Goal: Register for event/course

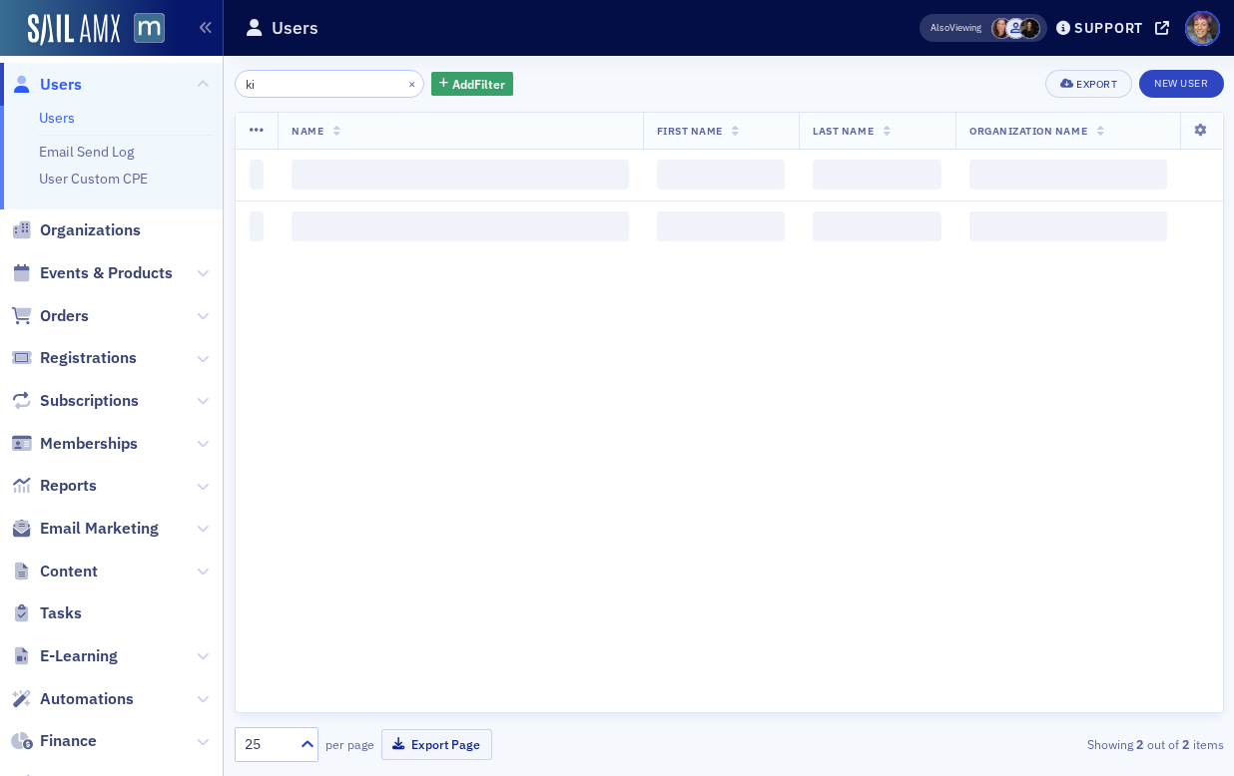
type input "k"
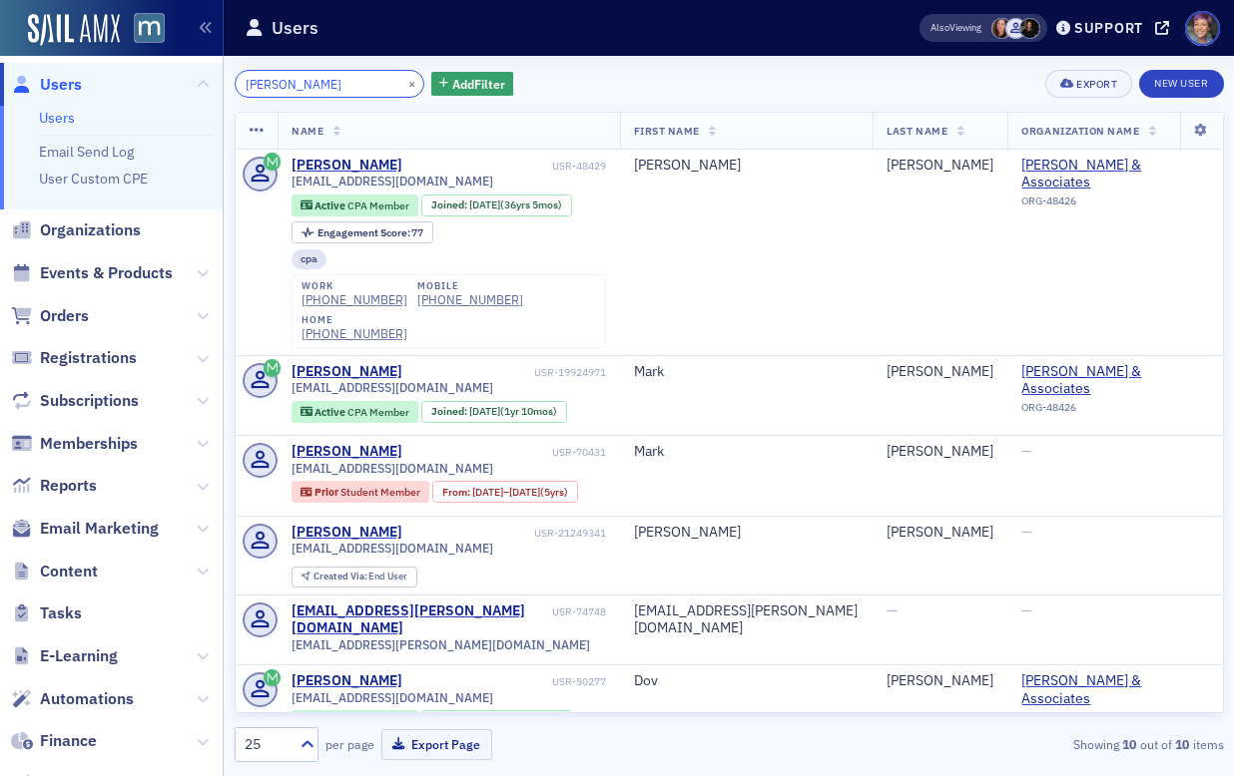
click at [331, 84] on input "[PERSON_NAME]" at bounding box center [330, 84] width 191 height 28
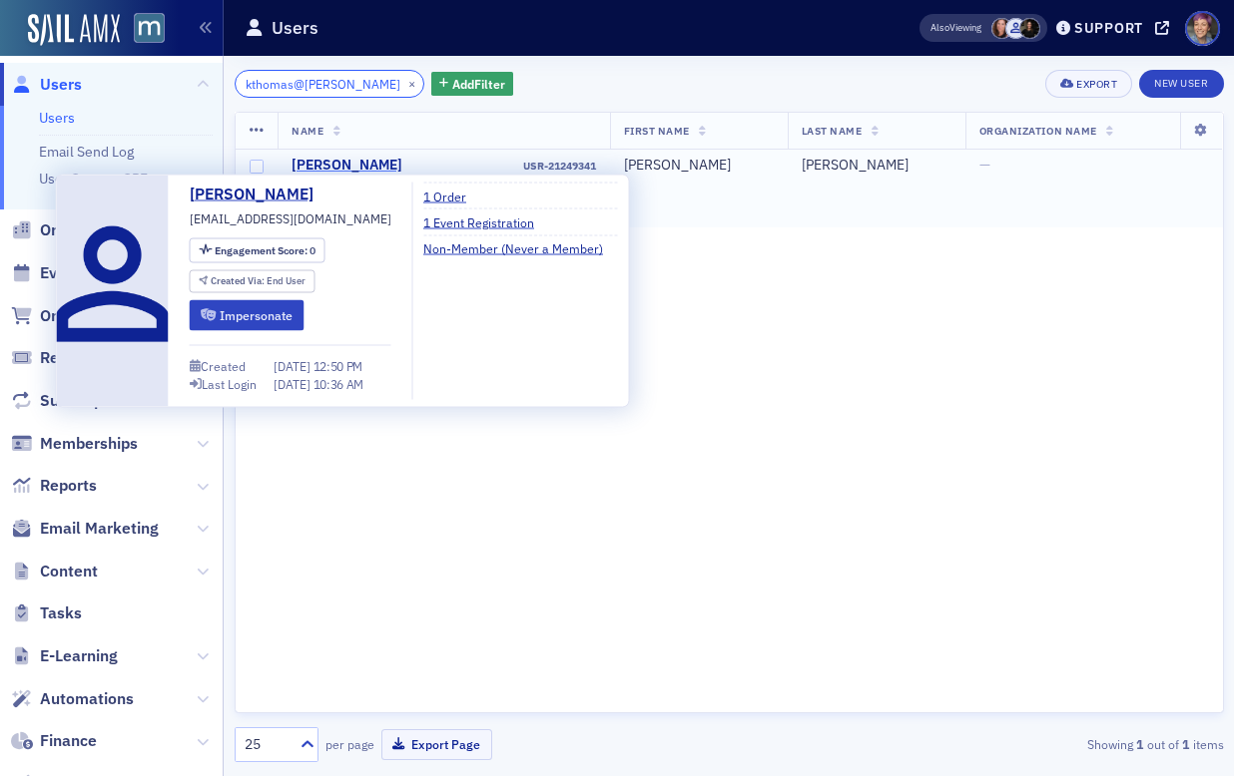
type input "kthomas@[PERSON_NAME]"
click at [366, 163] on div "[PERSON_NAME]" at bounding box center [346, 166] width 111 height 18
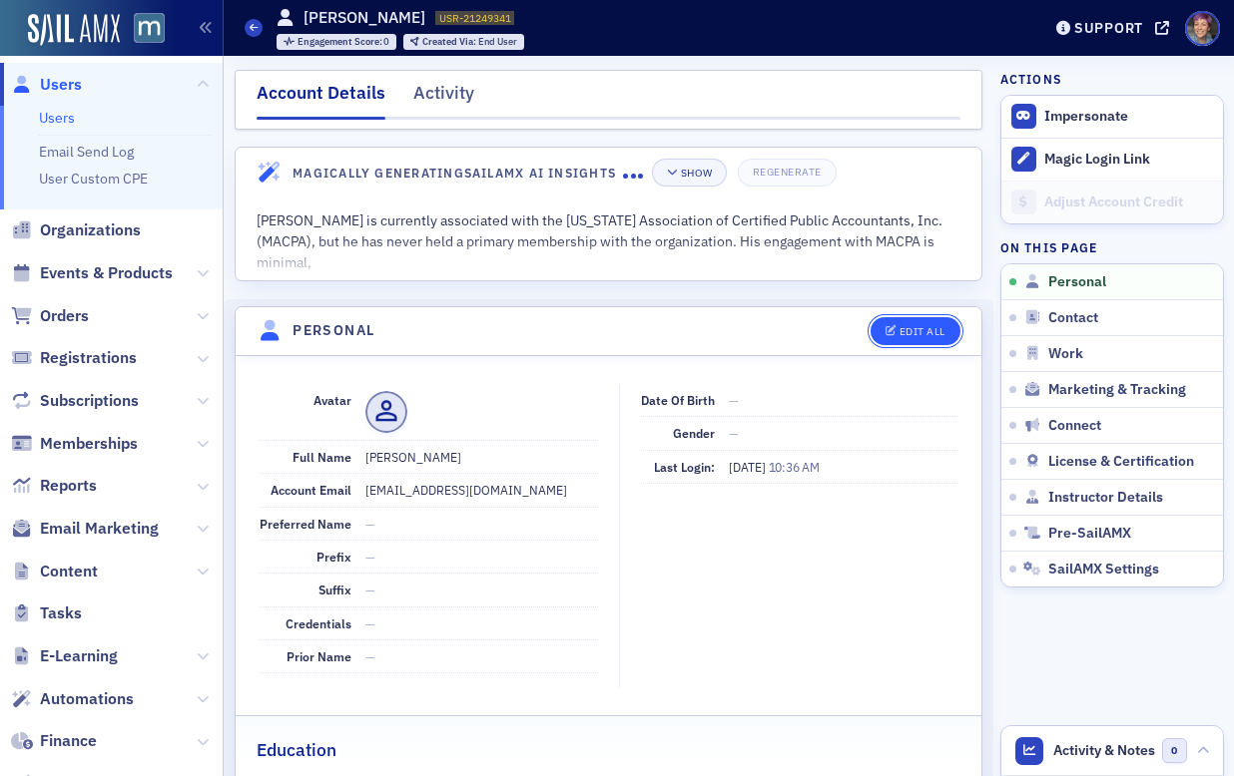
click at [916, 330] on div "Edit All" at bounding box center [922, 331] width 46 height 11
select select "US"
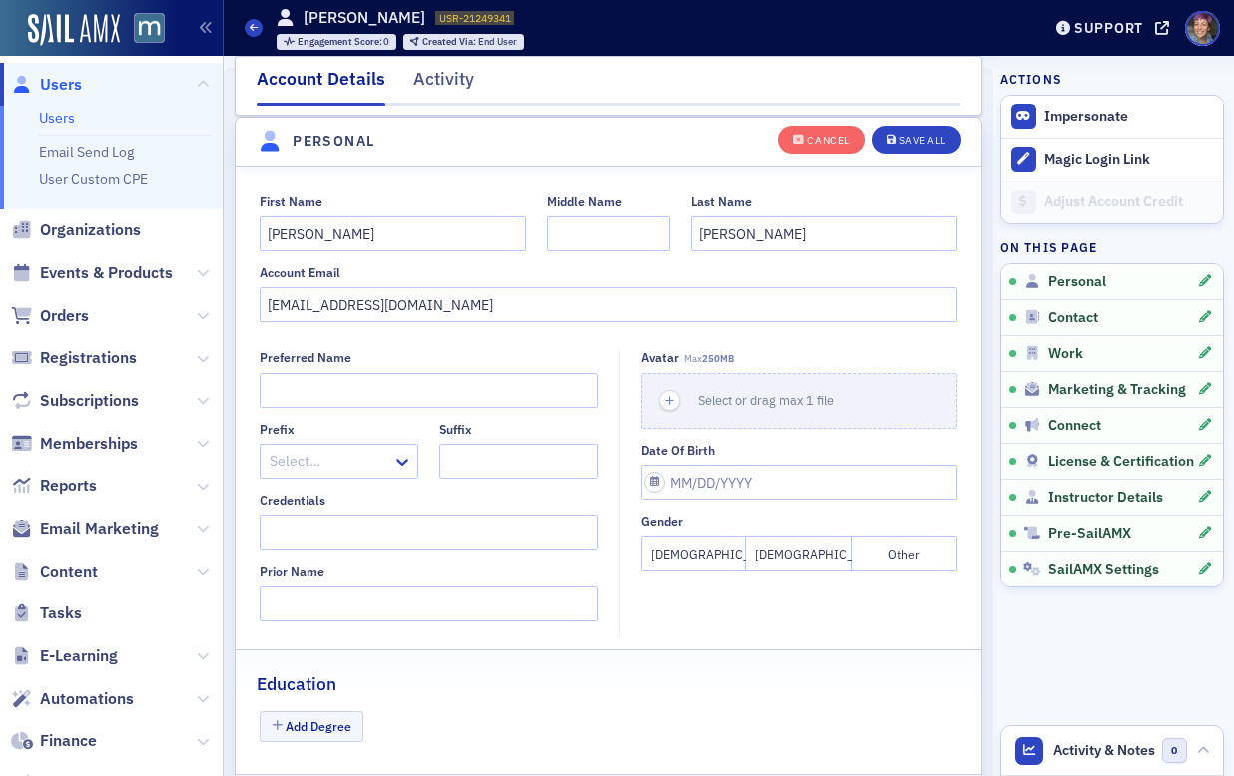
scroll to position [233, 0]
click at [389, 247] on input "[PERSON_NAME]" at bounding box center [392, 233] width 266 height 35
type input "[DEMOGRAPHIC_DATA]"
type input "[PERSON_NAME]"
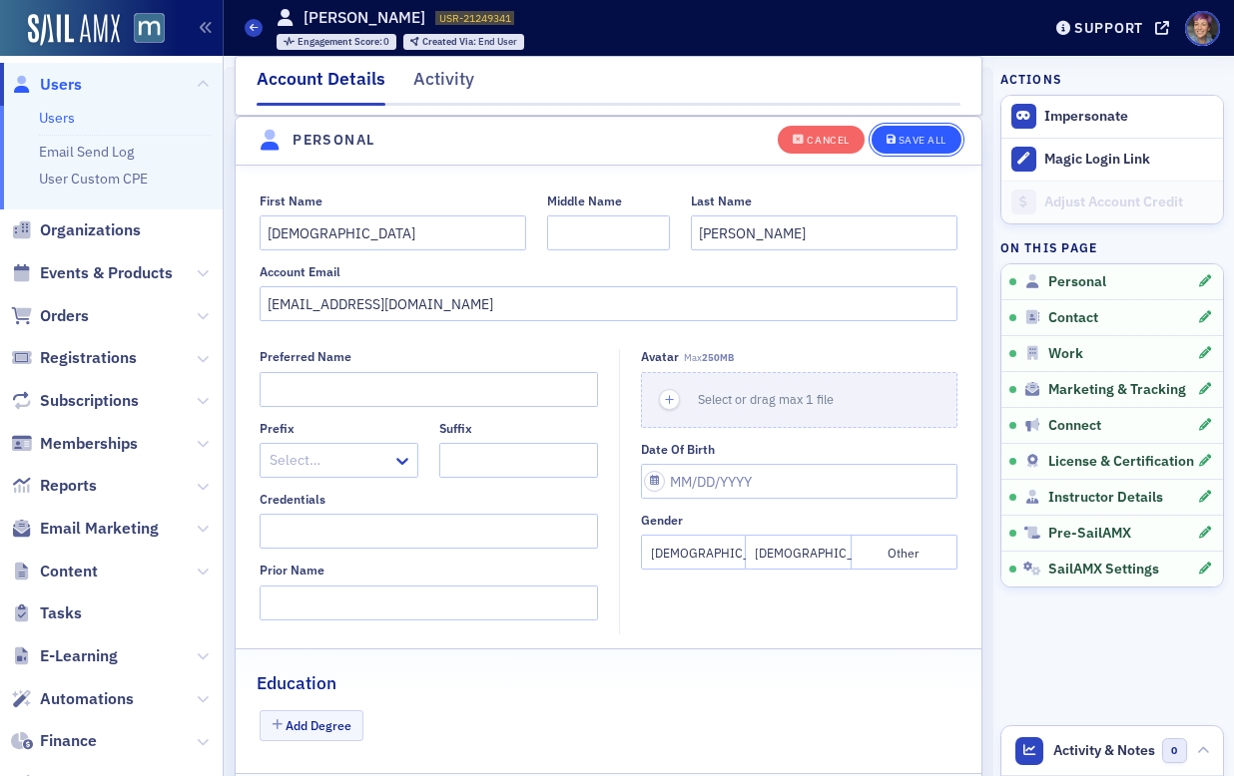
click at [900, 138] on div "Save All" at bounding box center [922, 140] width 48 height 11
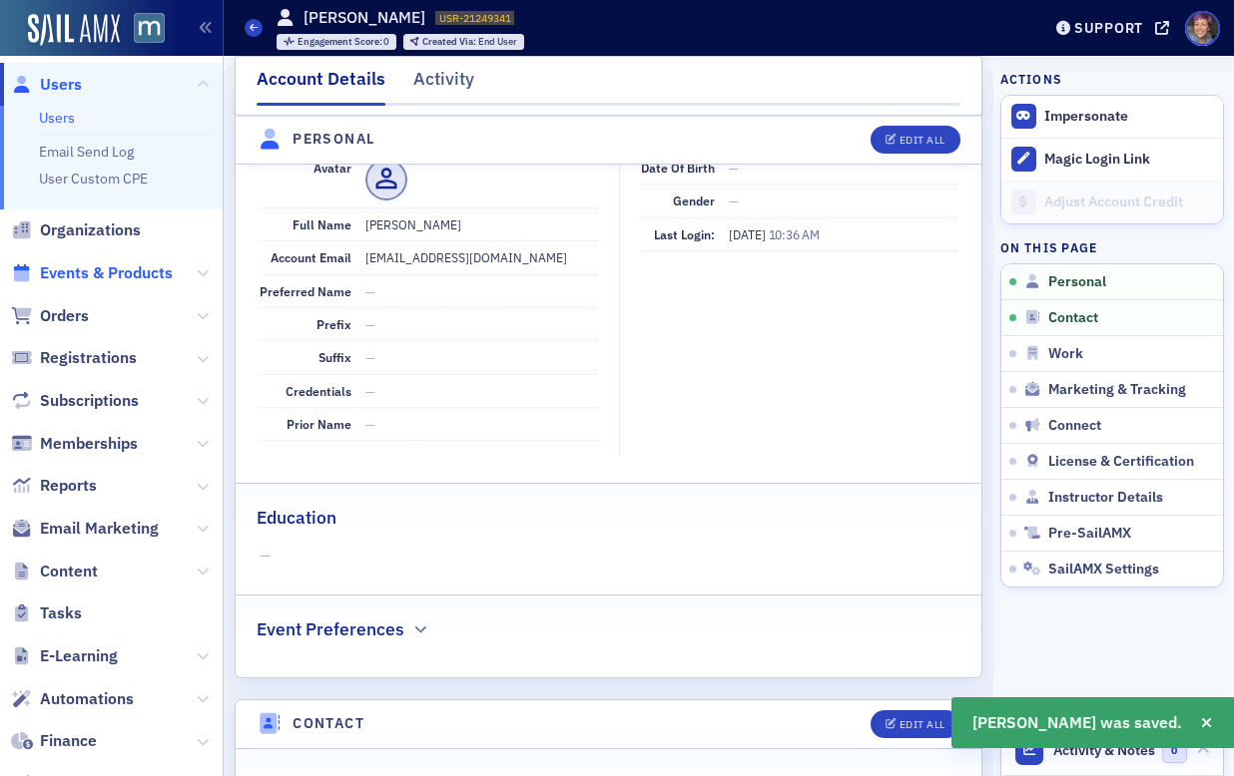
click at [155, 274] on span "Events & Products" at bounding box center [106, 273] width 133 height 22
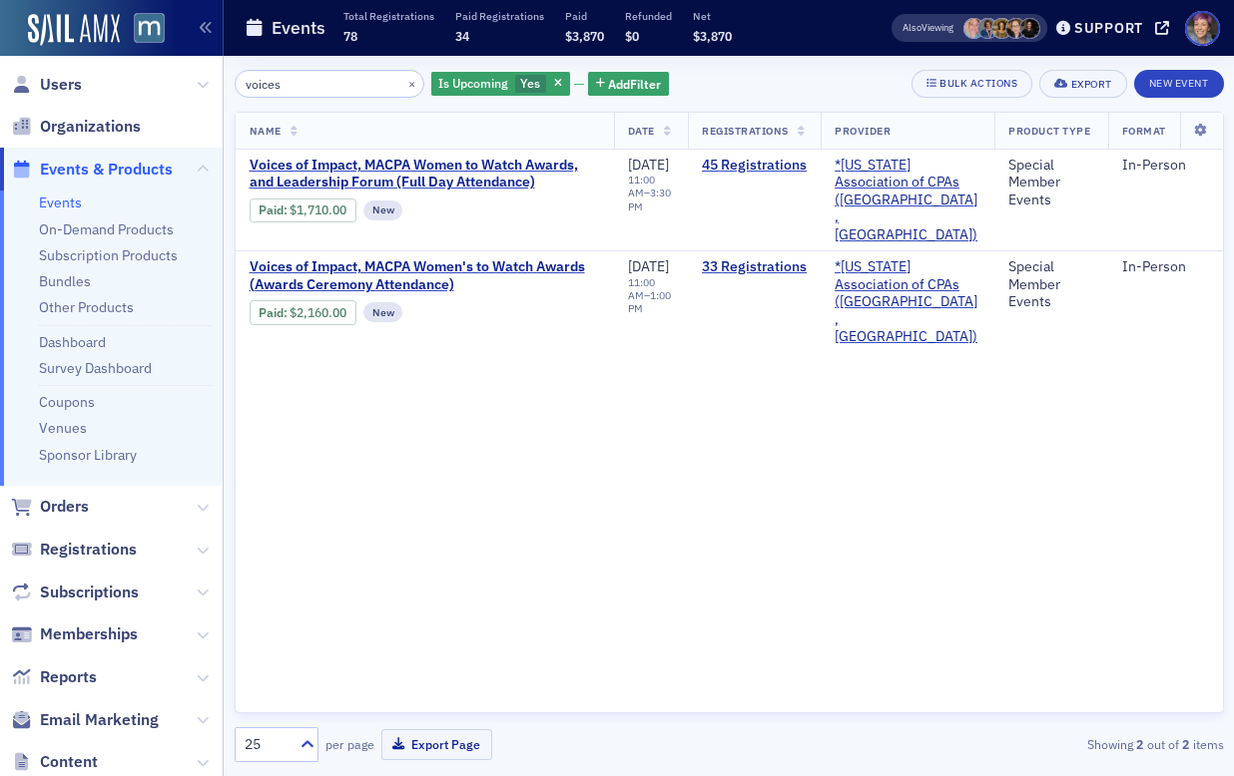
type input "voices"
click at [127, 172] on span "Events & Products" at bounding box center [106, 170] width 133 height 22
click at [789, 166] on link "45 Registrations" at bounding box center [754, 166] width 105 height 18
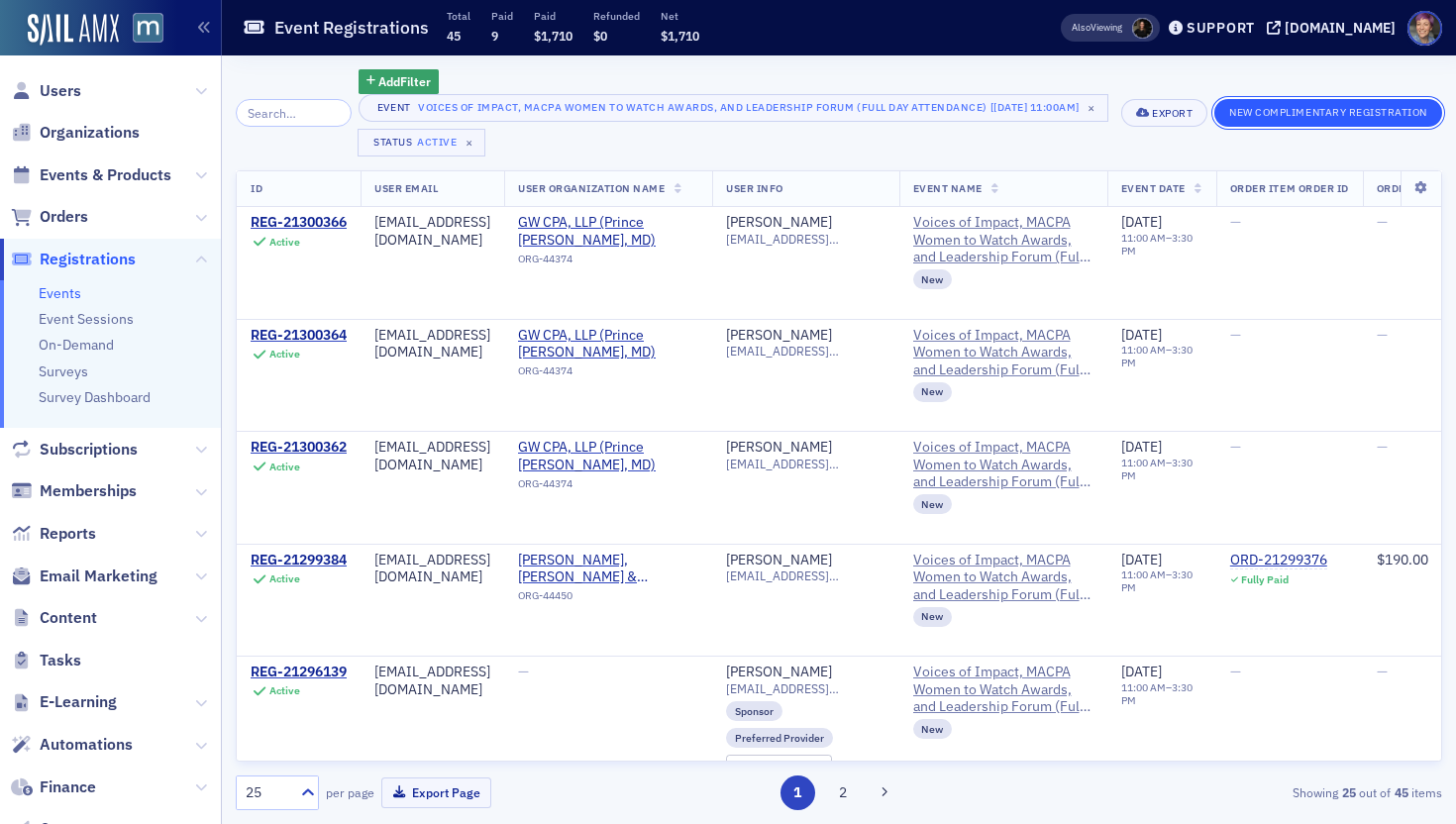
click at [1224, 118] on button "New Complimentary Registration" at bounding box center [1329, 113] width 228 height 28
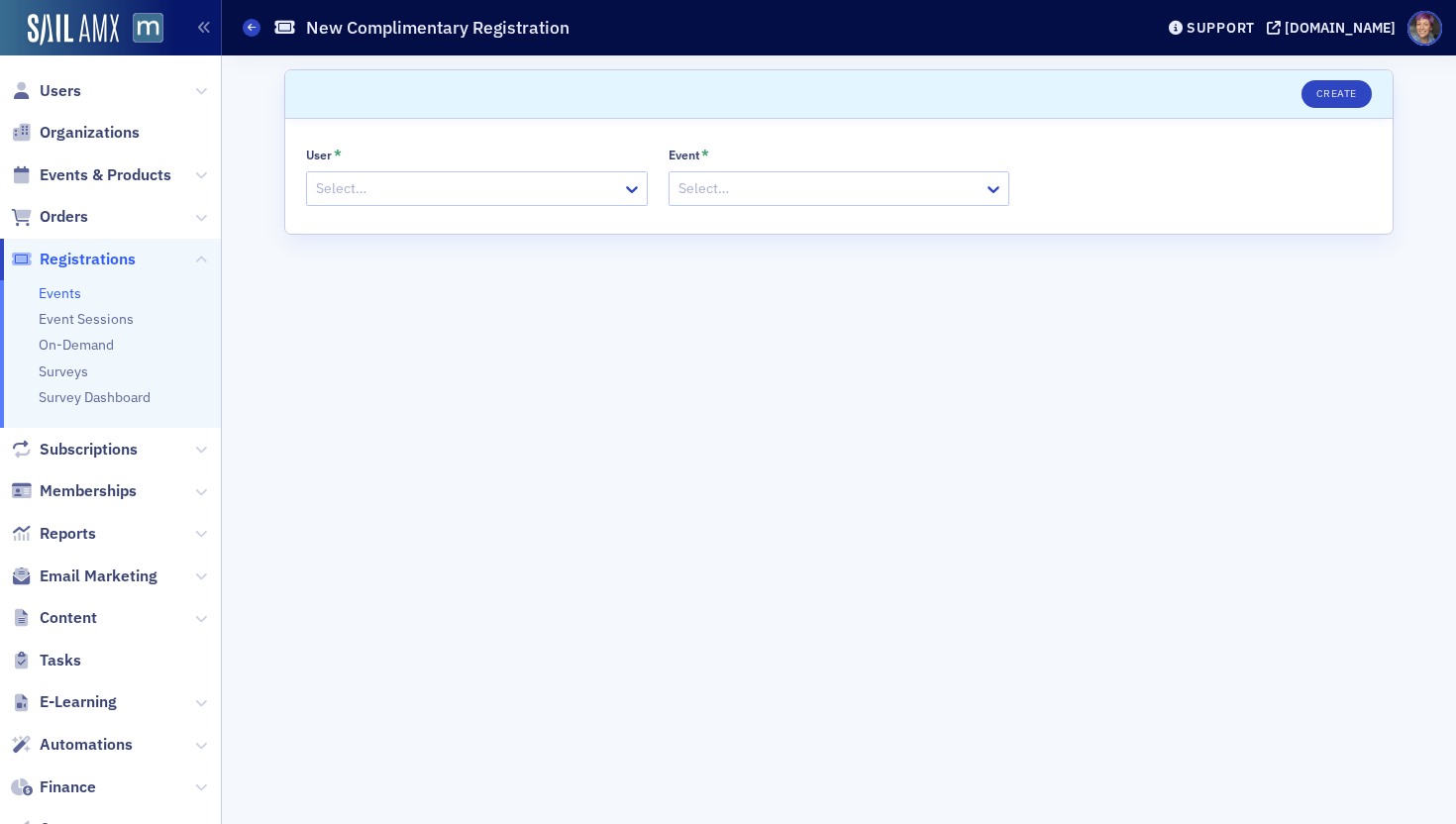
click at [566, 207] on div "User * Select… Event * Select…" at bounding box center [839, 177] width 1108 height 115
click at [556, 194] on div at bounding box center [466, 189] width 306 height 25
paste input "[PERSON_NAME] .com"
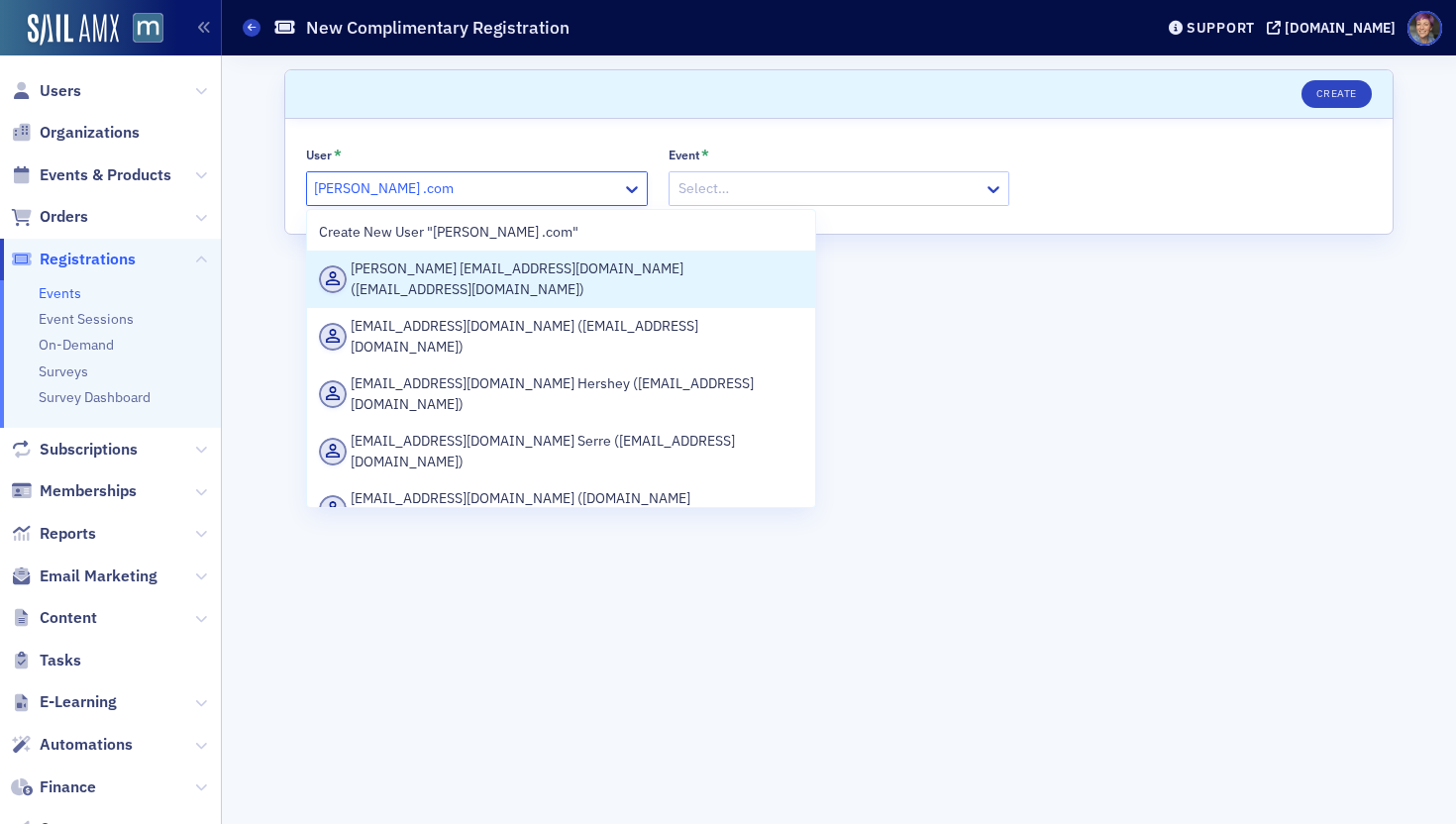
click at [477, 195] on input "[PERSON_NAME] .com" at bounding box center [413, 189] width 199 height 21
type input "[PERSON_NAME][EMAIL_ADDRESS][DOMAIN_NAME]"
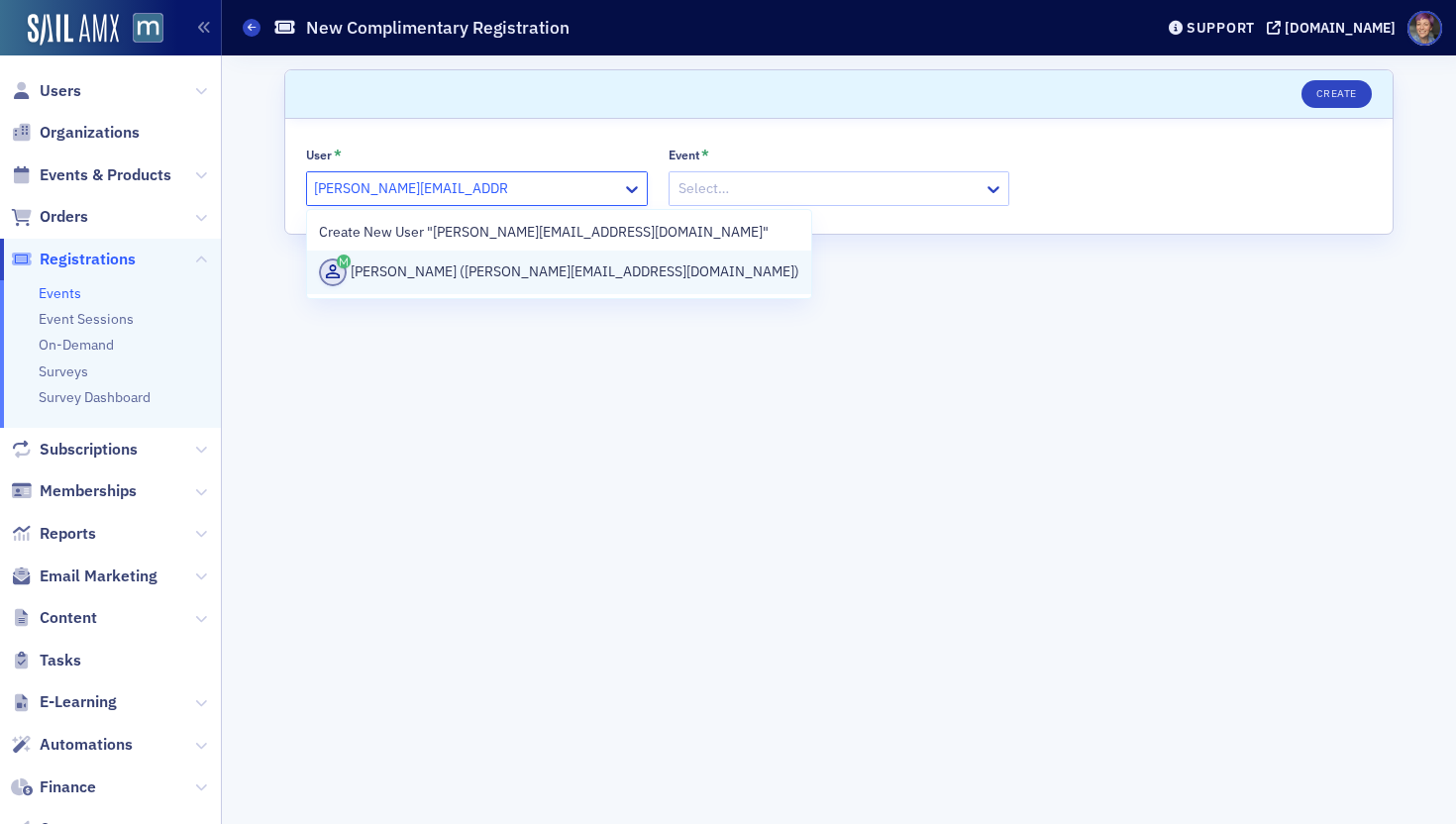
click at [529, 275] on div "[PERSON_NAME] ([PERSON_NAME][EMAIL_ADDRESS][DOMAIN_NAME])" at bounding box center [559, 272] width 480 height 28
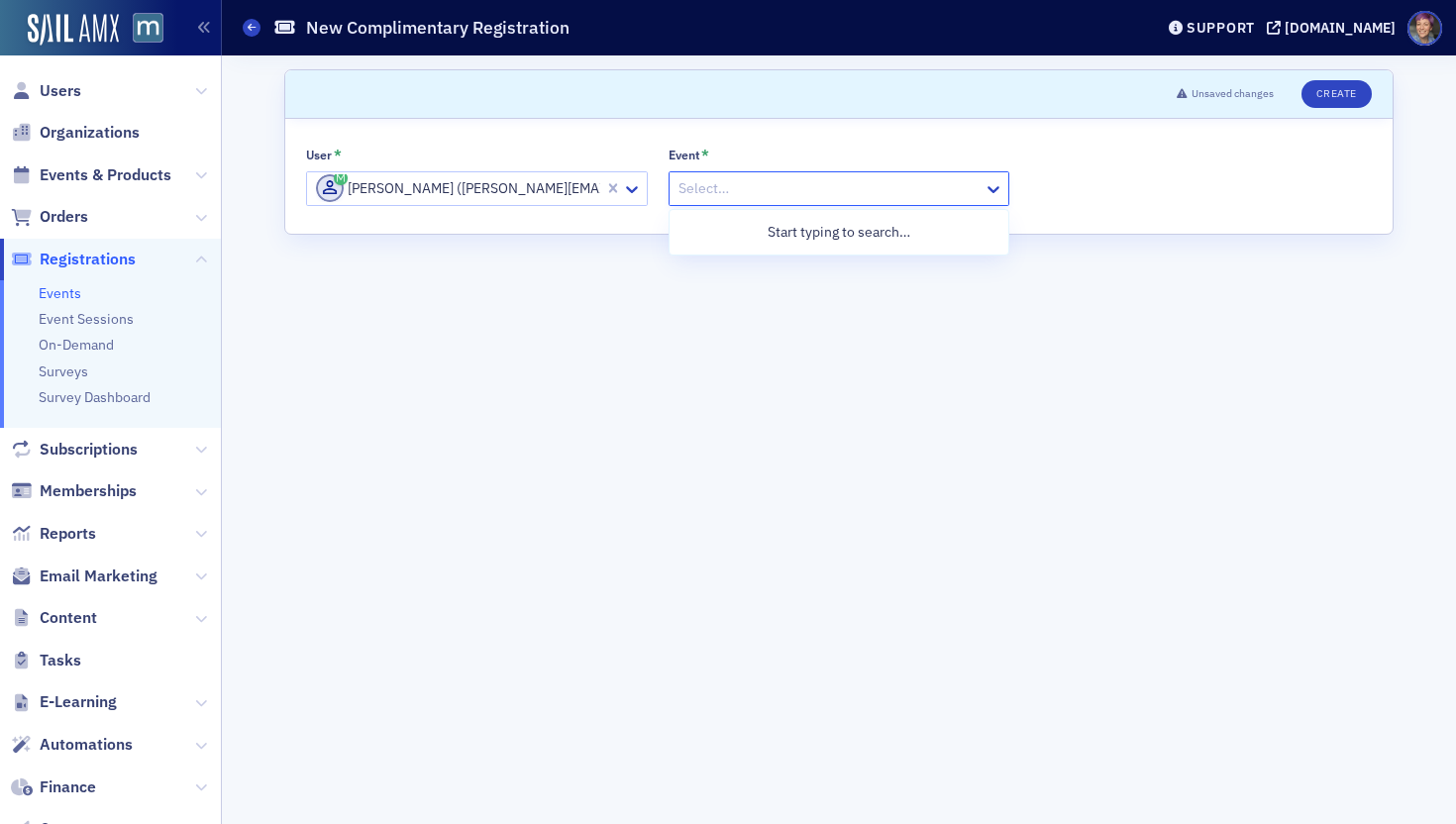
click at [783, 175] on div "Select…" at bounding box center [827, 189] width 315 height 29
type input "voices"
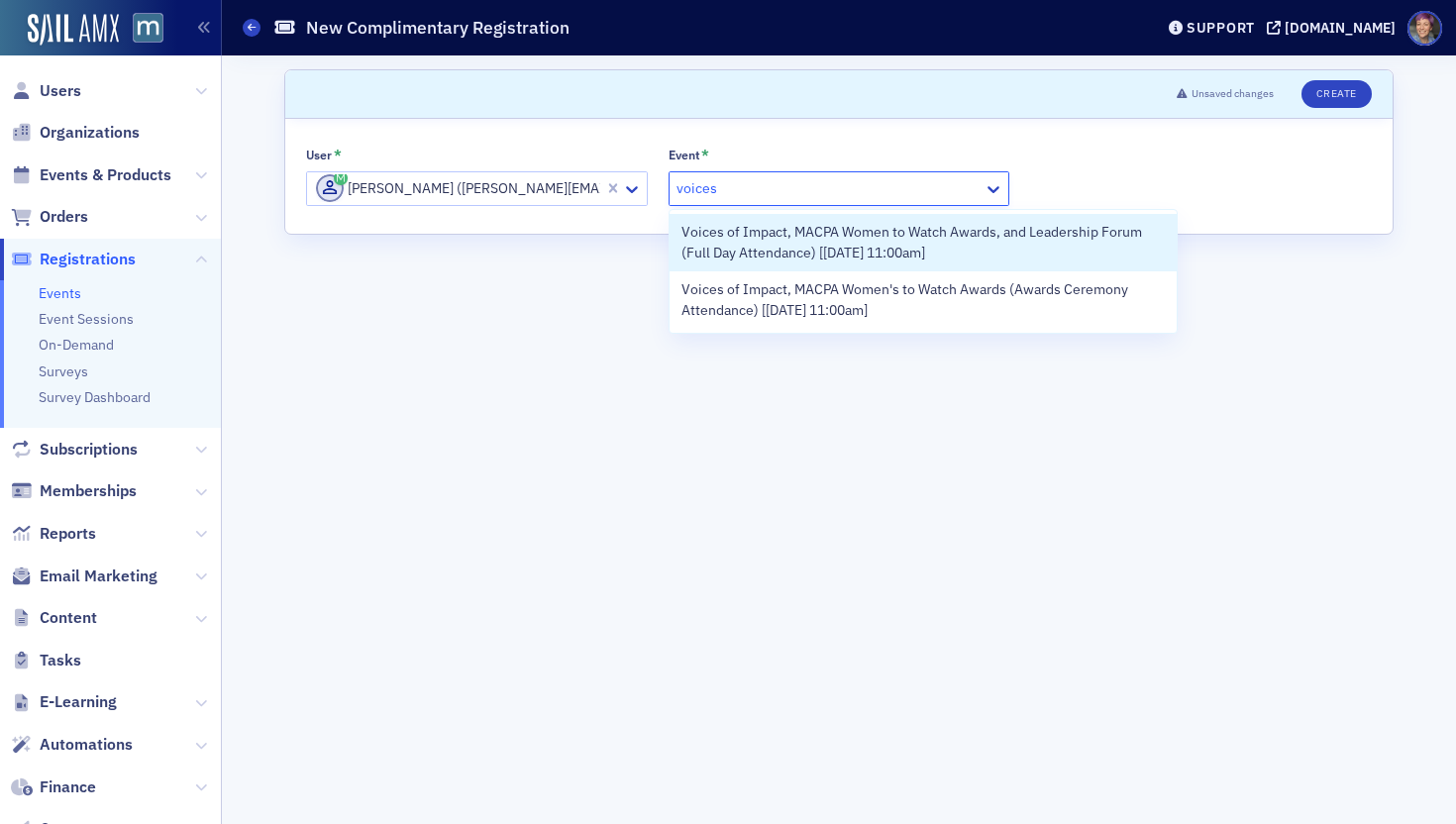
click at [789, 250] on span "Voices of Impact, MACPA Women to Watch Awards, and Leadership Forum (Full Day A…" at bounding box center [924, 243] width 484 height 42
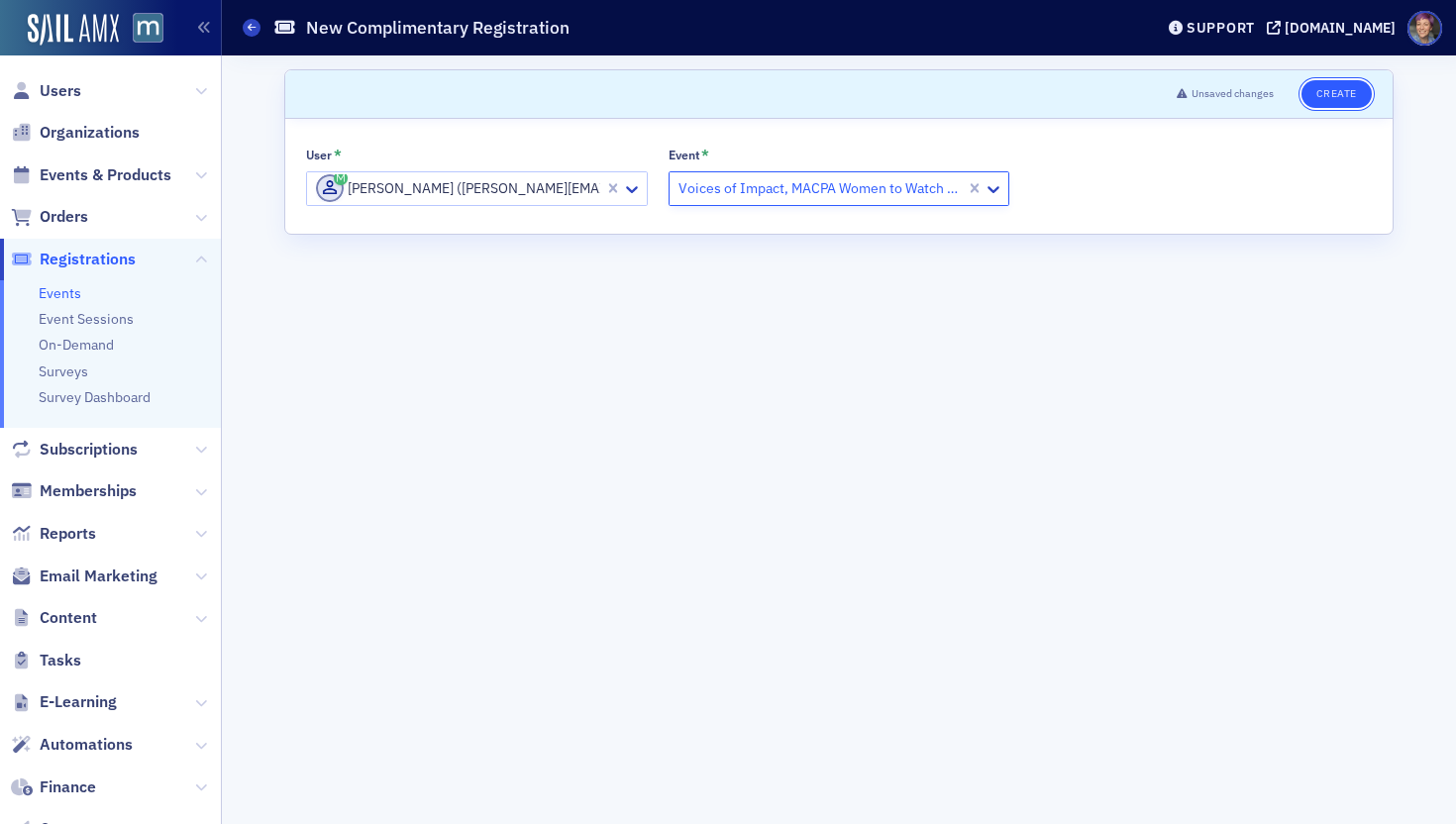
click at [1224, 92] on button "Create" at bounding box center [1336, 94] width 70 height 28
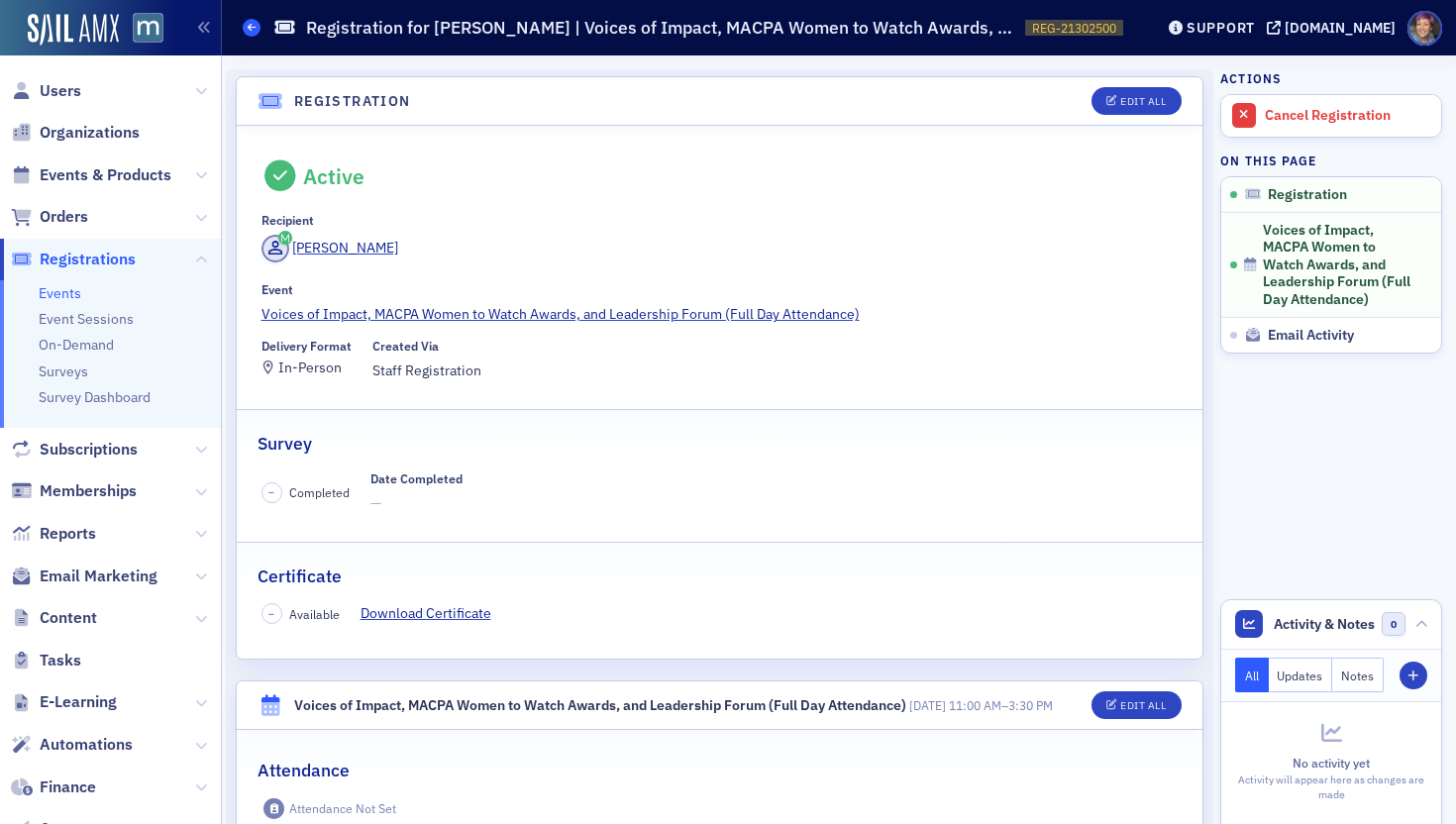
click at [253, 30] on icon at bounding box center [252, 27] width 8 height 9
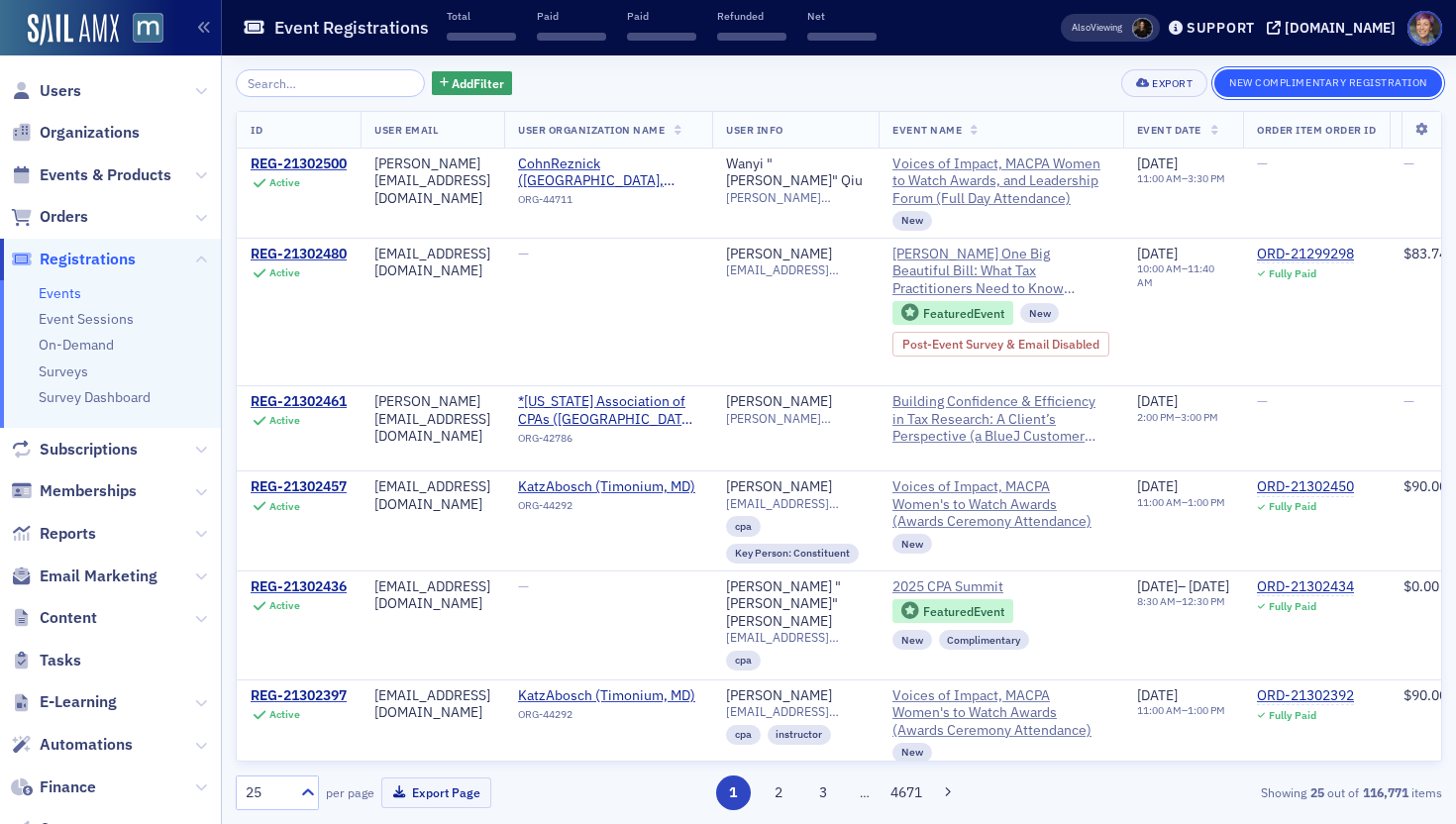
click at [1224, 89] on button "New Complimentary Registration" at bounding box center [1329, 83] width 228 height 28
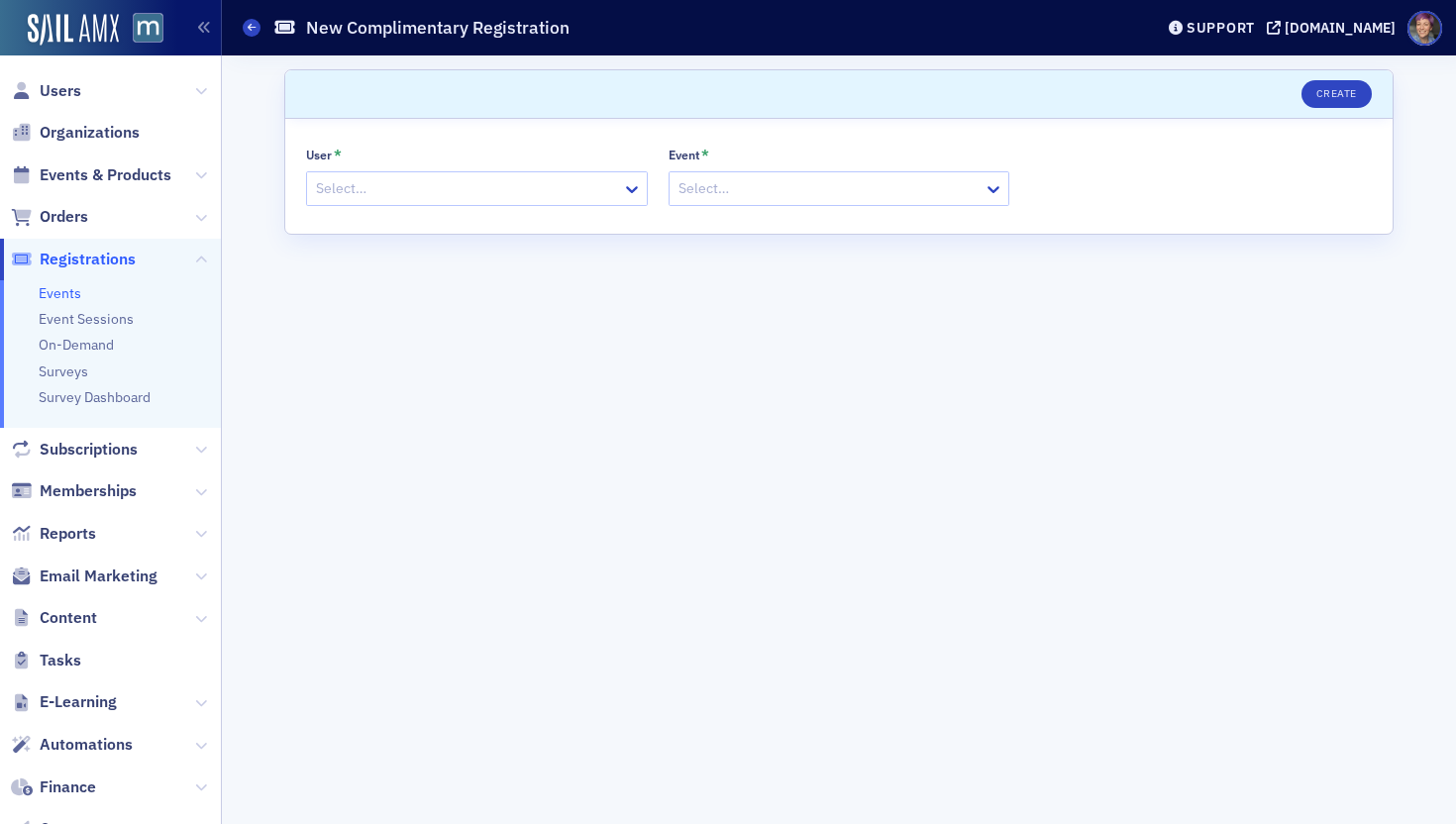
click at [497, 207] on div "User * Select… Event * Select…" at bounding box center [839, 177] width 1108 height 115
click at [497, 191] on div at bounding box center [466, 189] width 306 height 25
paste input "[PERSON_NAME][EMAIL_ADDRESS][PERSON_NAME]"
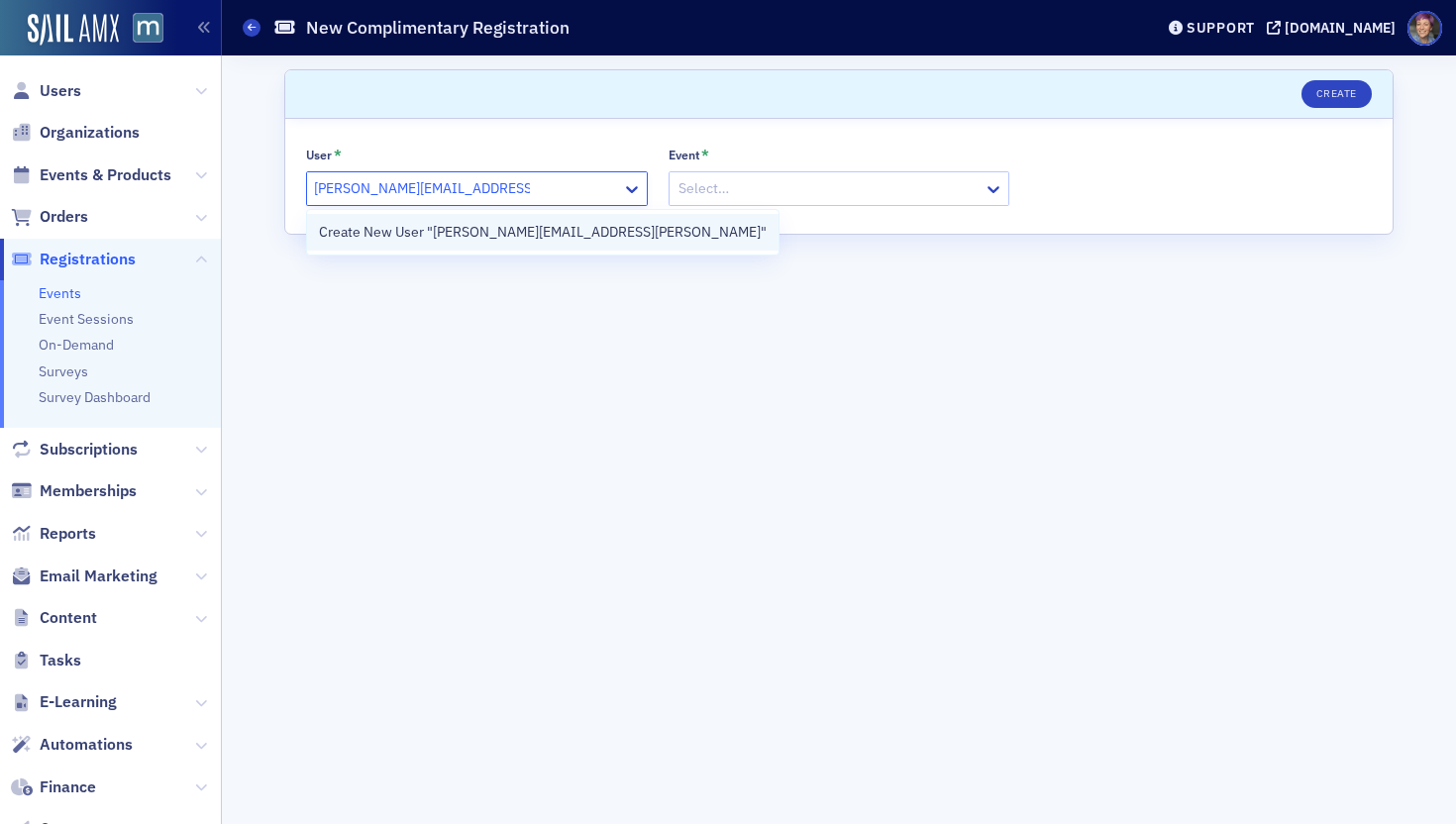
click at [498, 240] on div "Create New User "[PERSON_NAME][EMAIL_ADDRESS][PERSON_NAME]"" at bounding box center [542, 232] width 448 height 21
type input "[PERSON_NAME][EMAIL_ADDRESS][PERSON_NAME]"
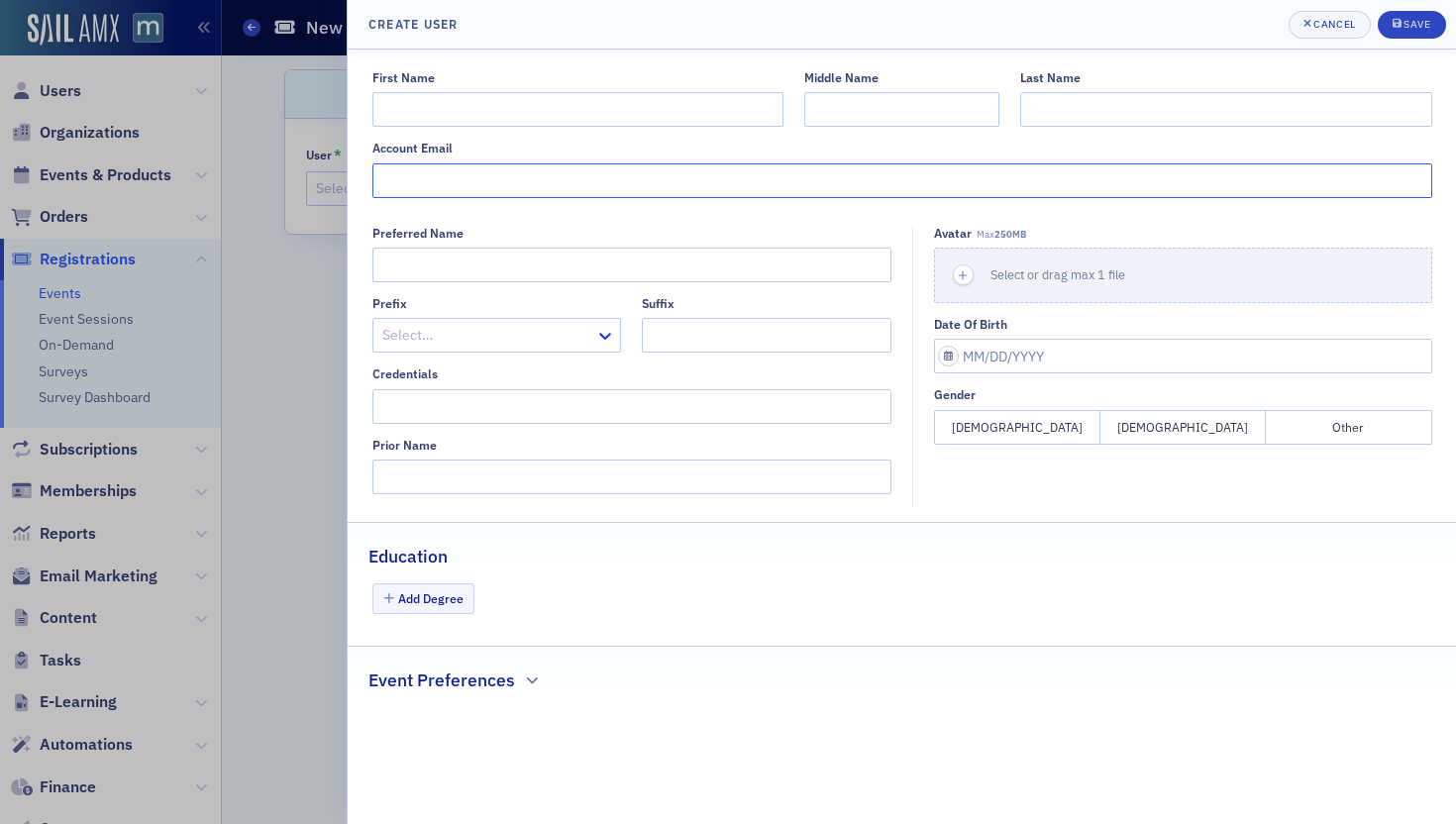
click at [630, 177] on input "Account Email" at bounding box center [902, 181] width 1060 height 35
paste input "[PERSON_NAME][EMAIL_ADDRESS][PERSON_NAME]"
type input "[PERSON_NAME][EMAIL_ADDRESS][PERSON_NAME]"
click at [630, 112] on input "First Name" at bounding box center [578, 109] width 411 height 35
type input "[PERSON_NAME]"
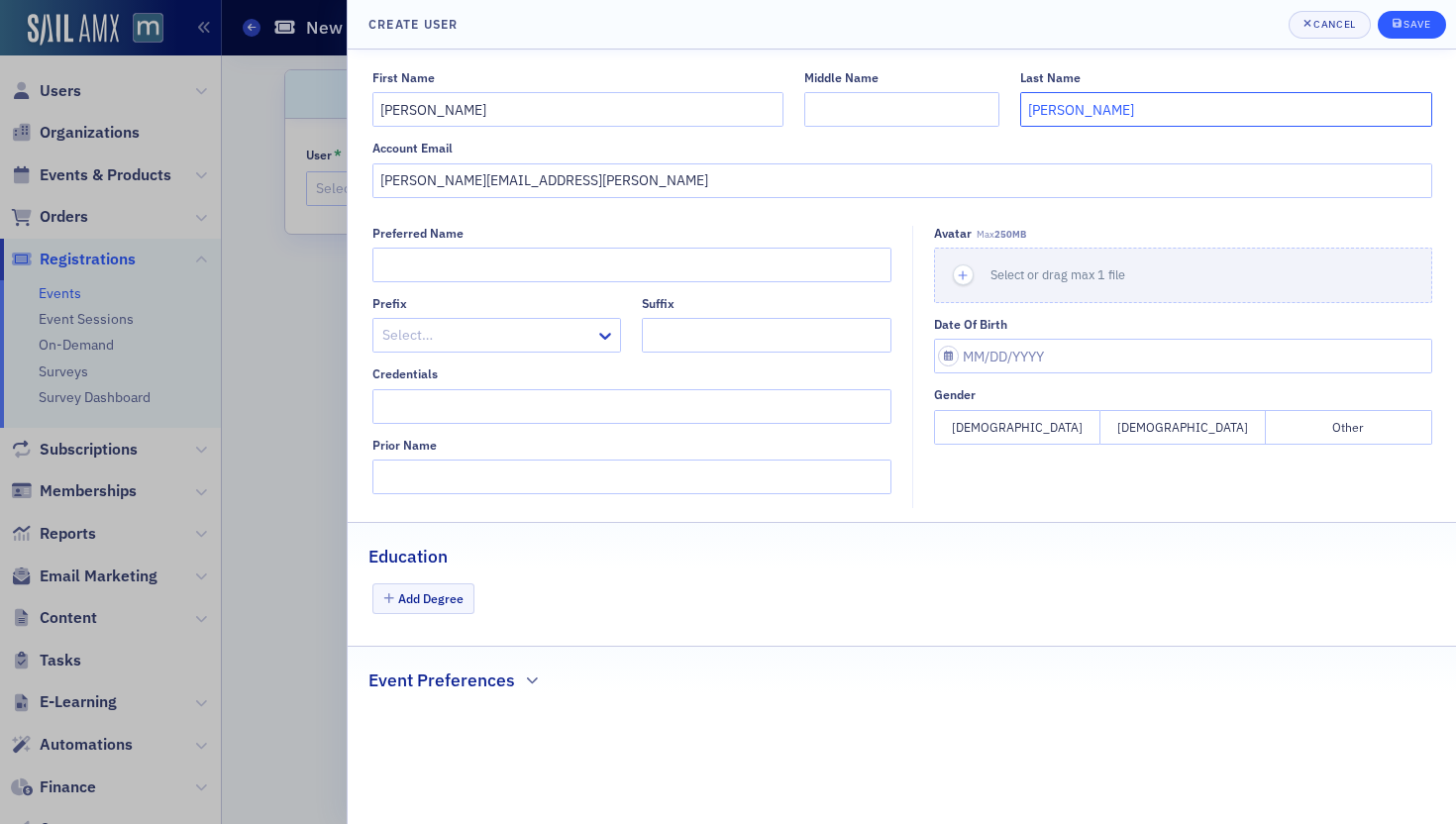
type input "[PERSON_NAME]"
click at [1224, 25] on div "Save" at bounding box center [1416, 24] width 27 height 11
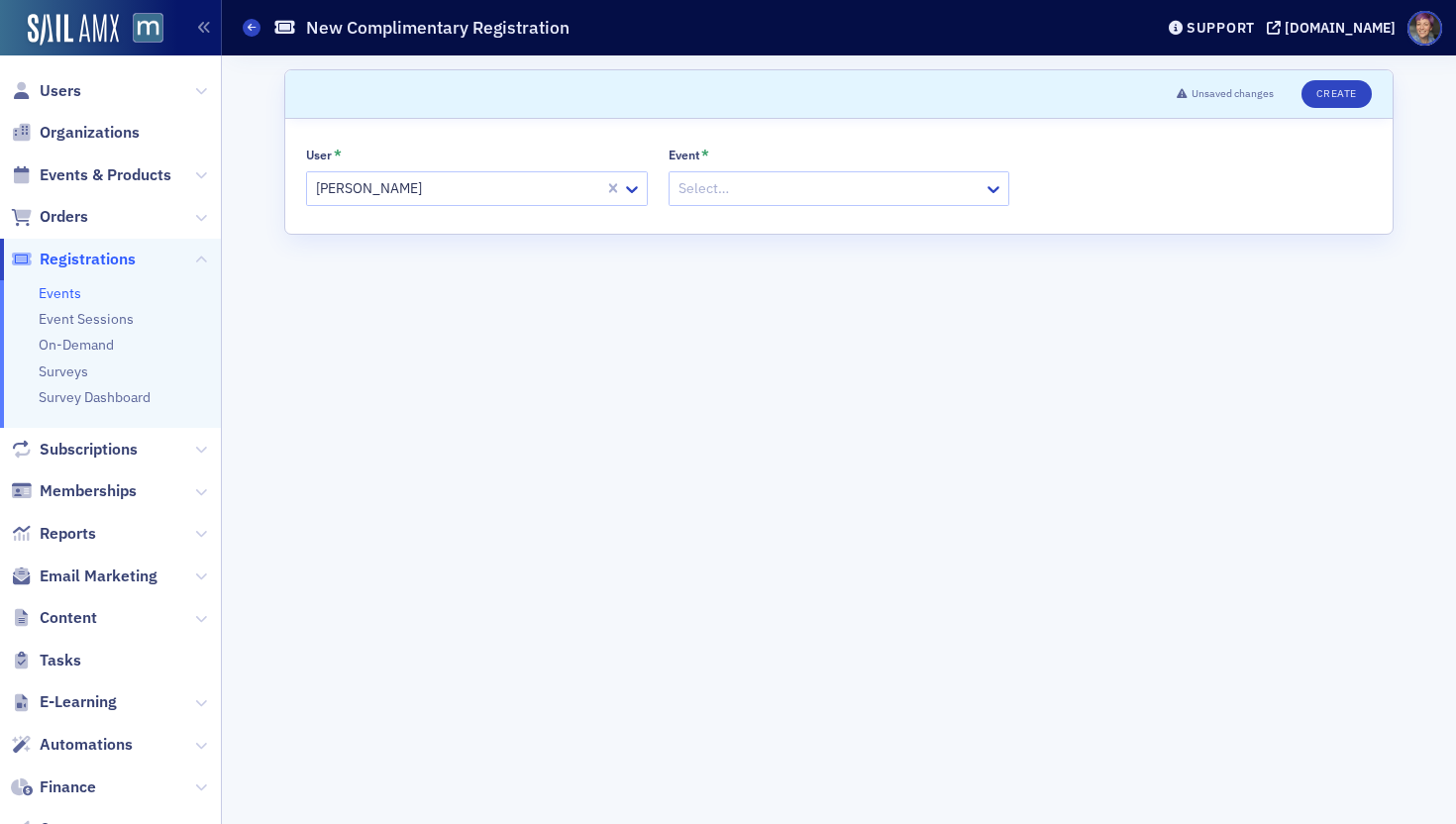
click at [900, 184] on div at bounding box center [830, 189] width 306 height 25
type input "voices"
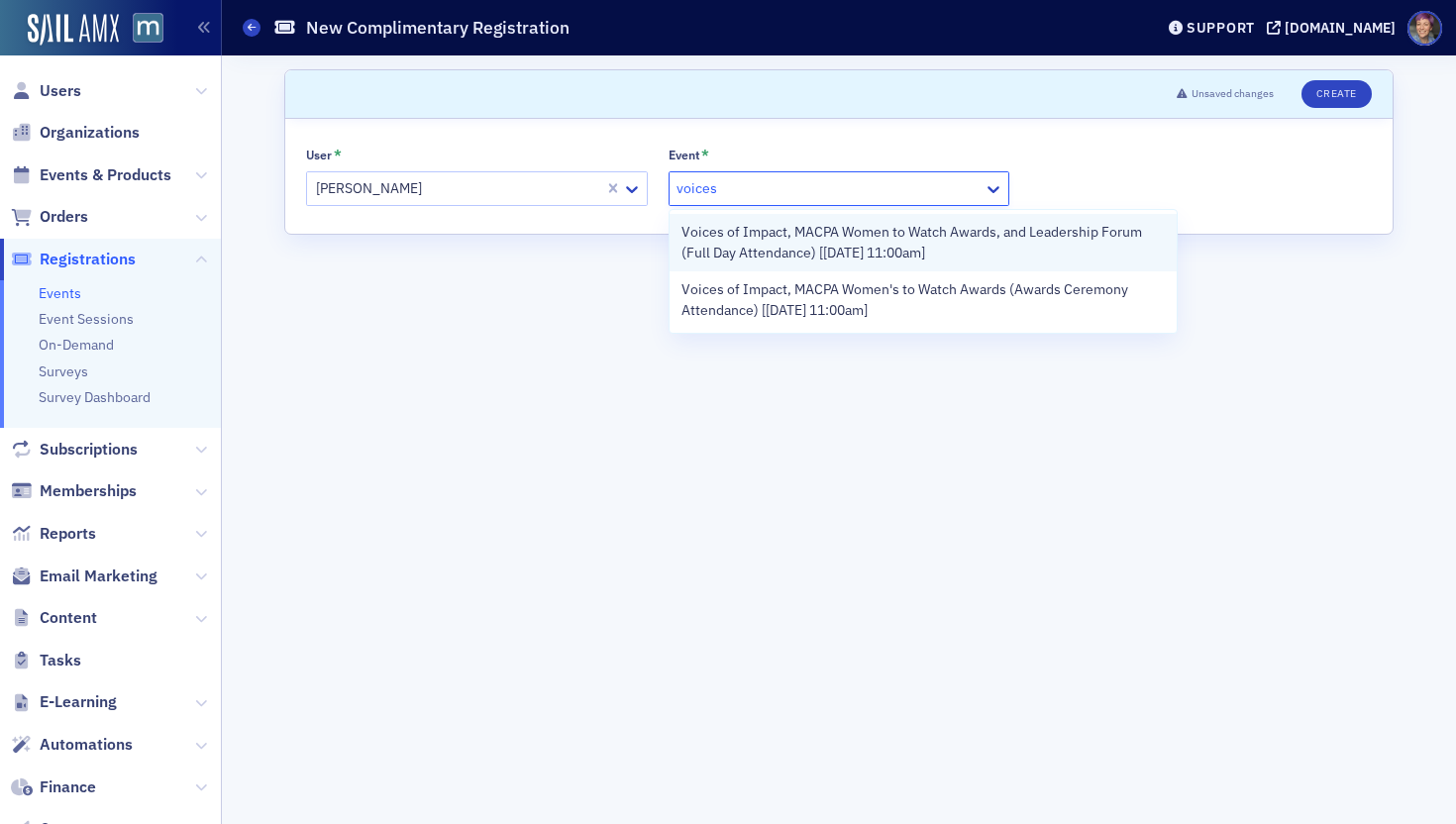
click at [904, 235] on span "Voices of Impact, MACPA Women to Watch Awards, and Leadership Forum (Full Day A…" at bounding box center [924, 243] width 484 height 42
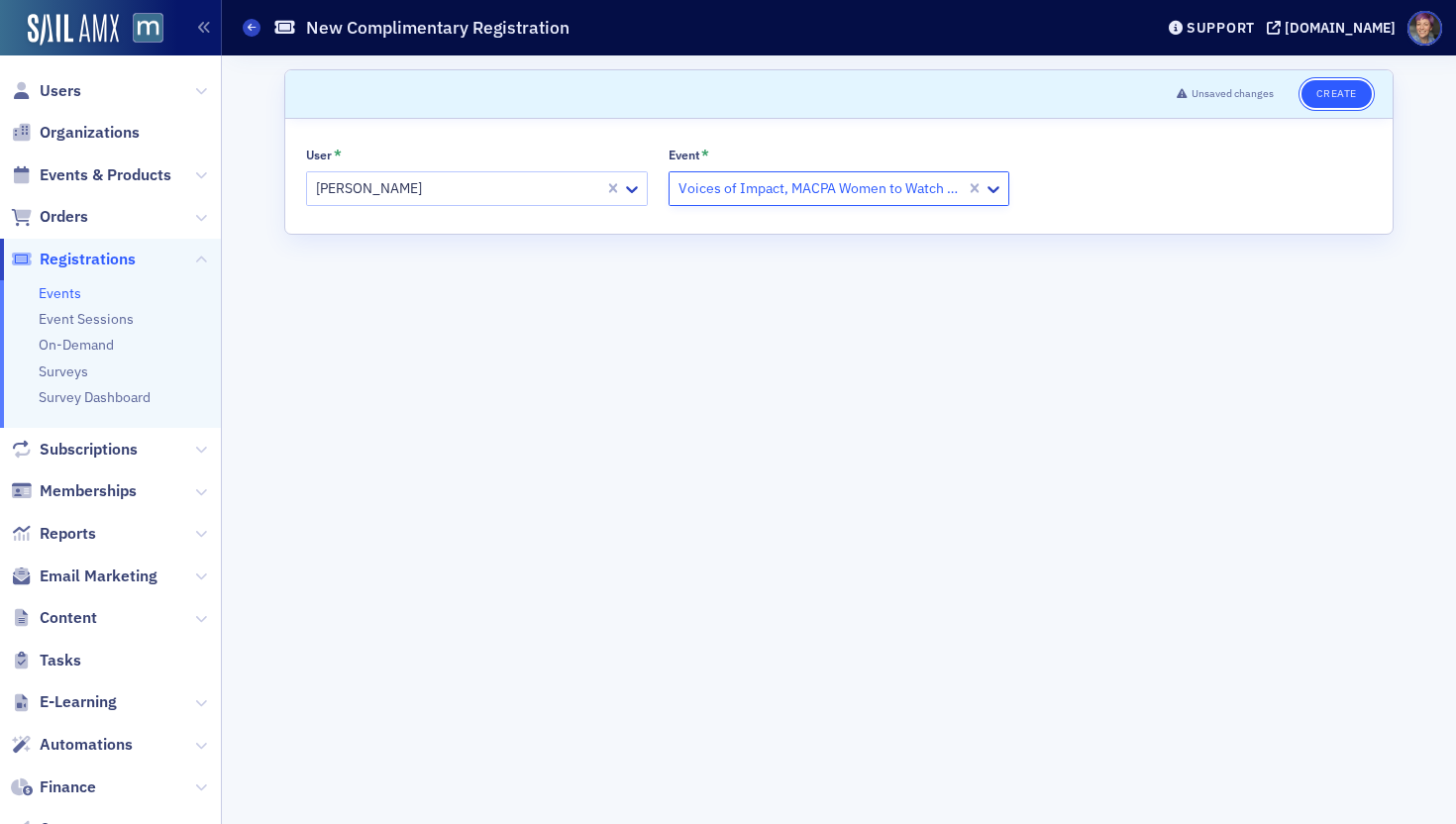
click at [1224, 91] on button "Create" at bounding box center [1336, 94] width 70 height 28
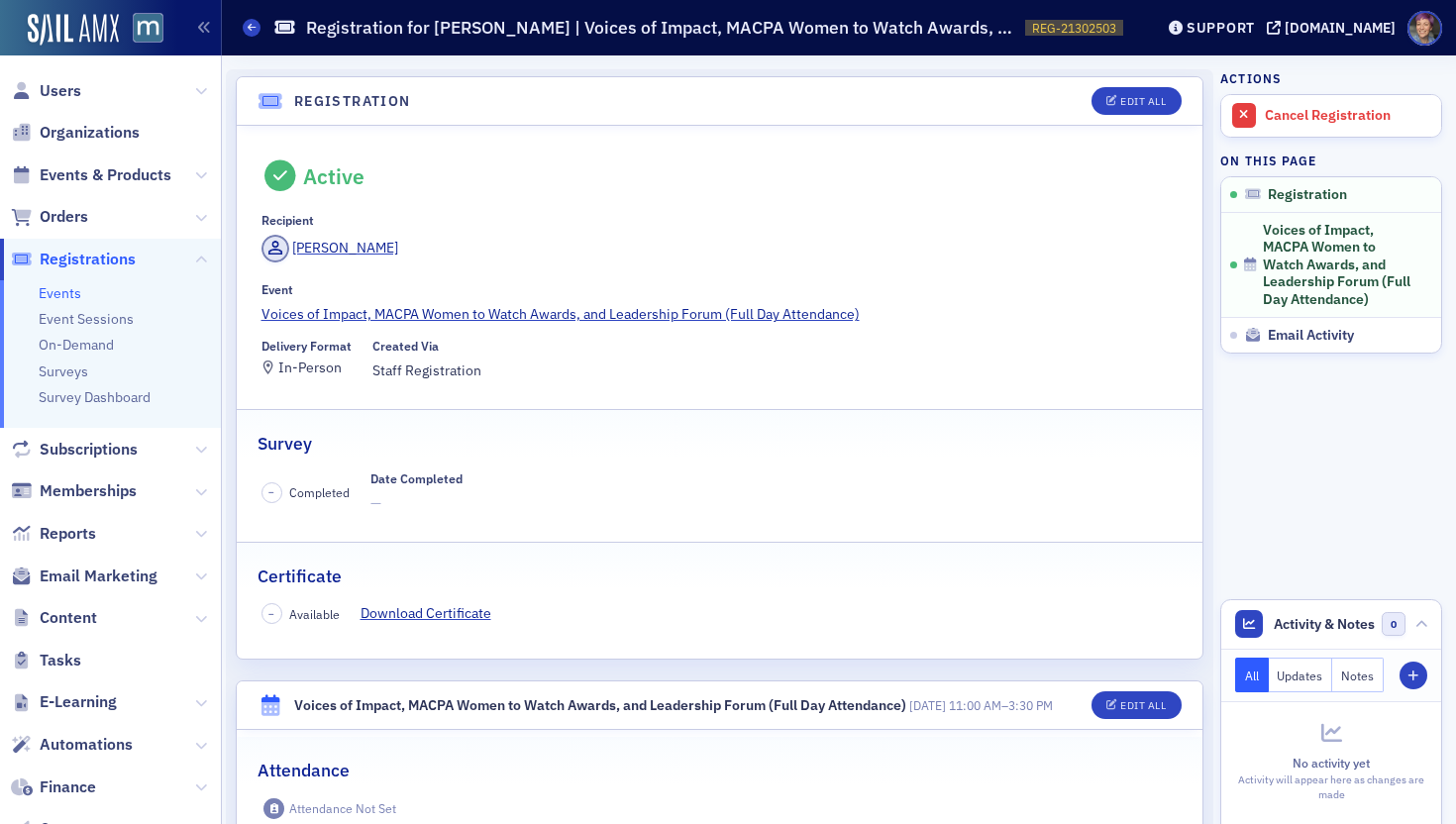
click at [253, 18] on div "Events Registration for [PERSON_NAME] | Voices of Impact, MACPA Women to Watch …" at bounding box center [683, 28] width 880 height 38
click at [253, 23] on icon at bounding box center [252, 27] width 8 height 9
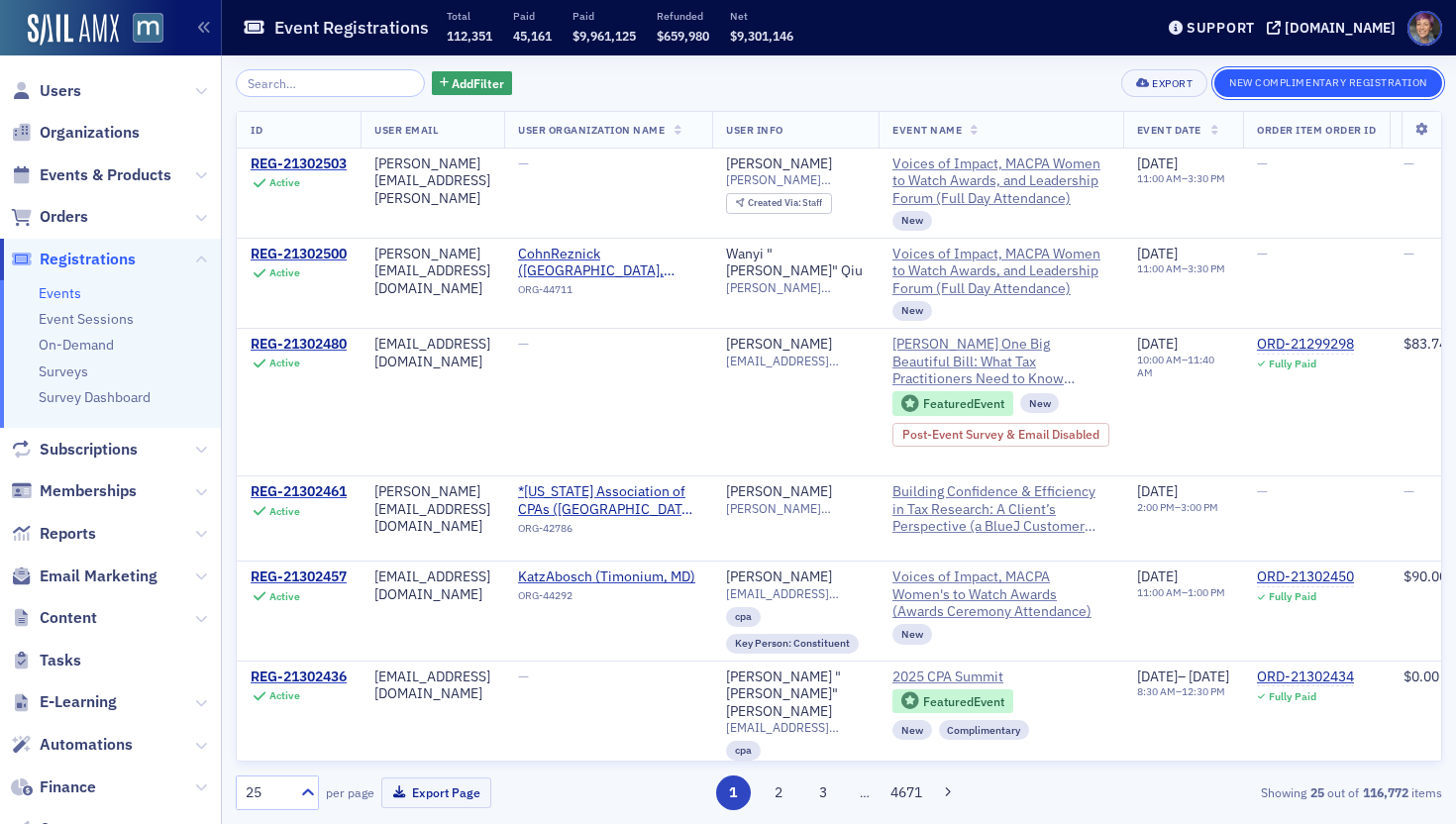
click at [1224, 80] on button "New Complimentary Registration" at bounding box center [1329, 83] width 228 height 28
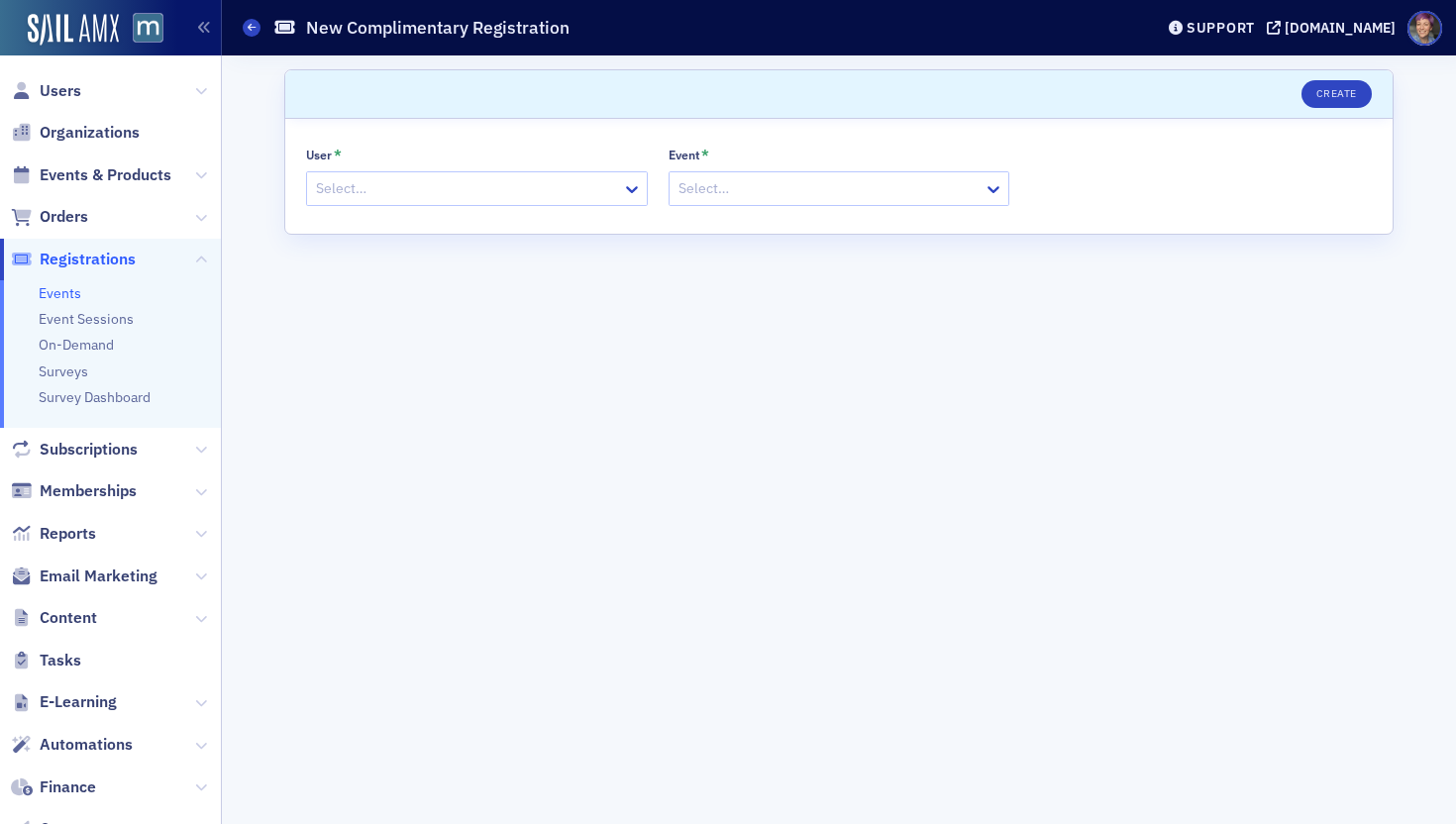
click at [545, 185] on div at bounding box center [466, 189] width 306 height 25
paste input "[PERSON_NAME][EMAIL_ADDRESS][PERSON_NAME][DOMAIN_NAME]"
type input "[PERSON_NAME][EMAIL_ADDRESS][PERSON_NAME][DOMAIN_NAME]"
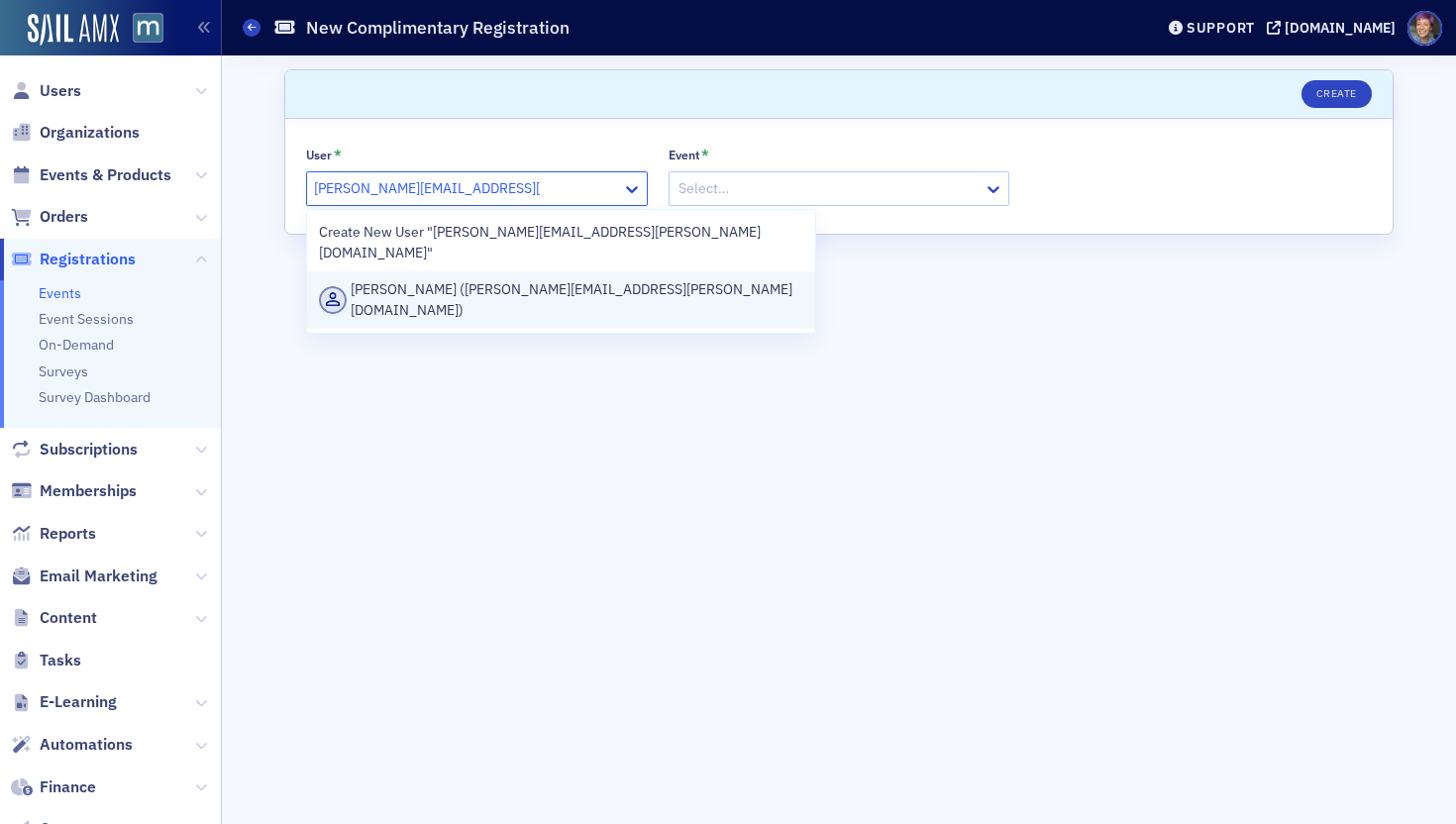
click at [547, 279] on div "[PERSON_NAME] ([PERSON_NAME][EMAIL_ADDRESS][PERSON_NAME][DOMAIN_NAME])" at bounding box center [561, 300] width 484 height 42
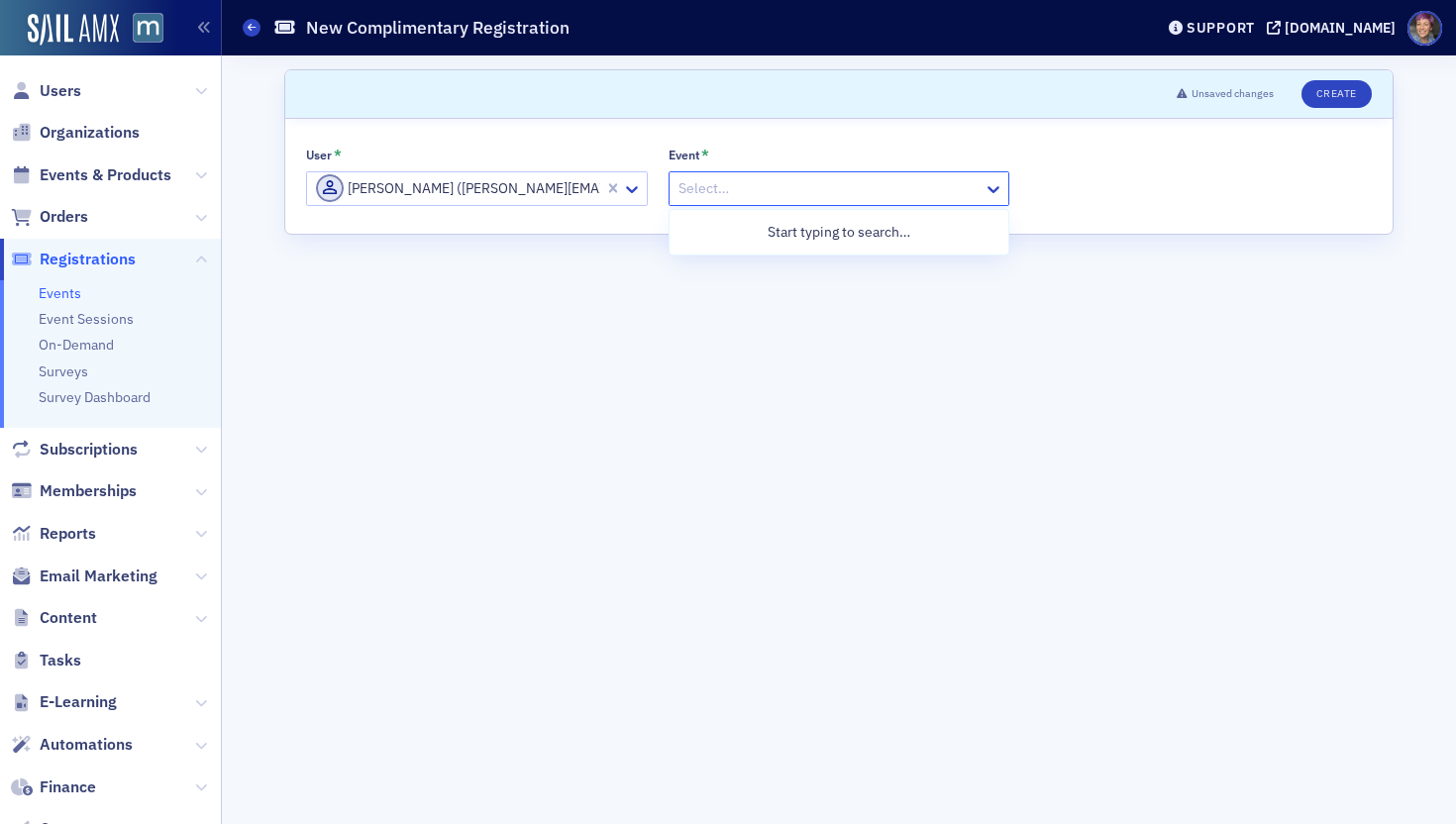
click at [763, 185] on div at bounding box center [830, 189] width 306 height 25
type input "voices"
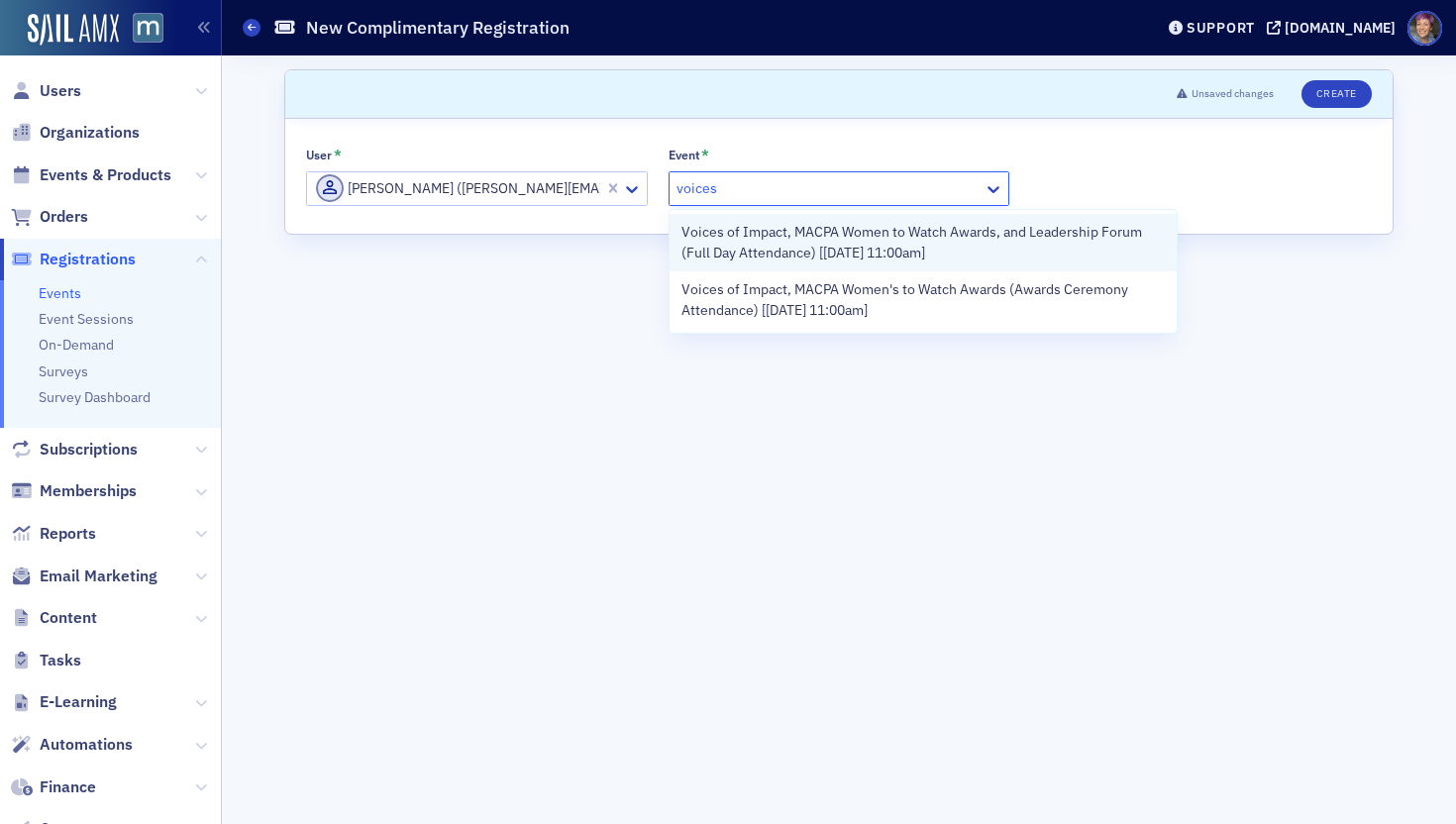
click at [829, 247] on span "Voices of Impact, MACPA Women to Watch Awards, and Leadership Forum (Full Day A…" at bounding box center [924, 243] width 484 height 42
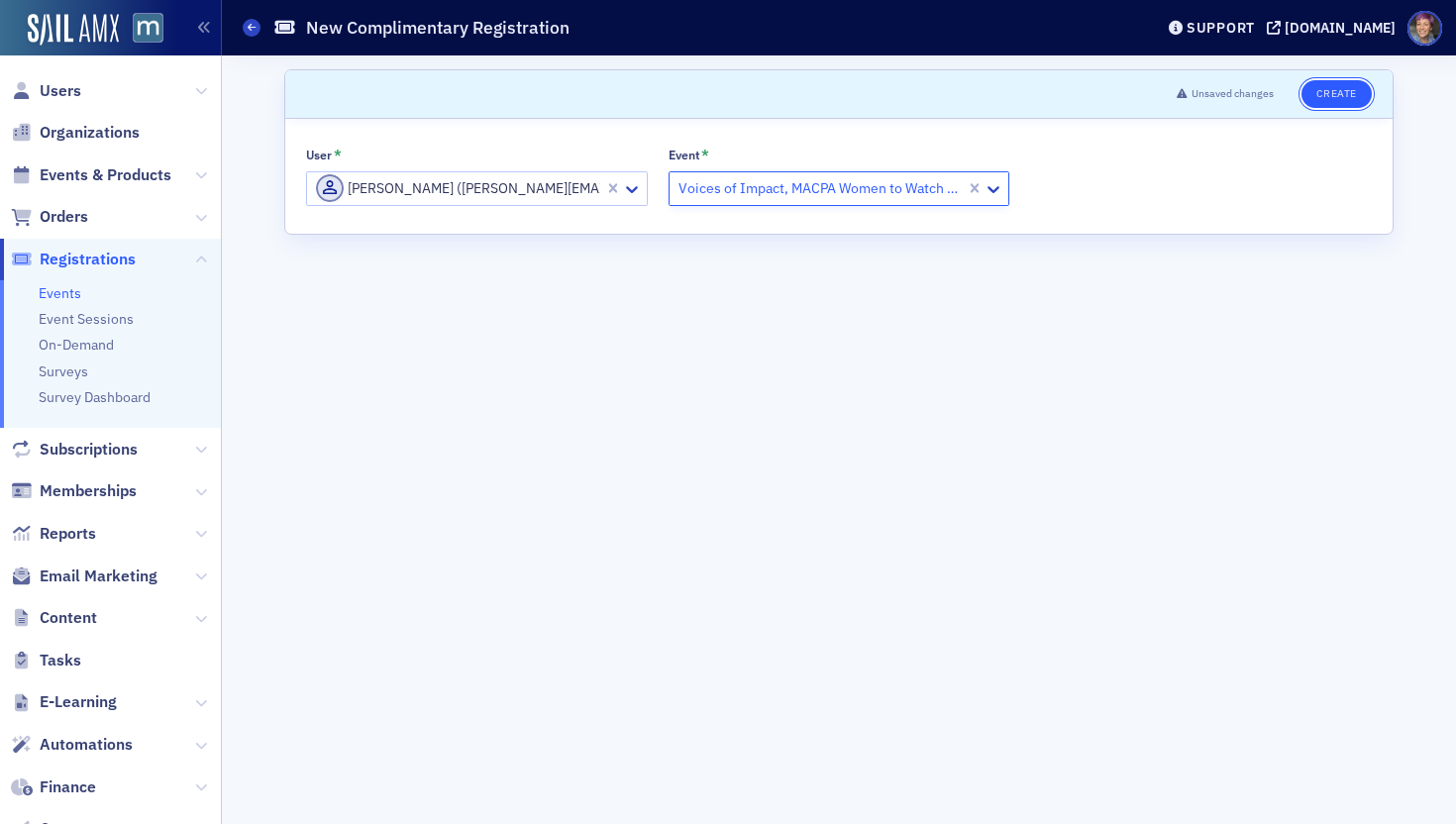
click at [1224, 88] on button "Create" at bounding box center [1336, 94] width 70 height 28
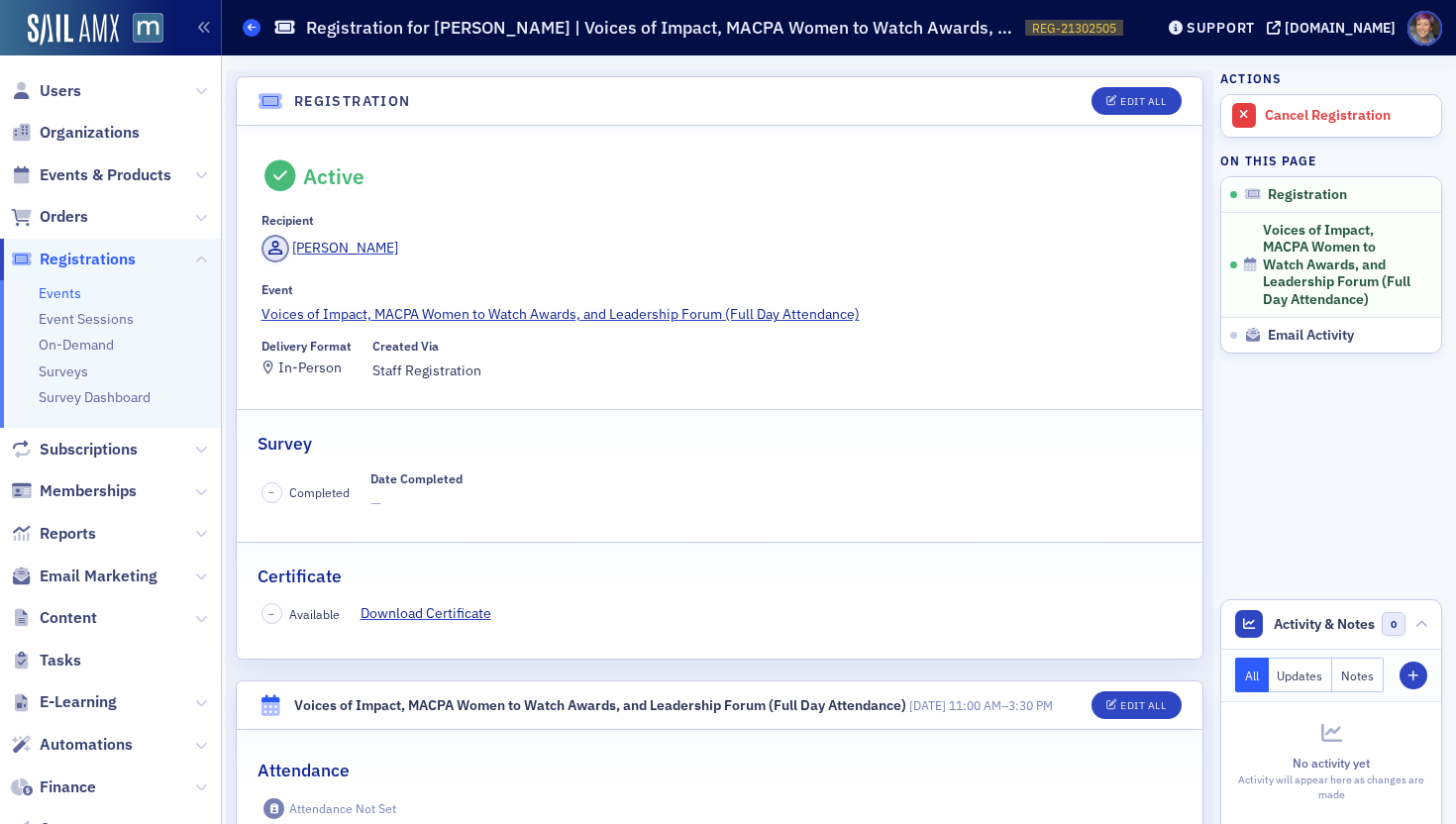
click at [250, 31] on icon at bounding box center [252, 27] width 8 height 9
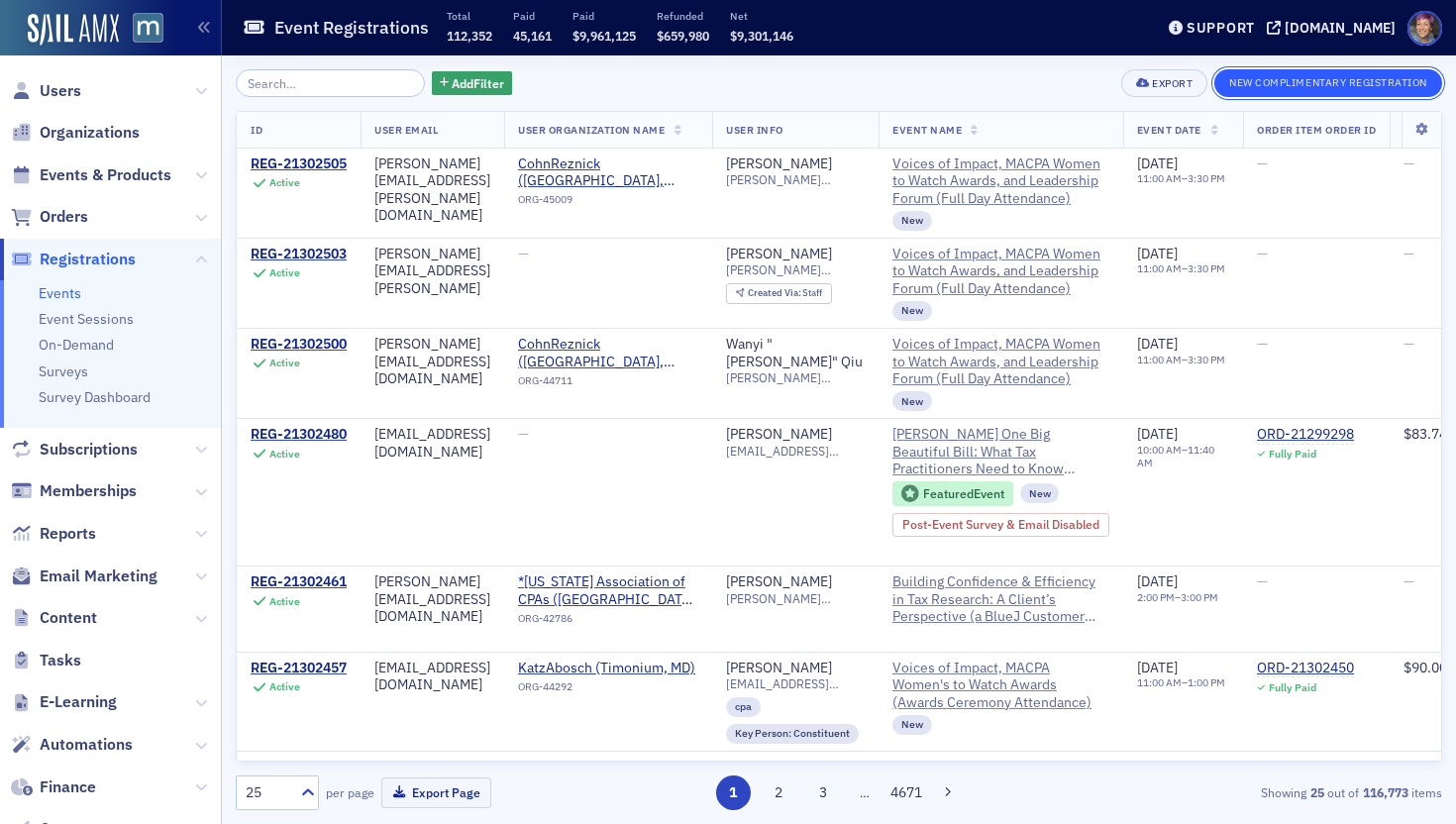
click at [1224, 90] on button "New Complimentary Registration" at bounding box center [1329, 83] width 228 height 28
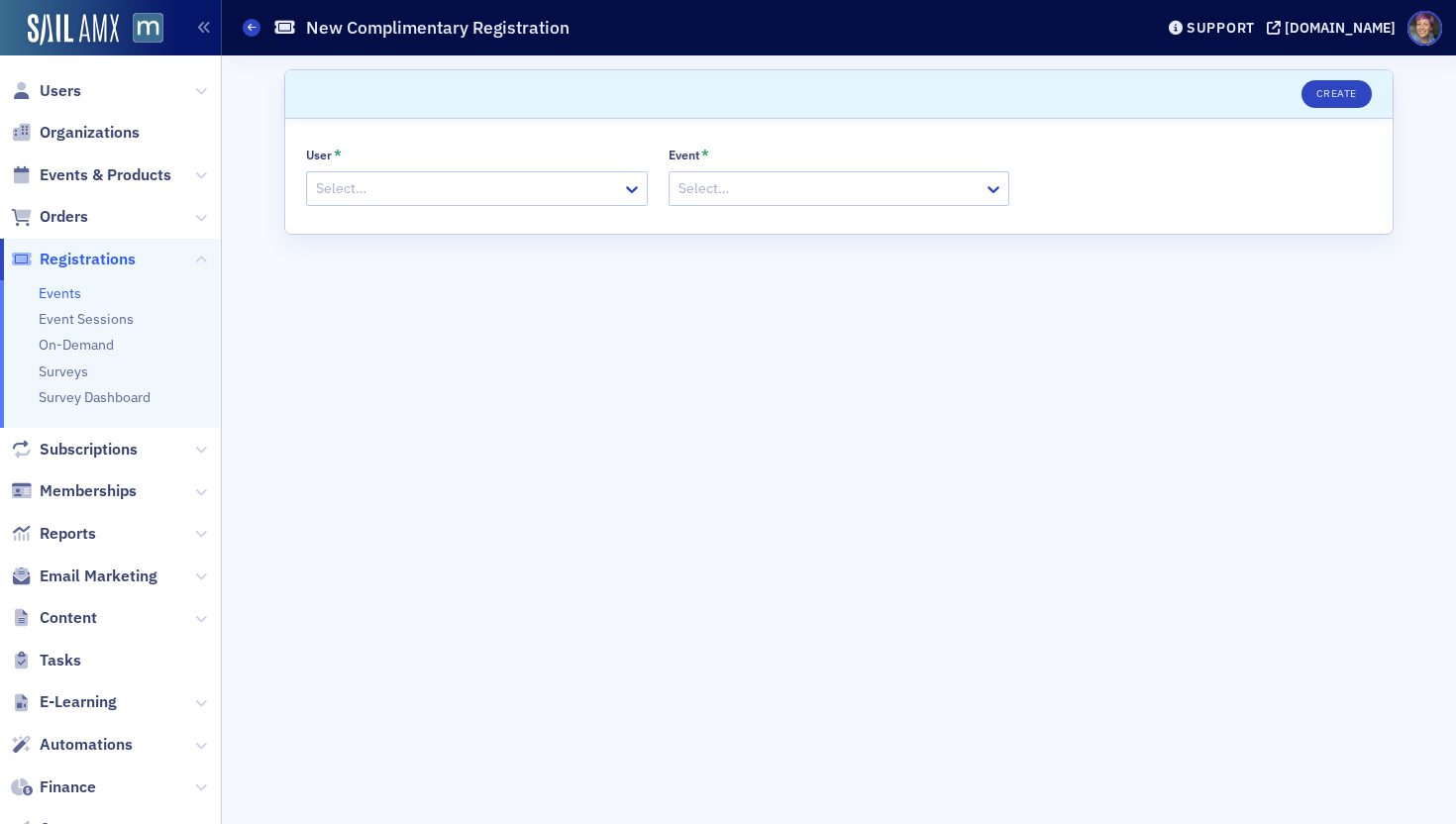
click at [535, 190] on div at bounding box center [466, 189] width 306 height 25
paste input "[PERSON_NAME][EMAIL_ADDRESS][PERSON_NAME][DOMAIN_NAME]"
type input "[PERSON_NAME][EMAIL_ADDRESS][PERSON_NAME][DOMAIN_NAME]"
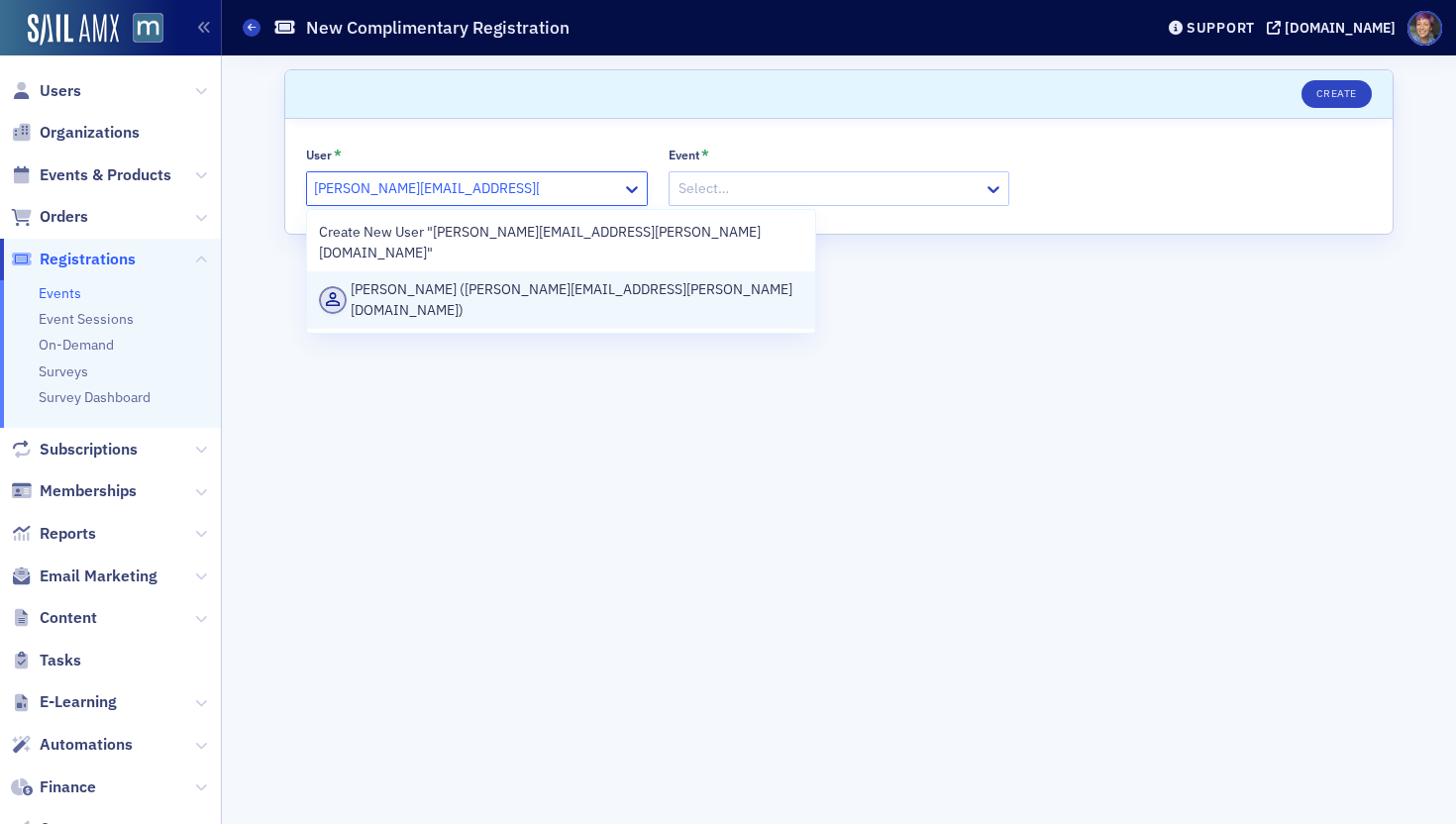
click at [559, 279] on div "[PERSON_NAME] ([PERSON_NAME][EMAIL_ADDRESS][PERSON_NAME][DOMAIN_NAME])" at bounding box center [561, 300] width 484 height 42
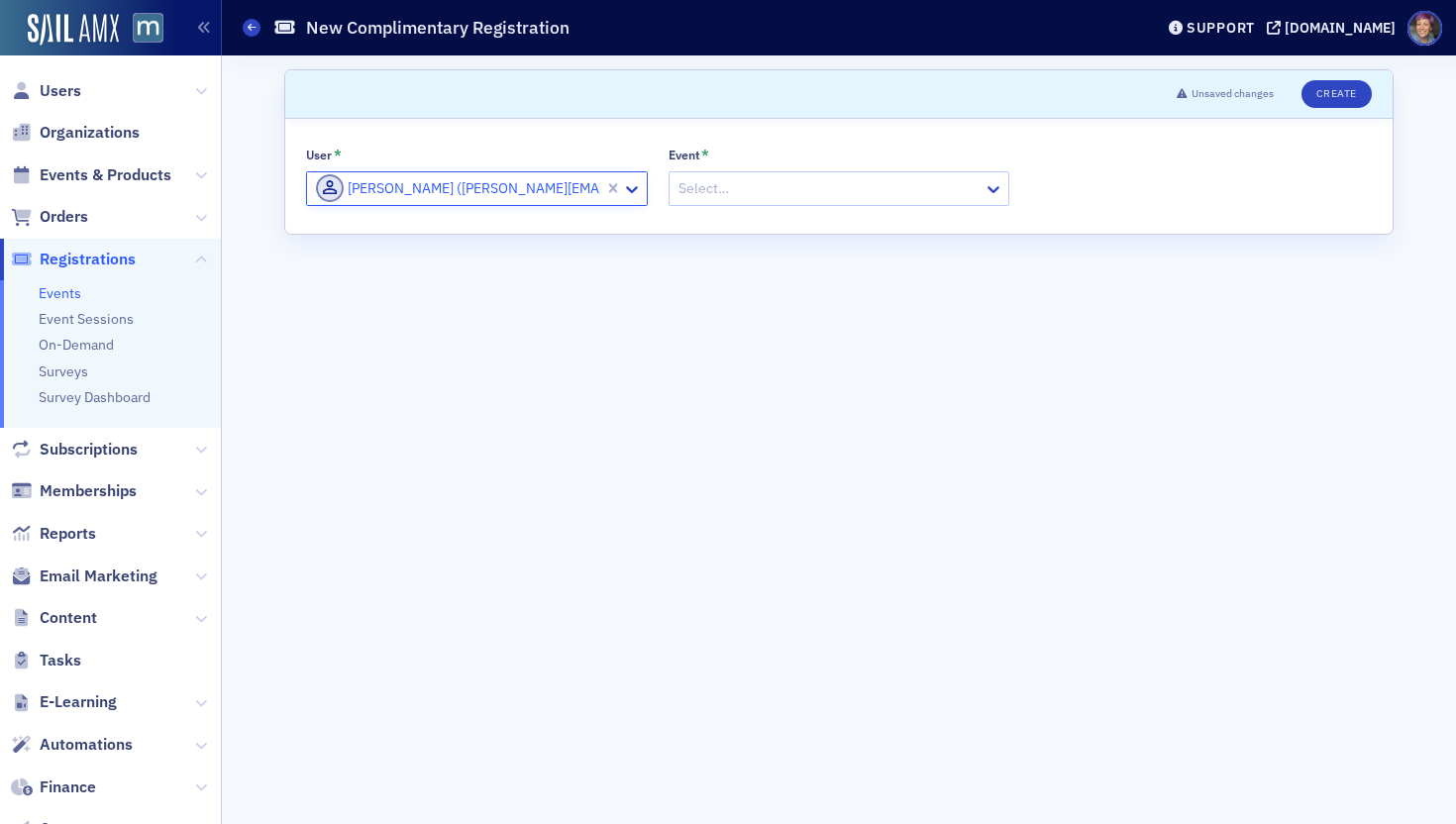
click at [763, 185] on div at bounding box center [830, 189] width 306 height 25
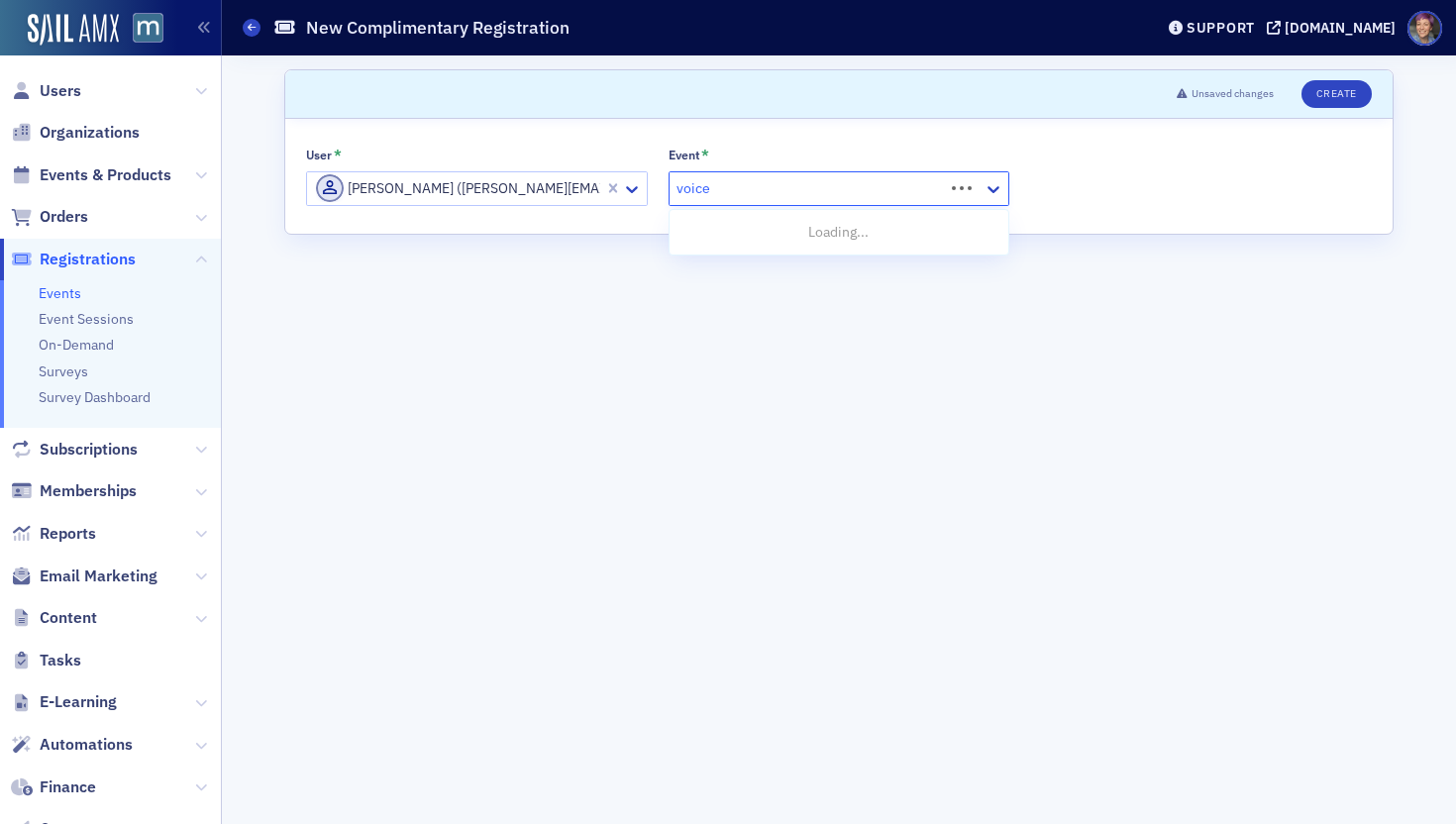
type input "voices"
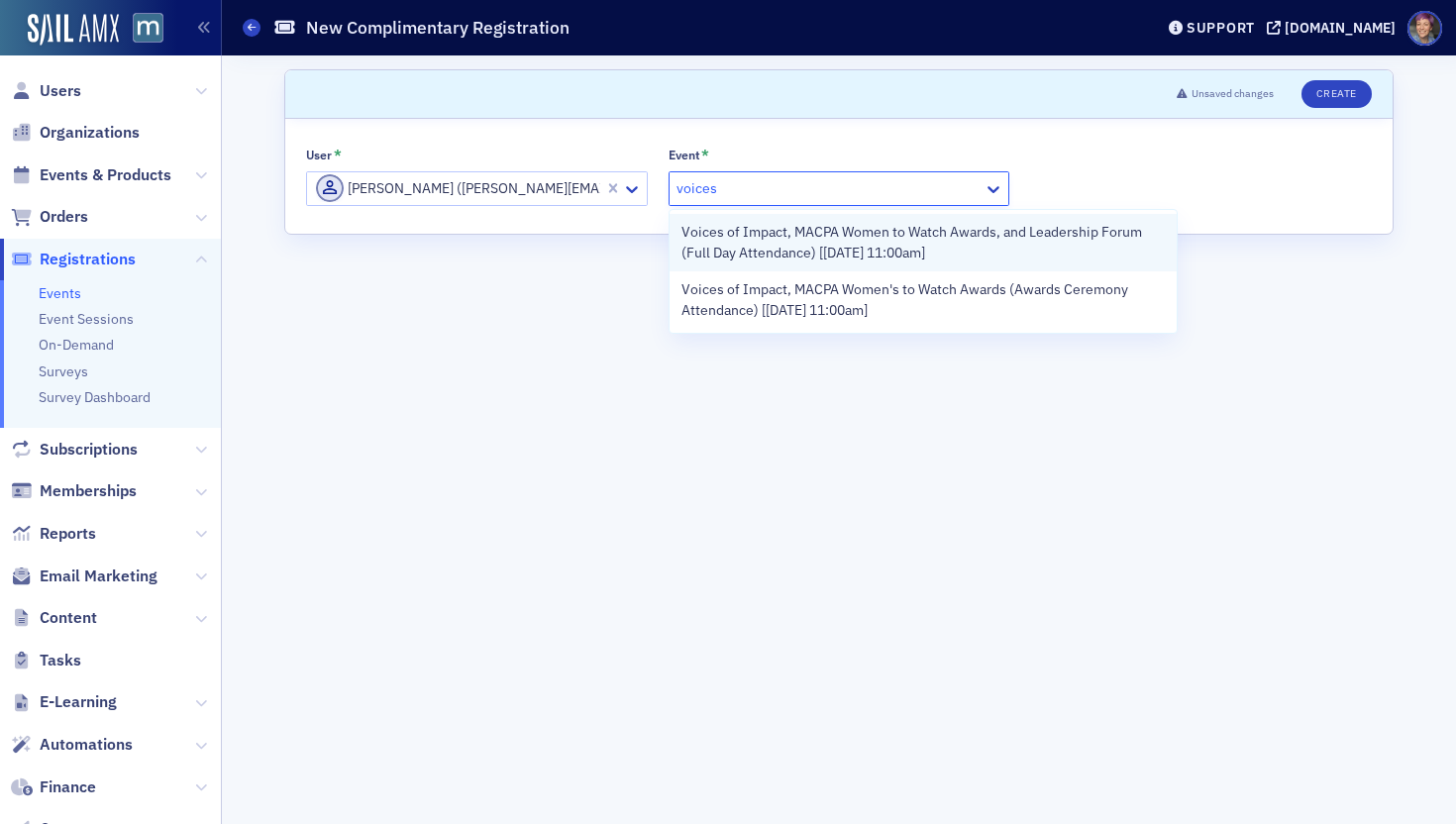
click at [800, 249] on span "Voices of Impact, MACPA Women to Watch Awards, and Leadership Forum (Full Day A…" at bounding box center [924, 243] width 484 height 42
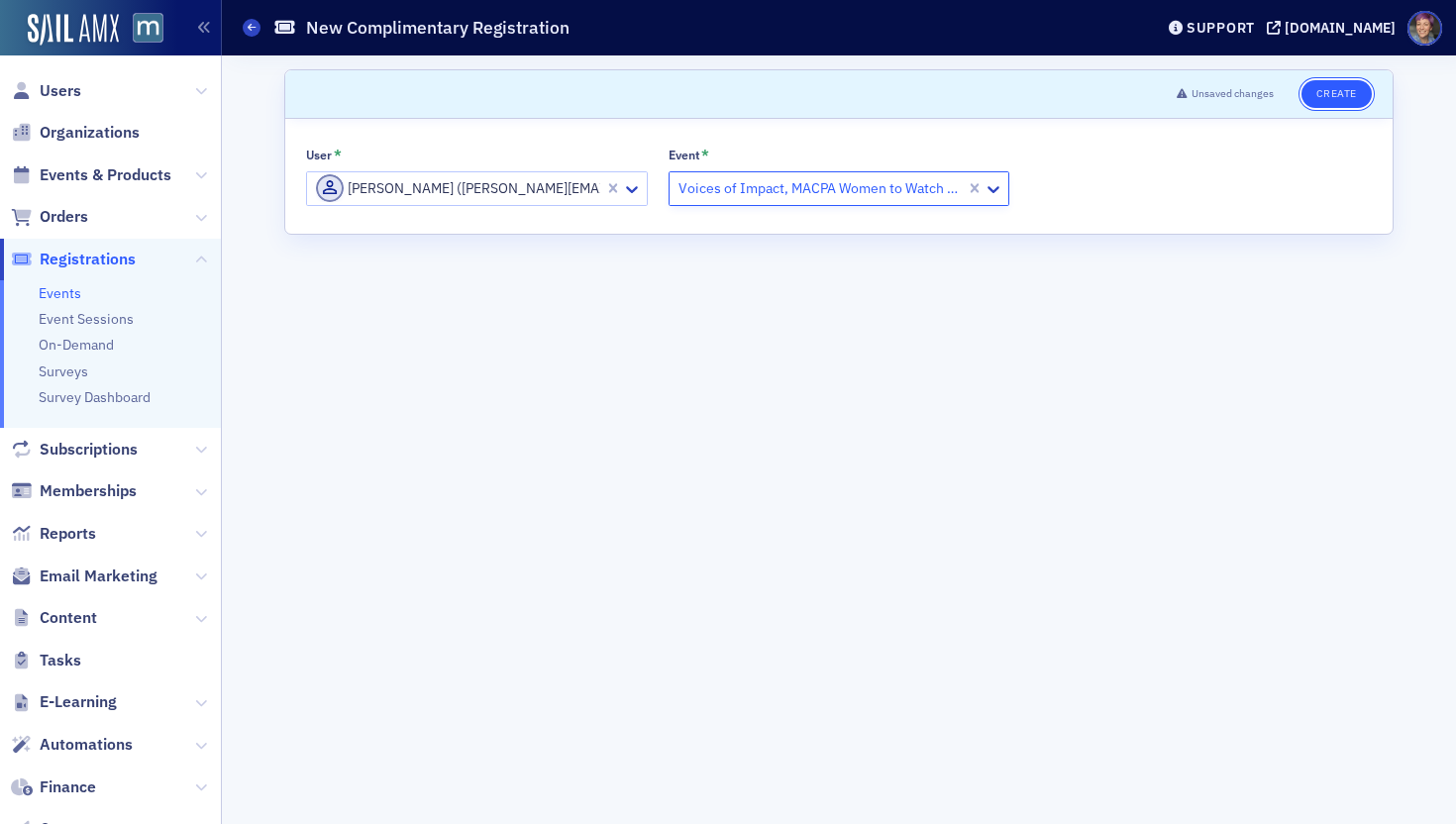
click at [1224, 94] on button "Create" at bounding box center [1336, 94] width 70 height 28
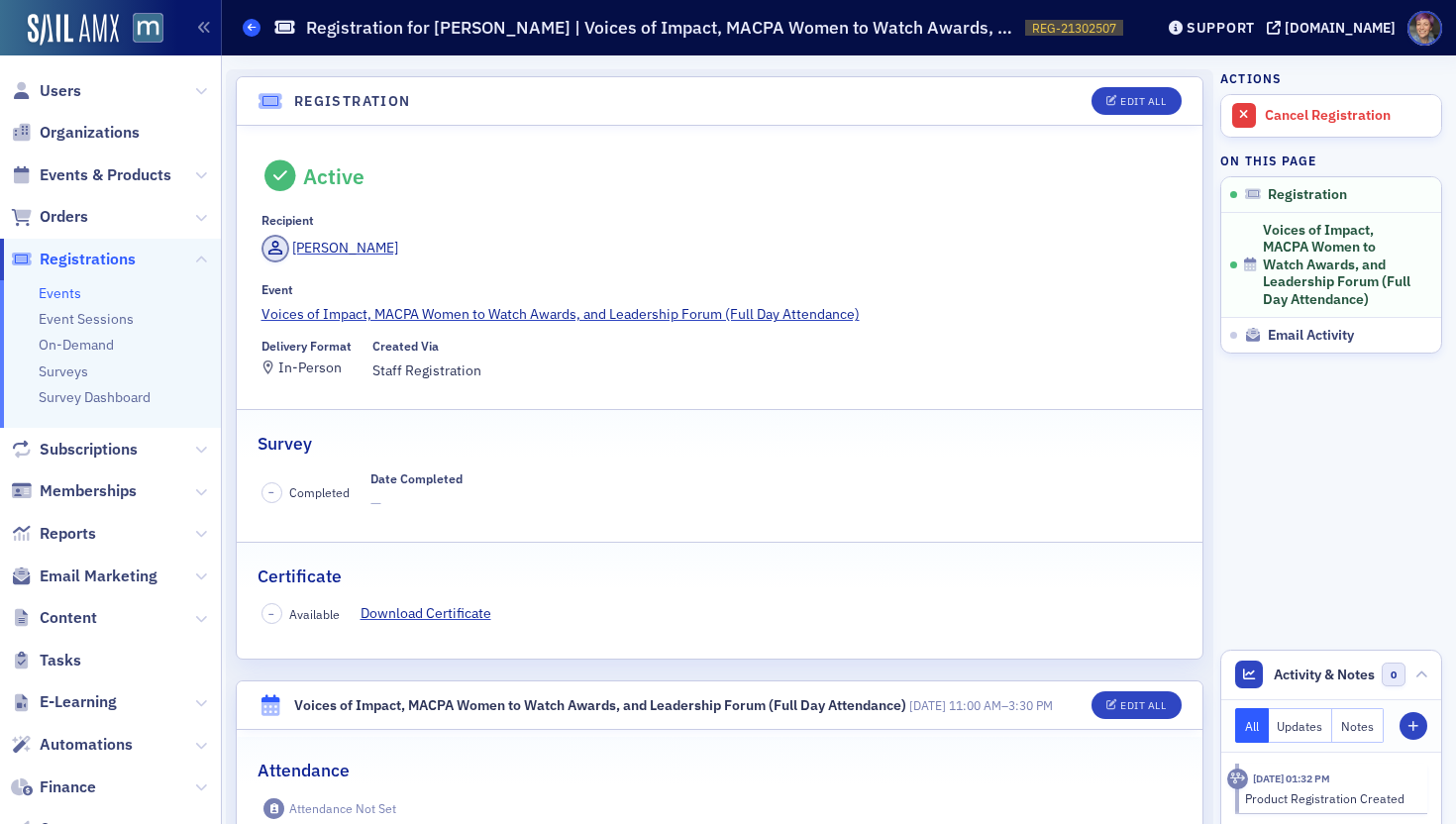
click at [255, 27] on span at bounding box center [252, 28] width 18 height 18
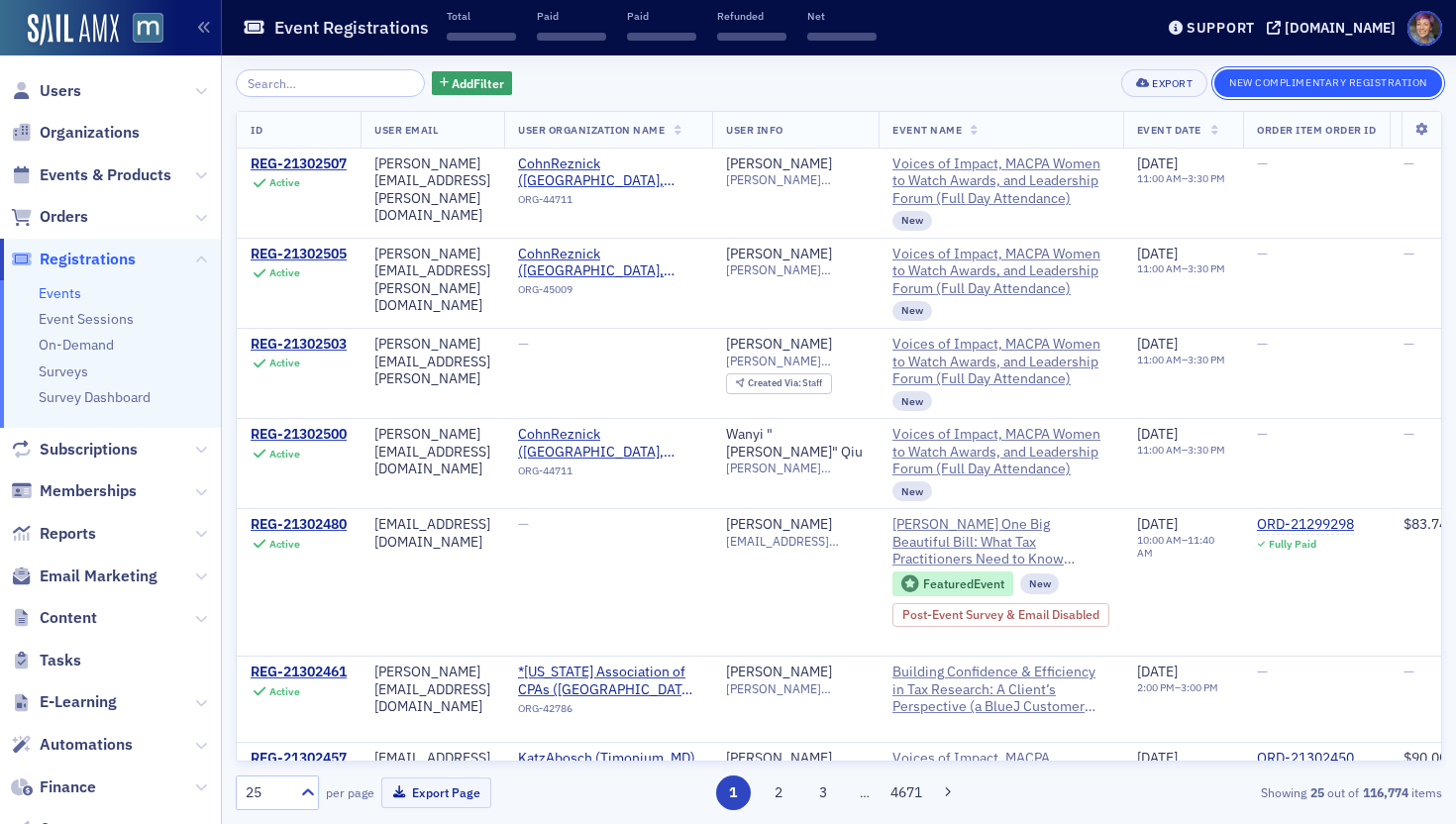
click at [1224, 77] on button "New Complimentary Registration" at bounding box center [1329, 83] width 228 height 28
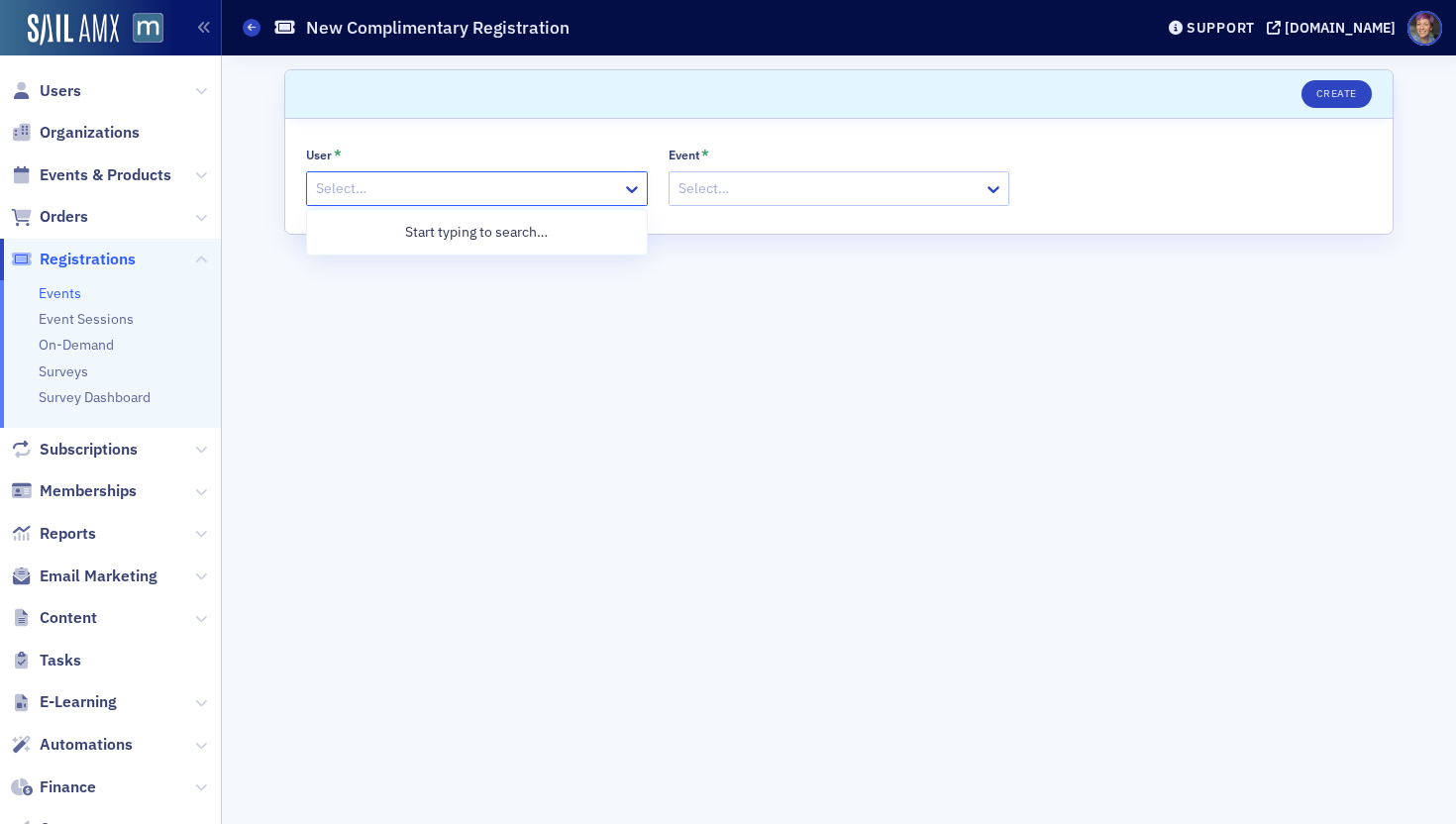
click at [444, 173] on div "Select…" at bounding box center [476, 189] width 341 height 35
paste input "[PERSON_NAME][EMAIL_ADDRESS][PERSON_NAME][DOMAIN_NAME]"
type input "[PERSON_NAME][EMAIL_ADDRESS][PERSON_NAME][DOMAIN_NAME]"
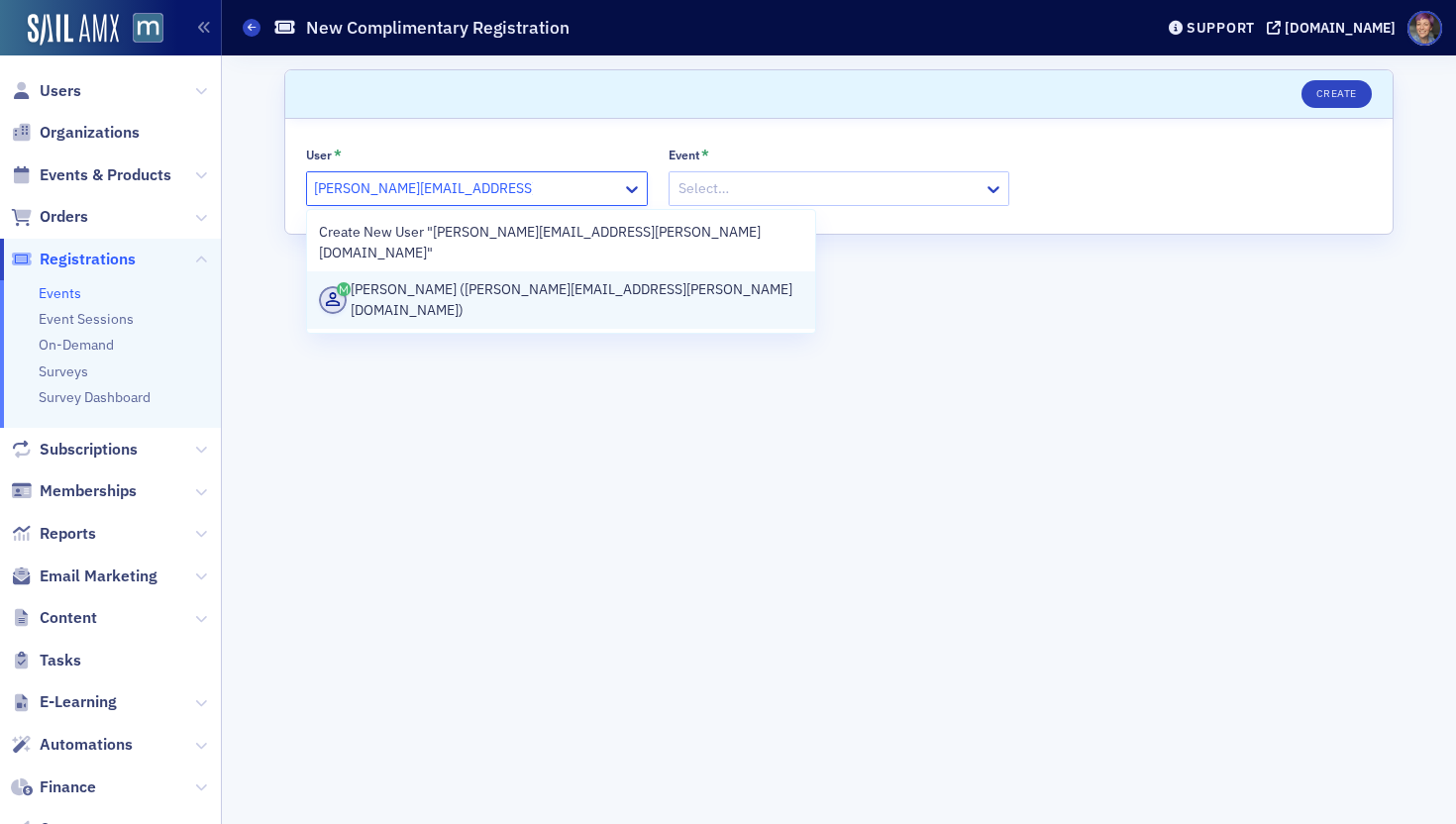
click at [527, 279] on div "[PERSON_NAME] ([PERSON_NAME][EMAIL_ADDRESS][PERSON_NAME][DOMAIN_NAME])" at bounding box center [561, 300] width 484 height 42
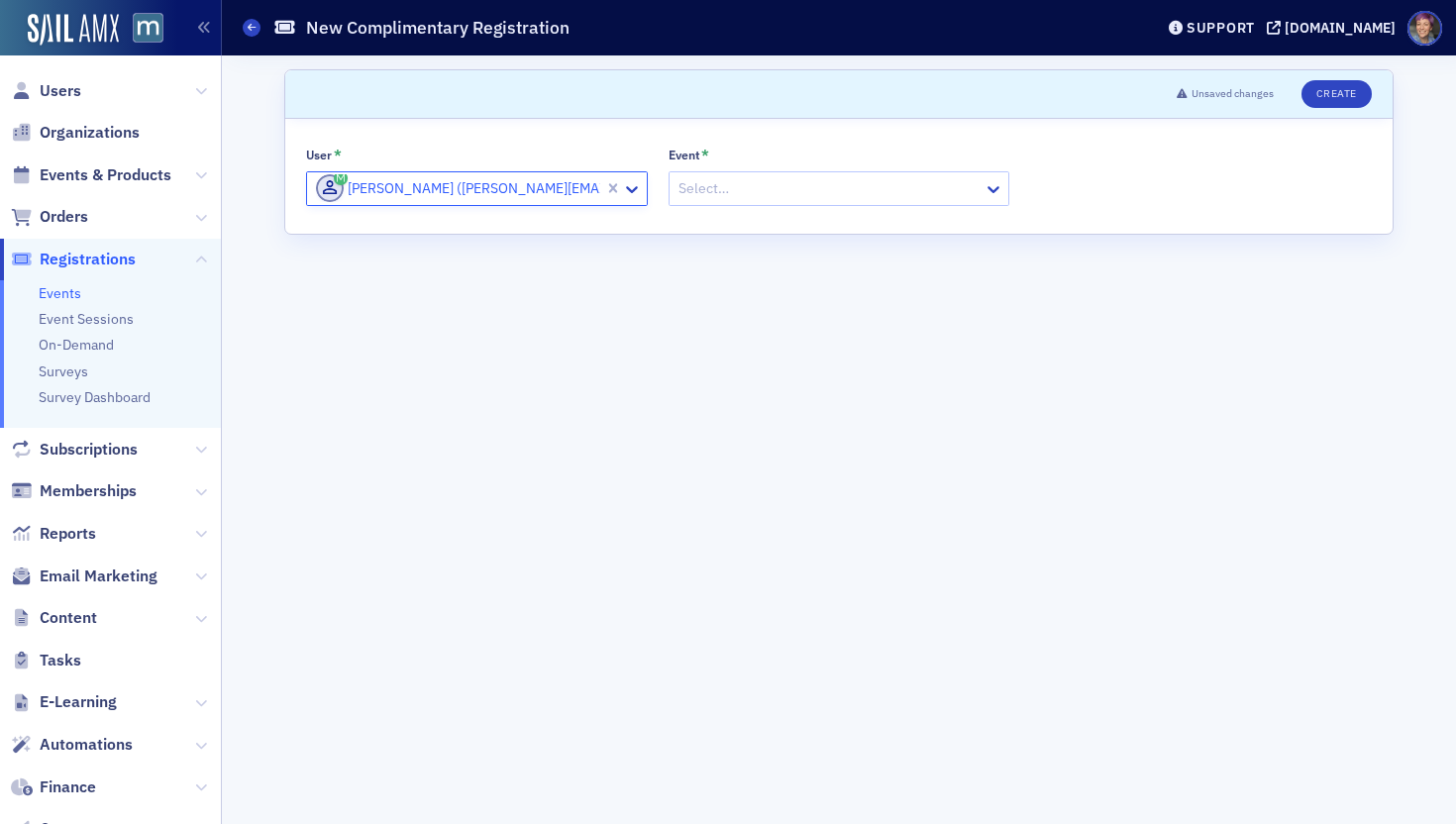
click at [731, 183] on div at bounding box center [830, 189] width 306 height 25
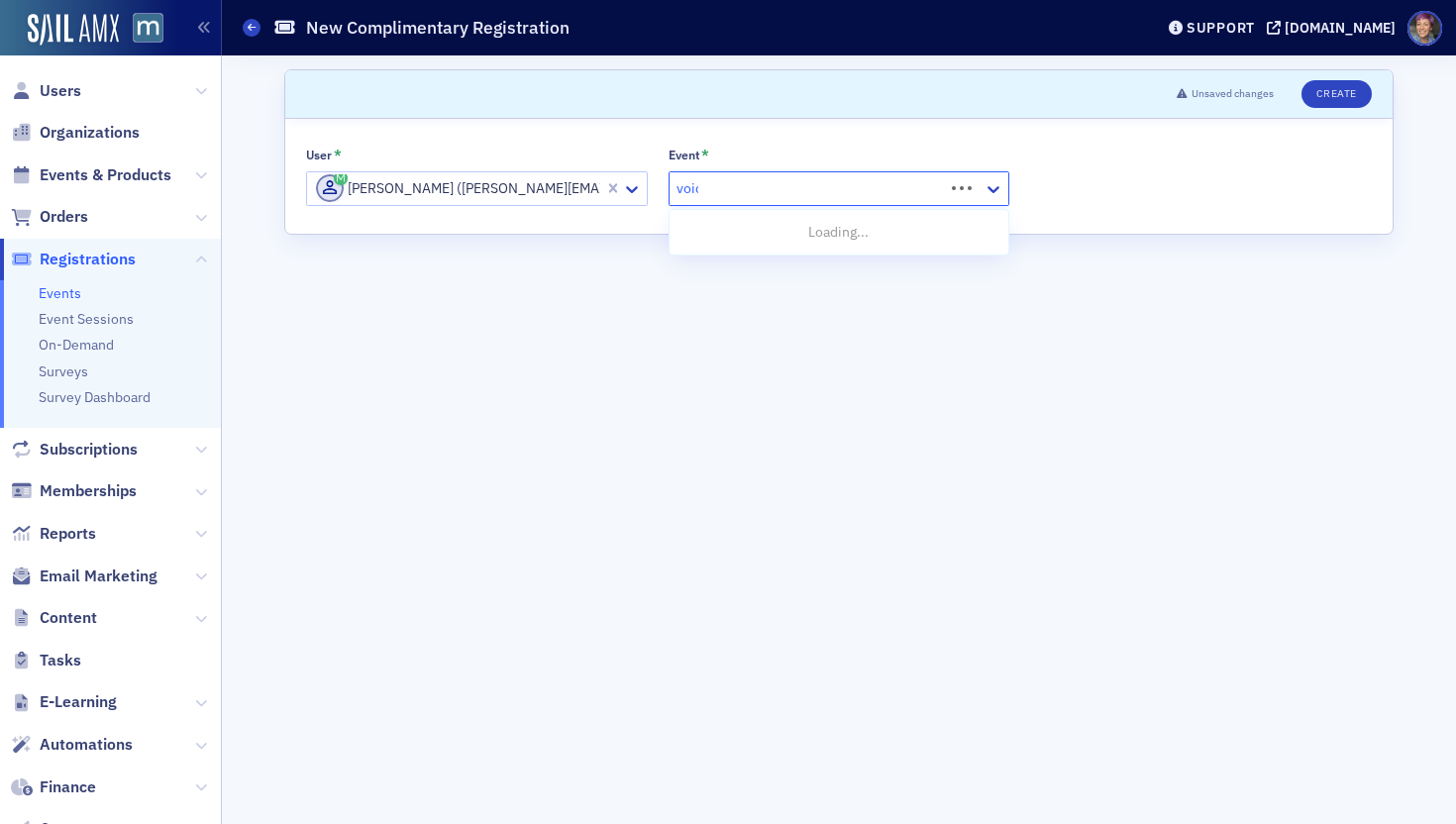
type input "voices"
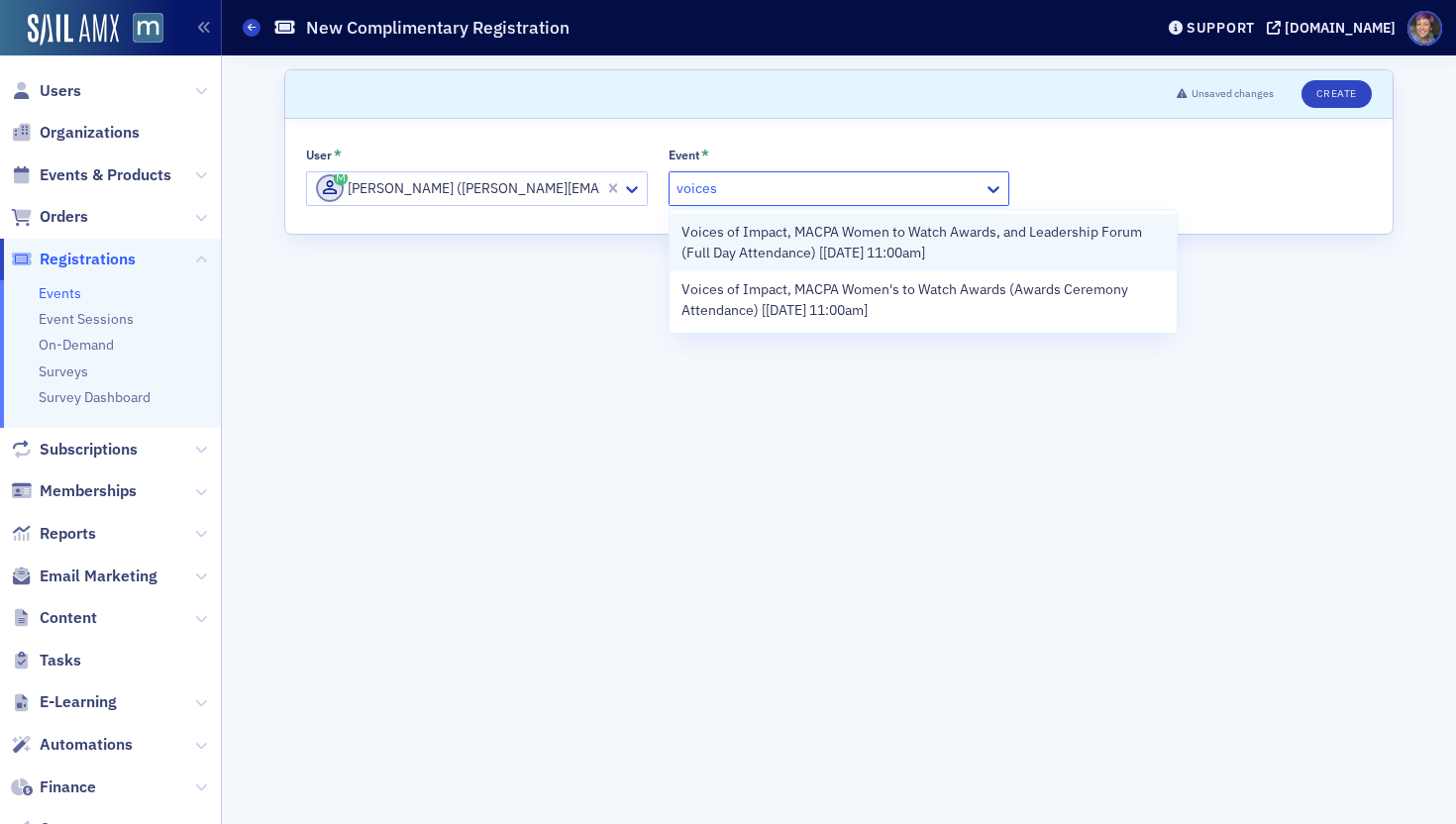
click at [786, 251] on span "Voices of Impact, MACPA Women to Watch Awards, and Leadership Forum (Full Day A…" at bounding box center [924, 243] width 484 height 42
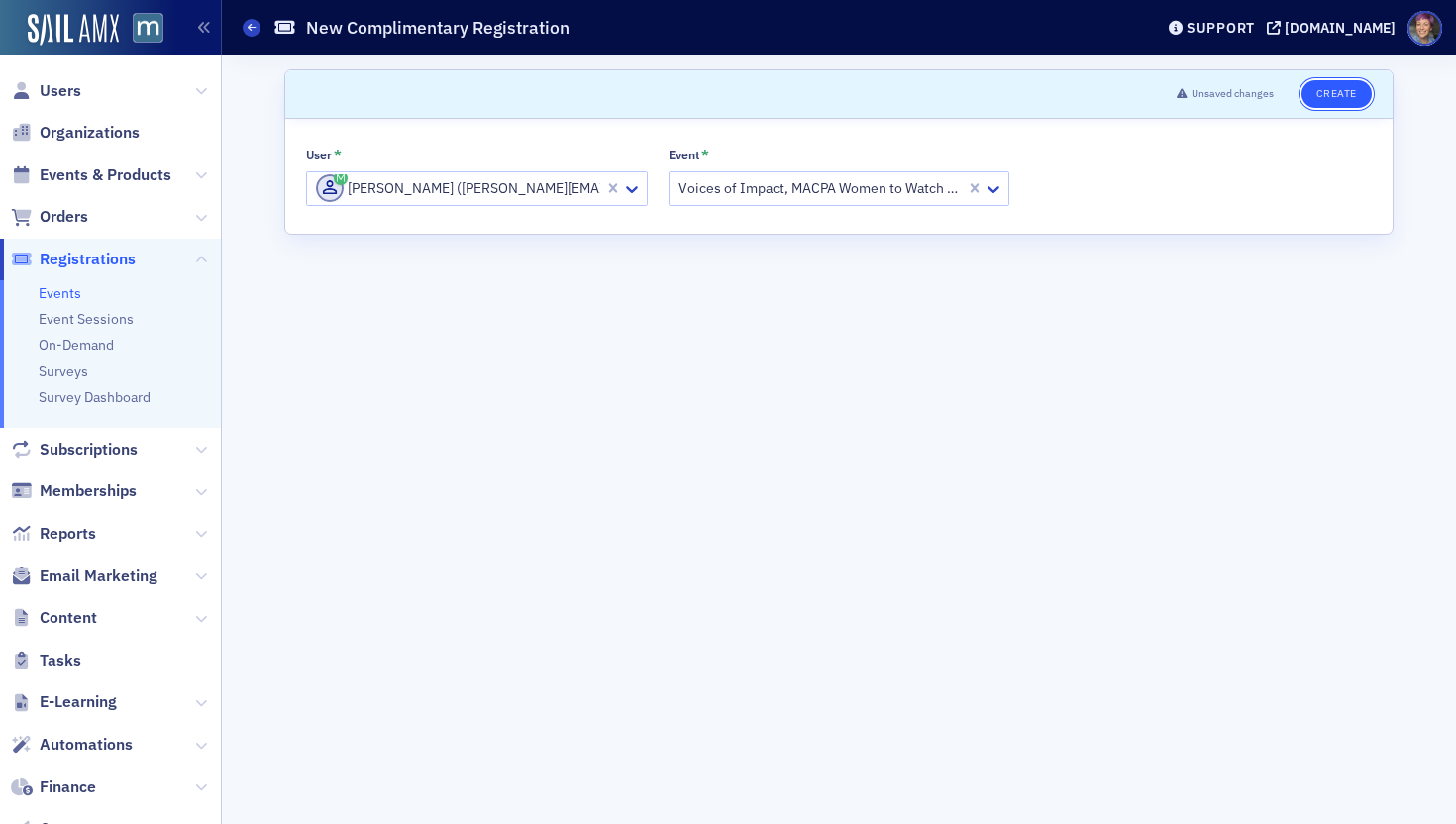
click at [1224, 93] on button "Create" at bounding box center [1336, 94] width 70 height 28
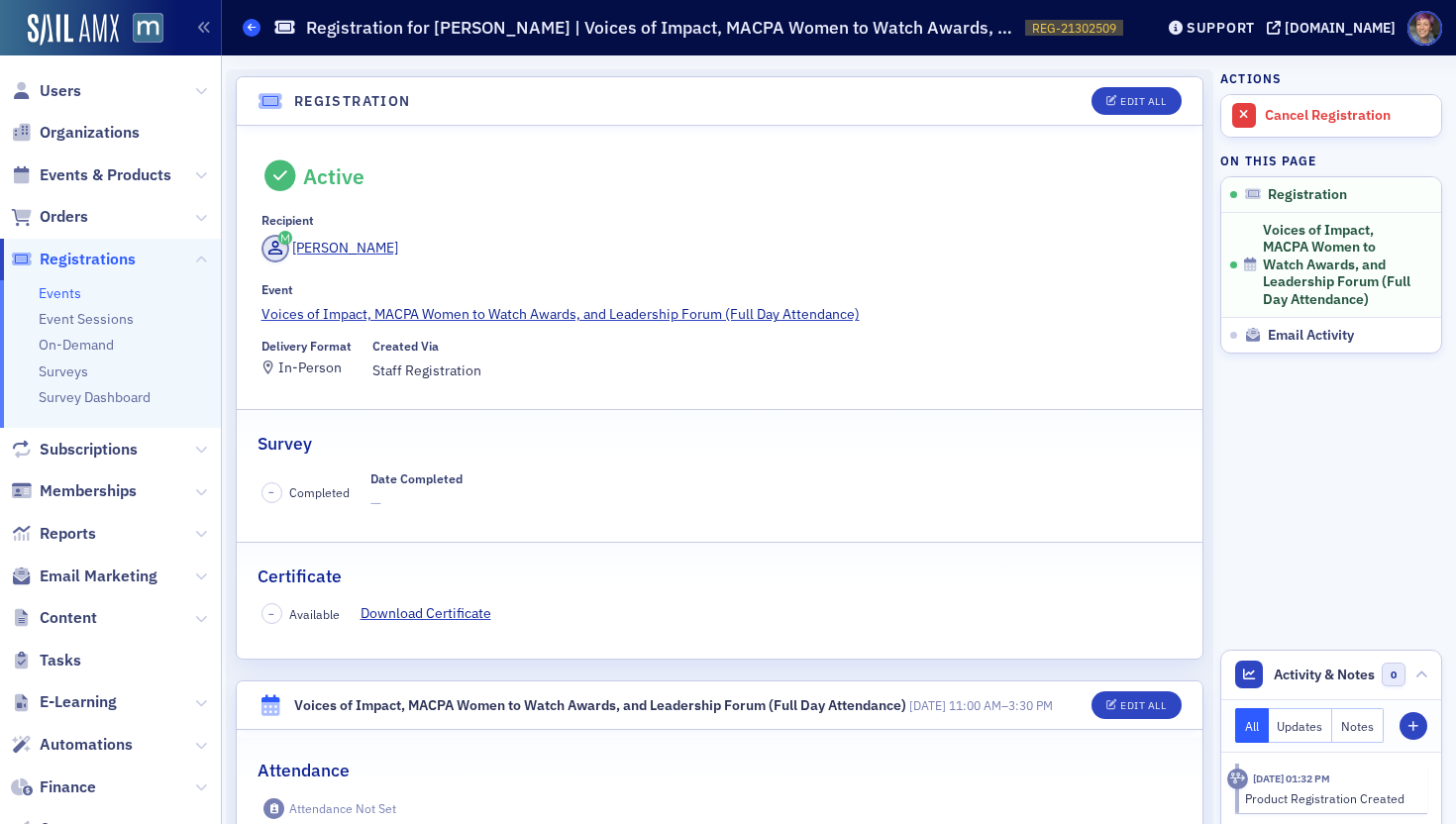
click at [254, 24] on icon at bounding box center [252, 27] width 8 height 9
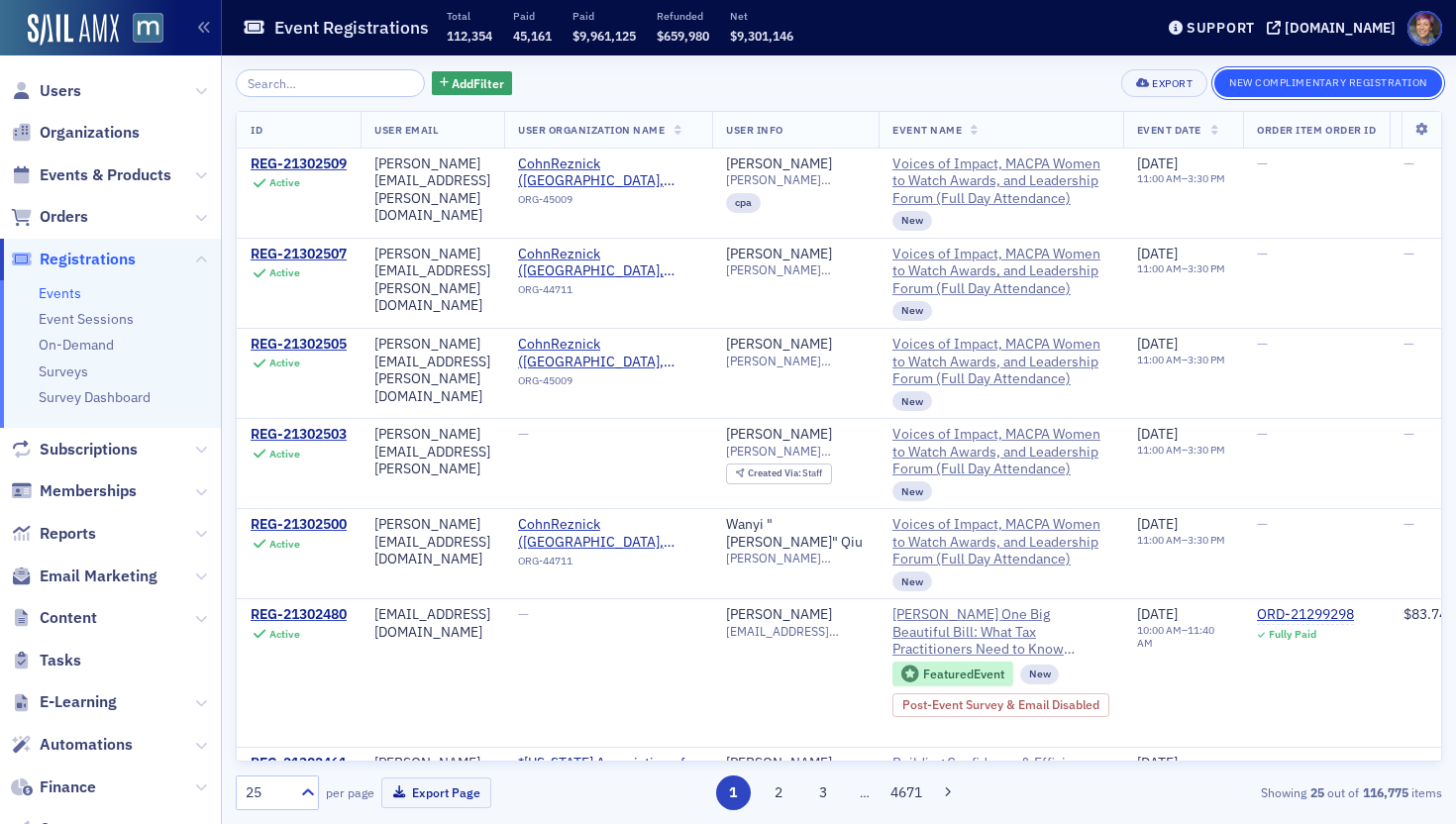
click at [1224, 82] on button "New Complimentary Registration" at bounding box center [1329, 83] width 228 height 28
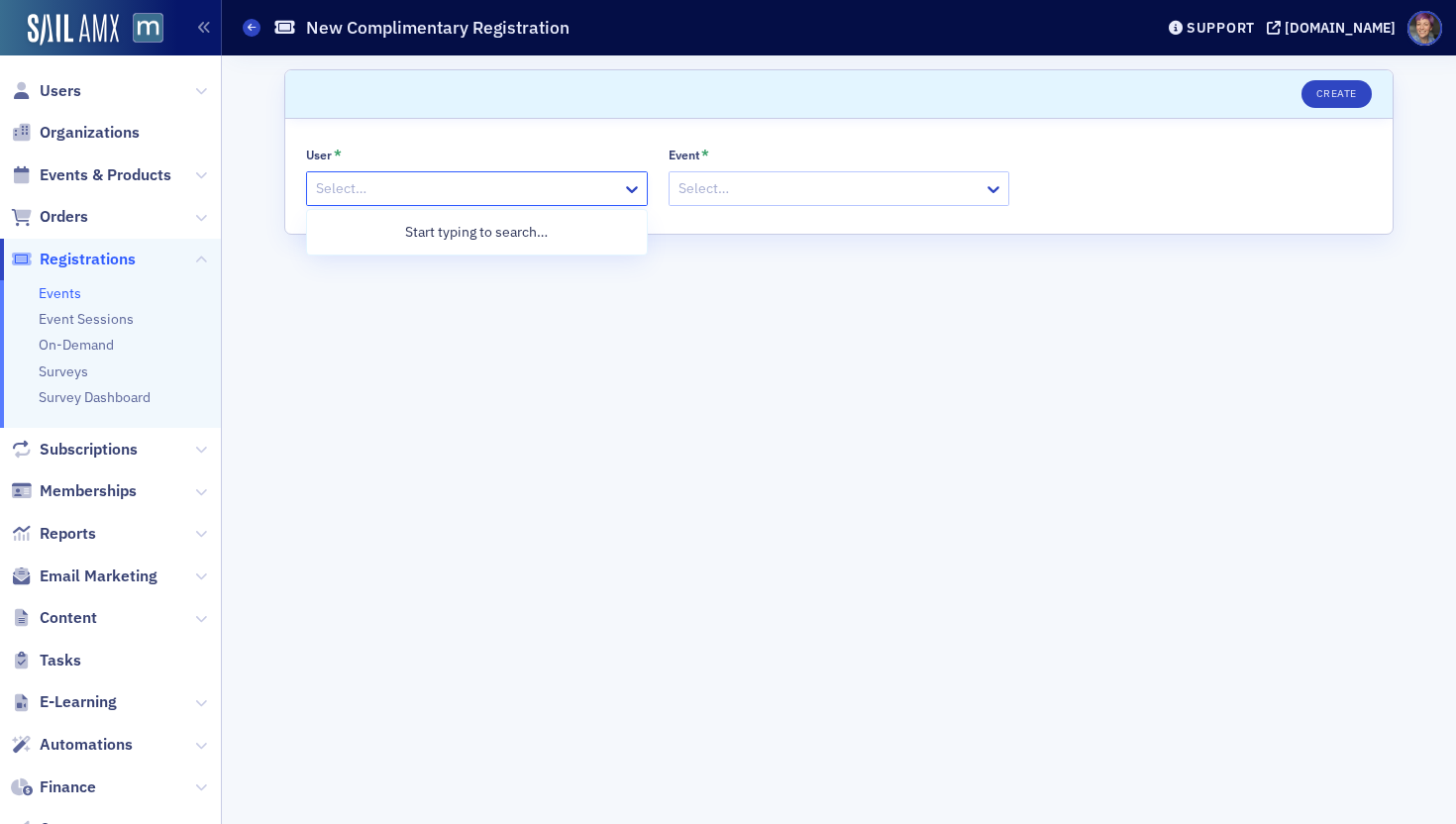
click at [488, 183] on div at bounding box center [466, 189] width 306 height 25
paste input "[PERSON_NAME][EMAIL_ADDRESS][PERSON_NAME][DOMAIN_NAME]"
type input "[PERSON_NAME][EMAIL_ADDRESS][PERSON_NAME][DOMAIN_NAME]"
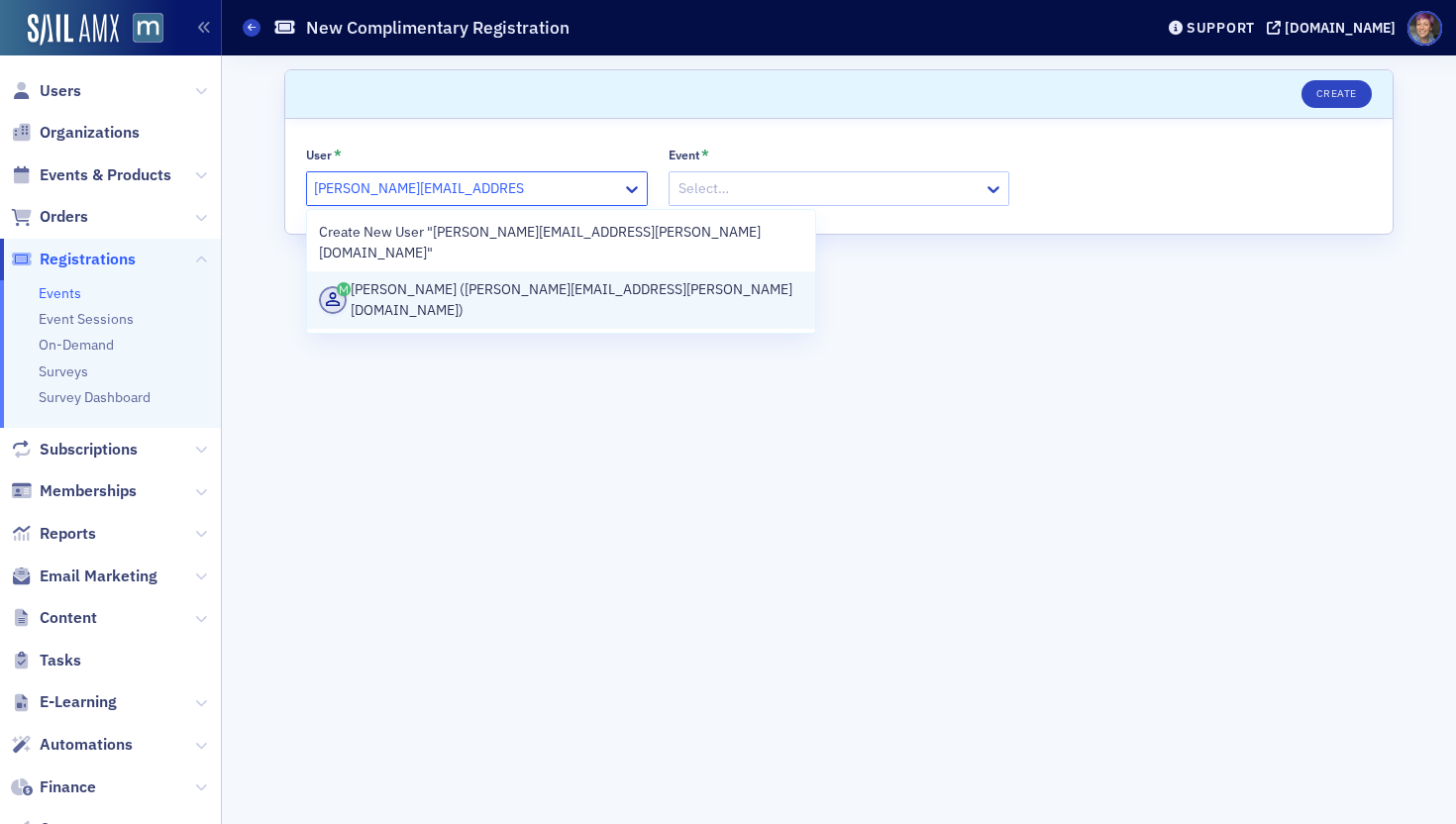
click at [556, 279] on div "[PERSON_NAME] ([PERSON_NAME][EMAIL_ADDRESS][PERSON_NAME][DOMAIN_NAME])" at bounding box center [561, 300] width 484 height 42
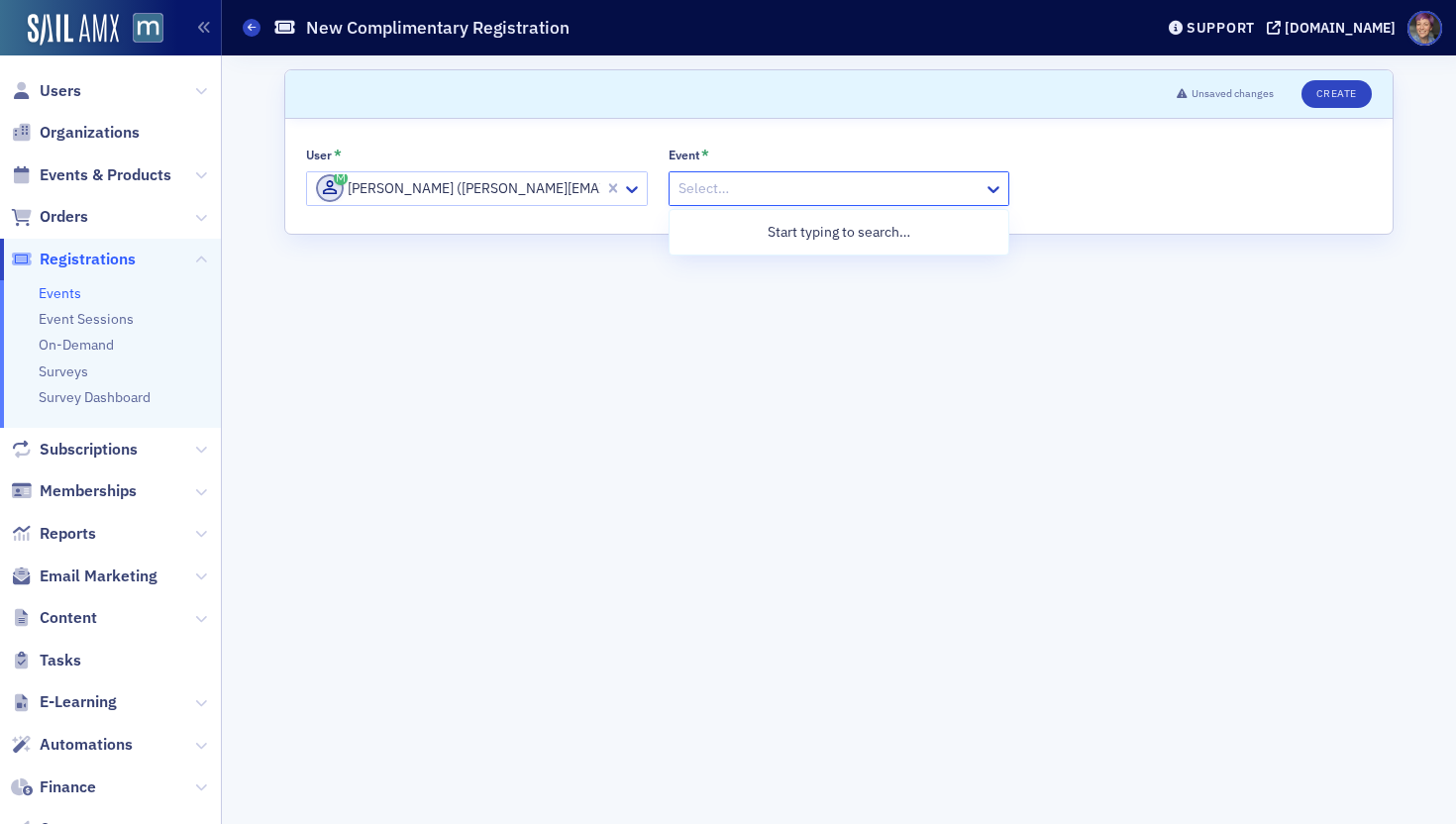
click at [749, 201] on div "Select…" at bounding box center [827, 189] width 315 height 29
type input "voices"
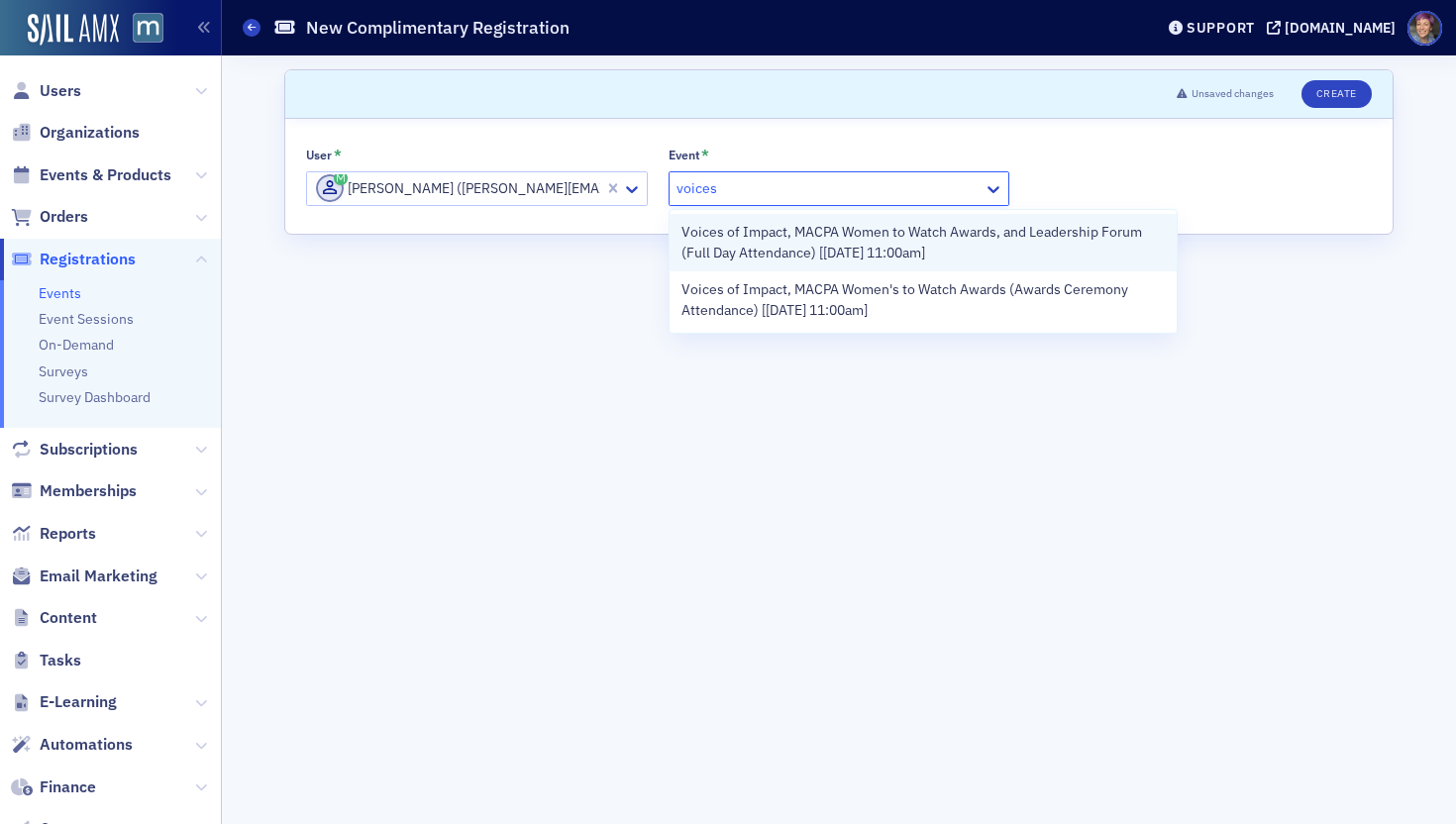
click at [782, 243] on span "Voices of Impact, MACPA Women to Watch Awards, and Leadership Forum (Full Day A…" at bounding box center [924, 243] width 484 height 42
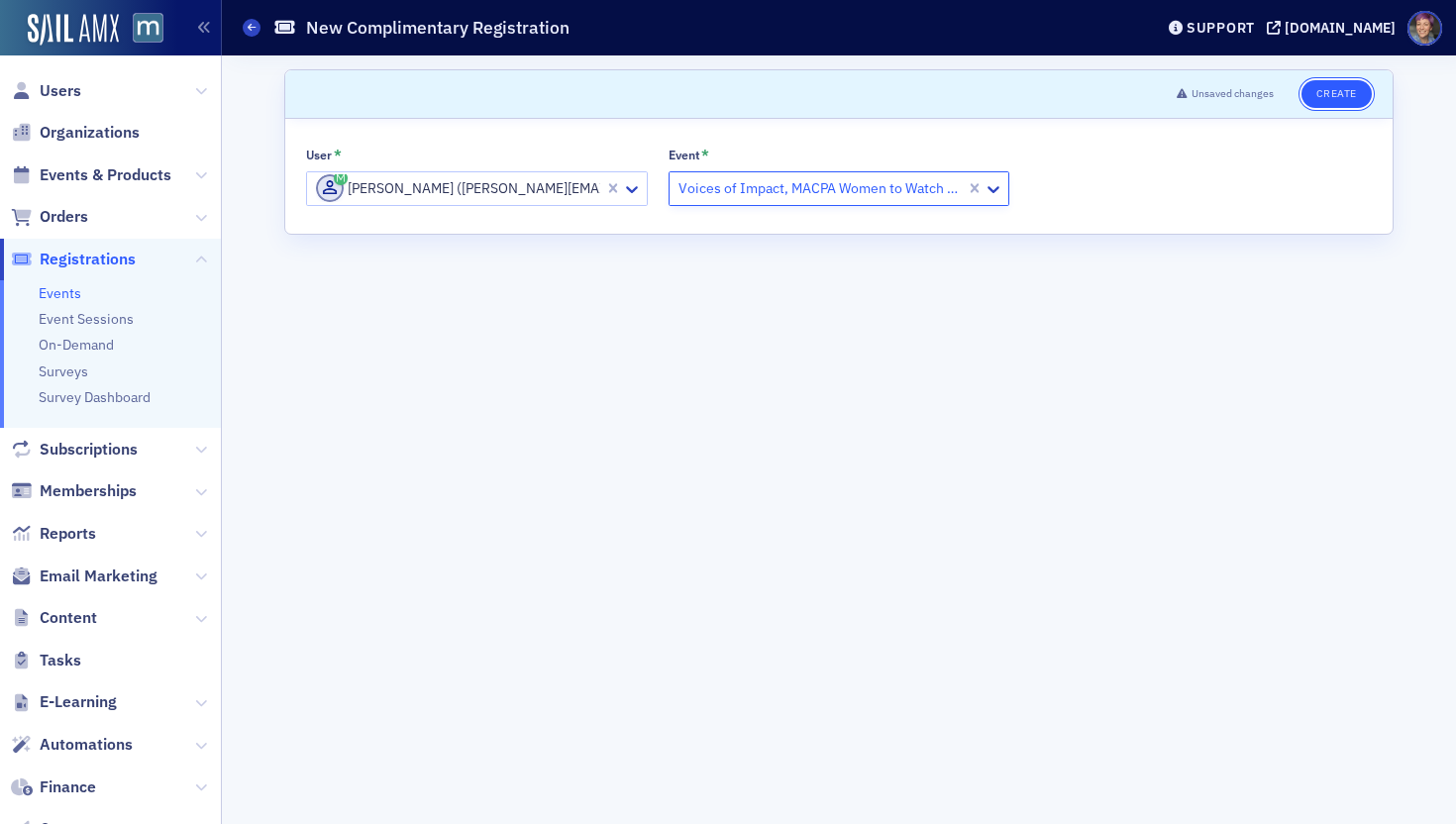
click at [1224, 93] on button "Create" at bounding box center [1336, 94] width 70 height 28
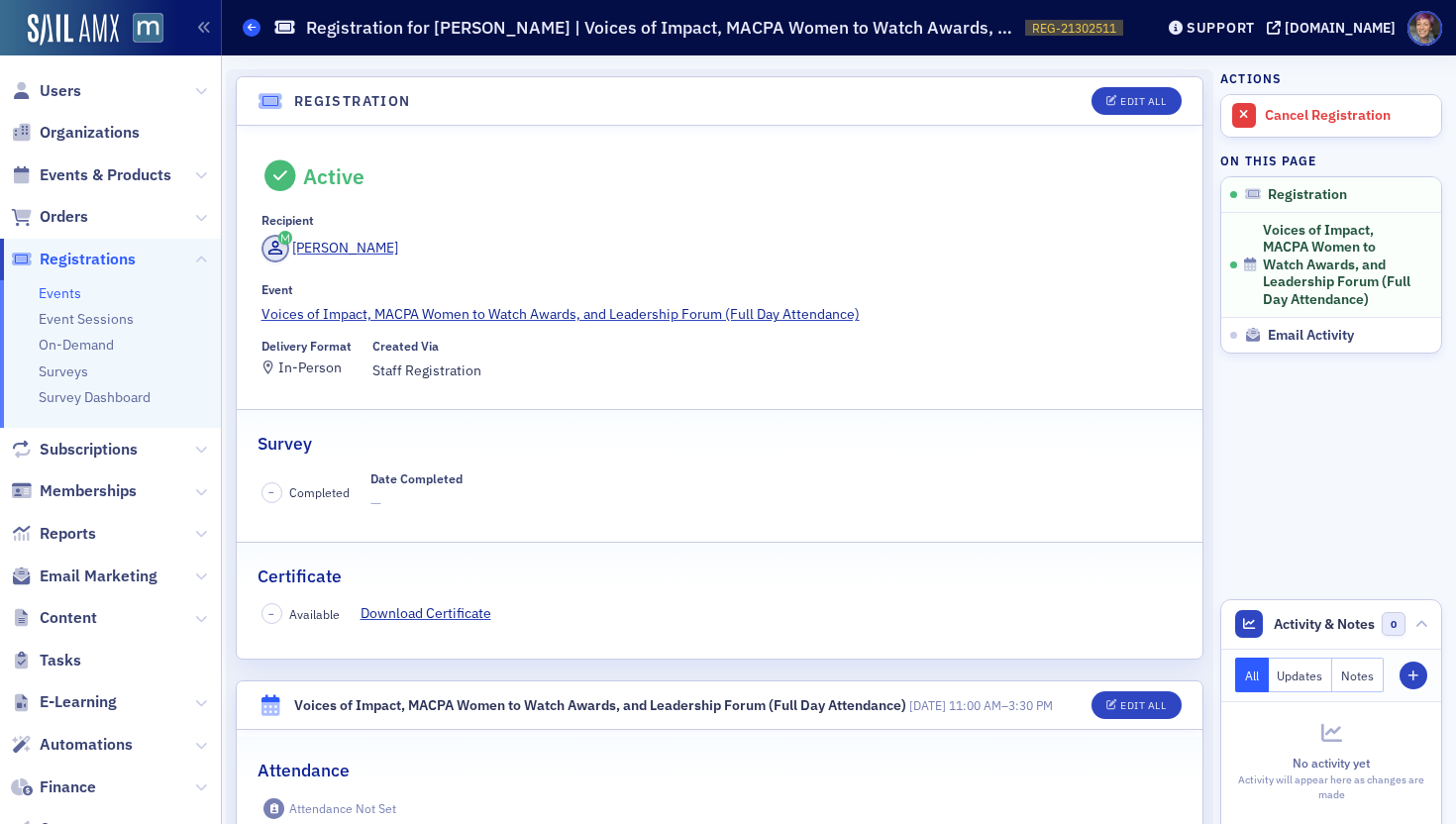
click at [250, 31] on icon at bounding box center [252, 27] width 8 height 9
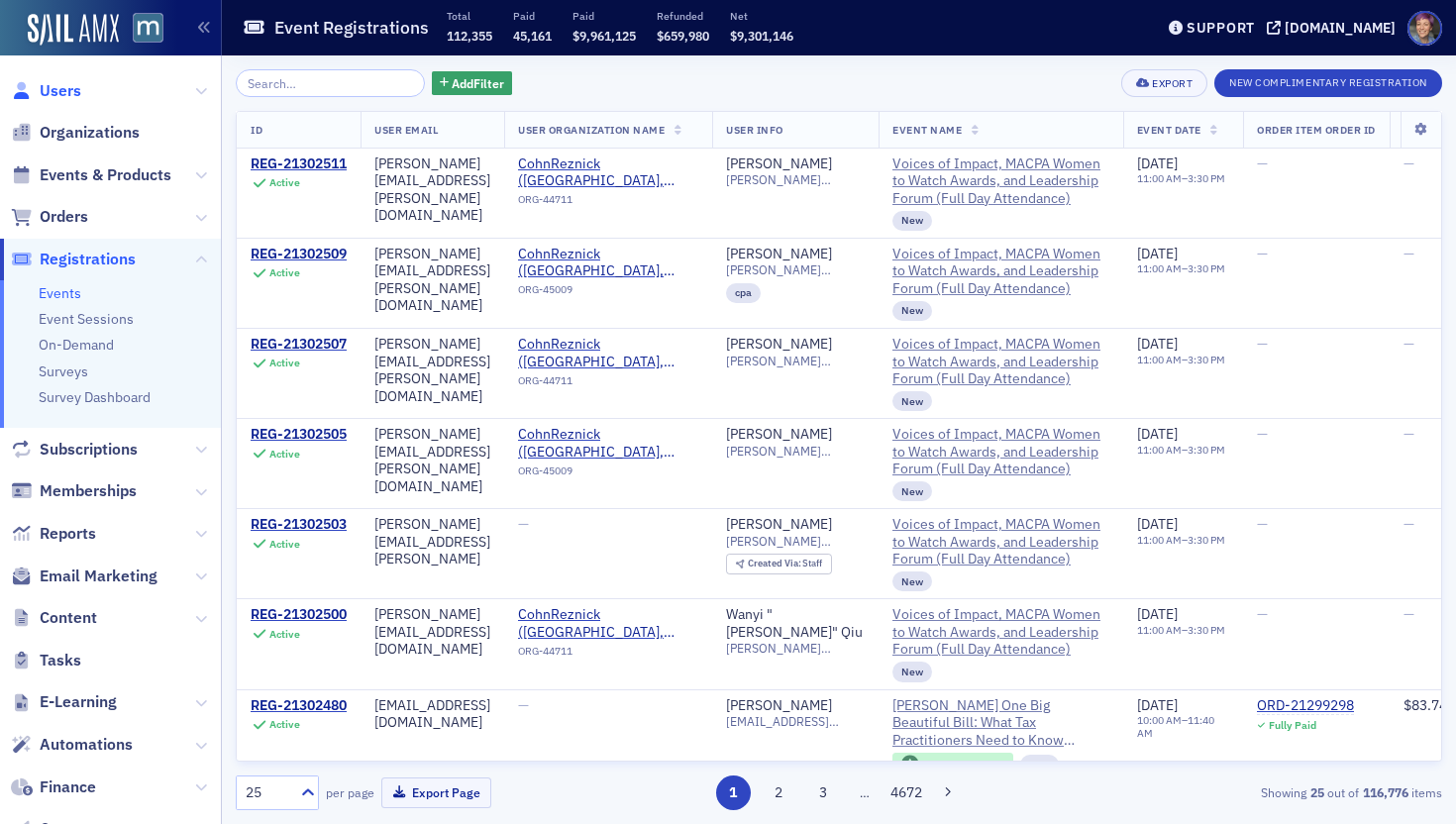
click at [66, 92] on span "Users" at bounding box center [61, 91] width 42 height 22
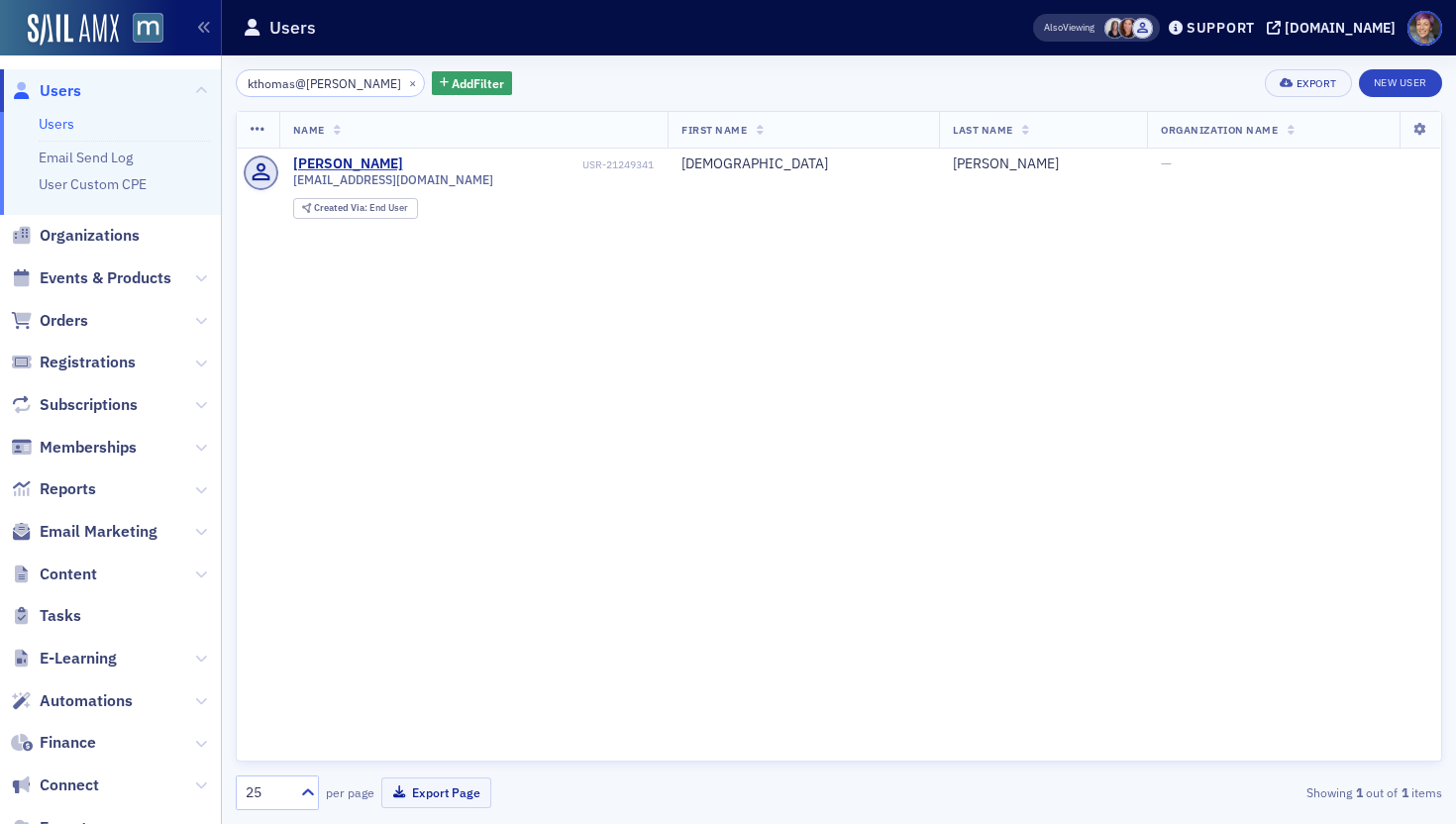
click at [346, 76] on input "kthomas@[PERSON_NAME]" at bounding box center [331, 83] width 190 height 28
click at [346, 77] on input "kthomas@[PERSON_NAME]" at bounding box center [331, 83] width 190 height 28
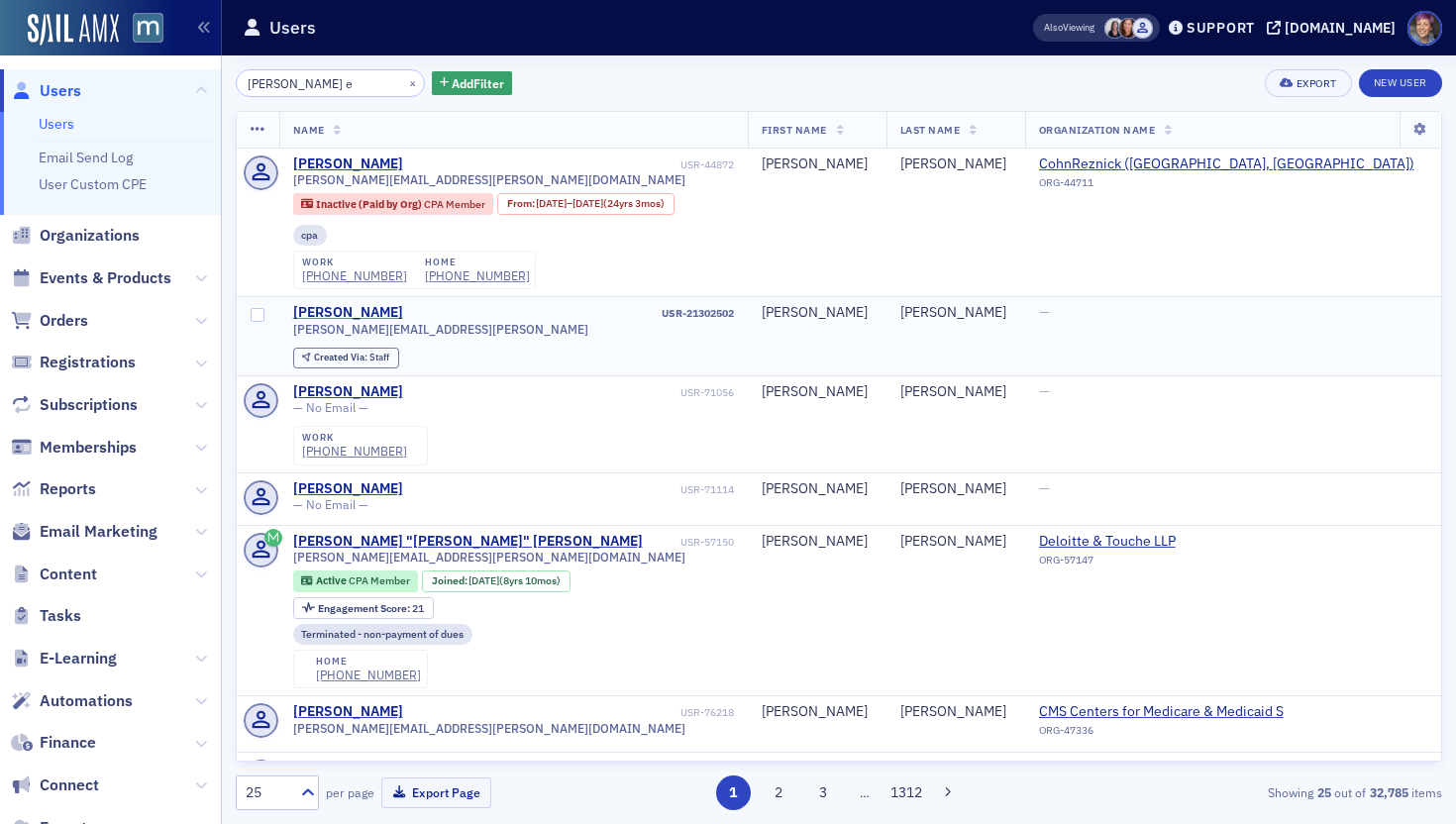
type input "[PERSON_NAME] e"
click at [331, 317] on div "[PERSON_NAME]" at bounding box center [347, 313] width 110 height 18
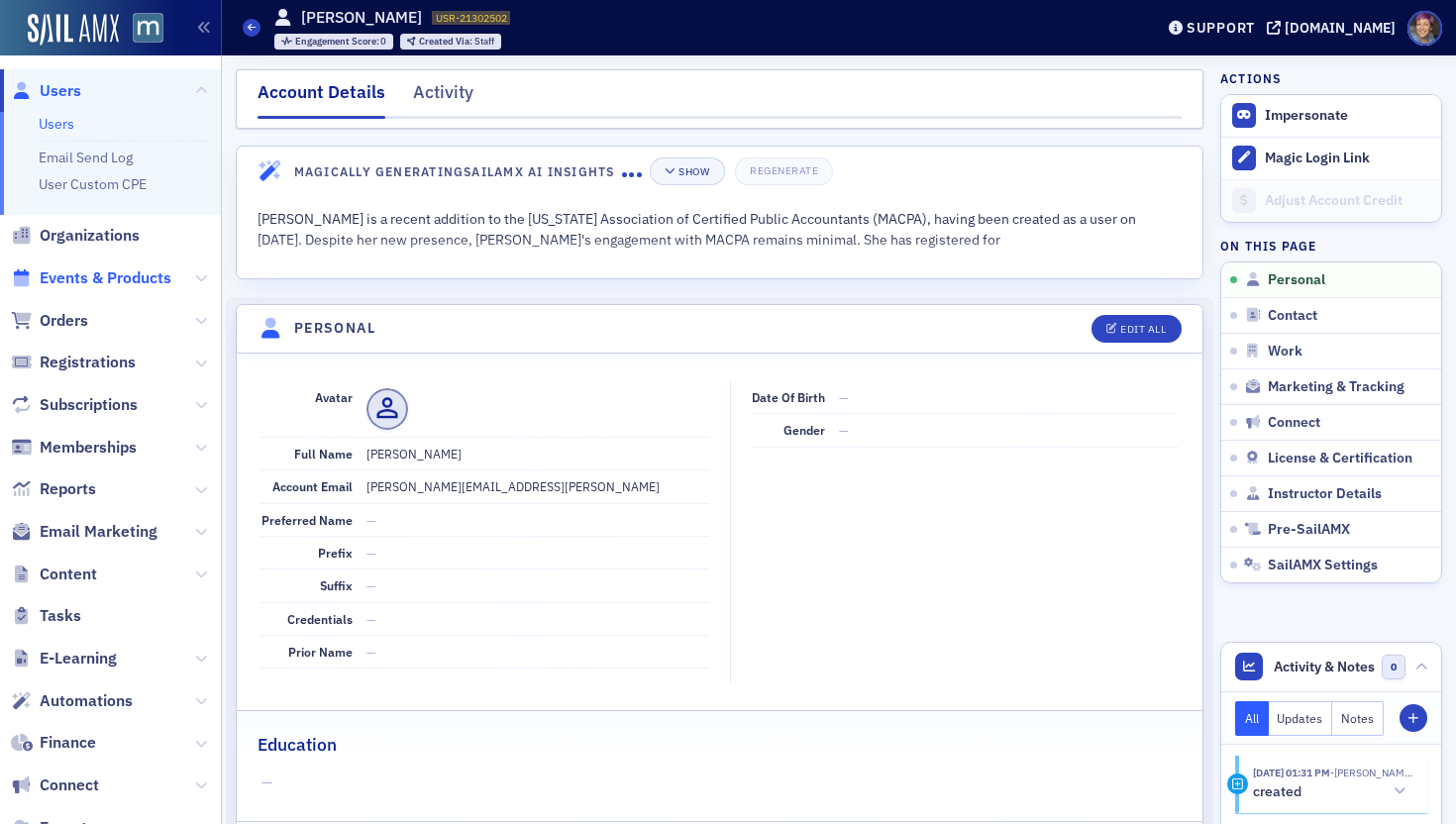
click at [105, 273] on span "Events & Products" at bounding box center [105, 278] width 132 height 22
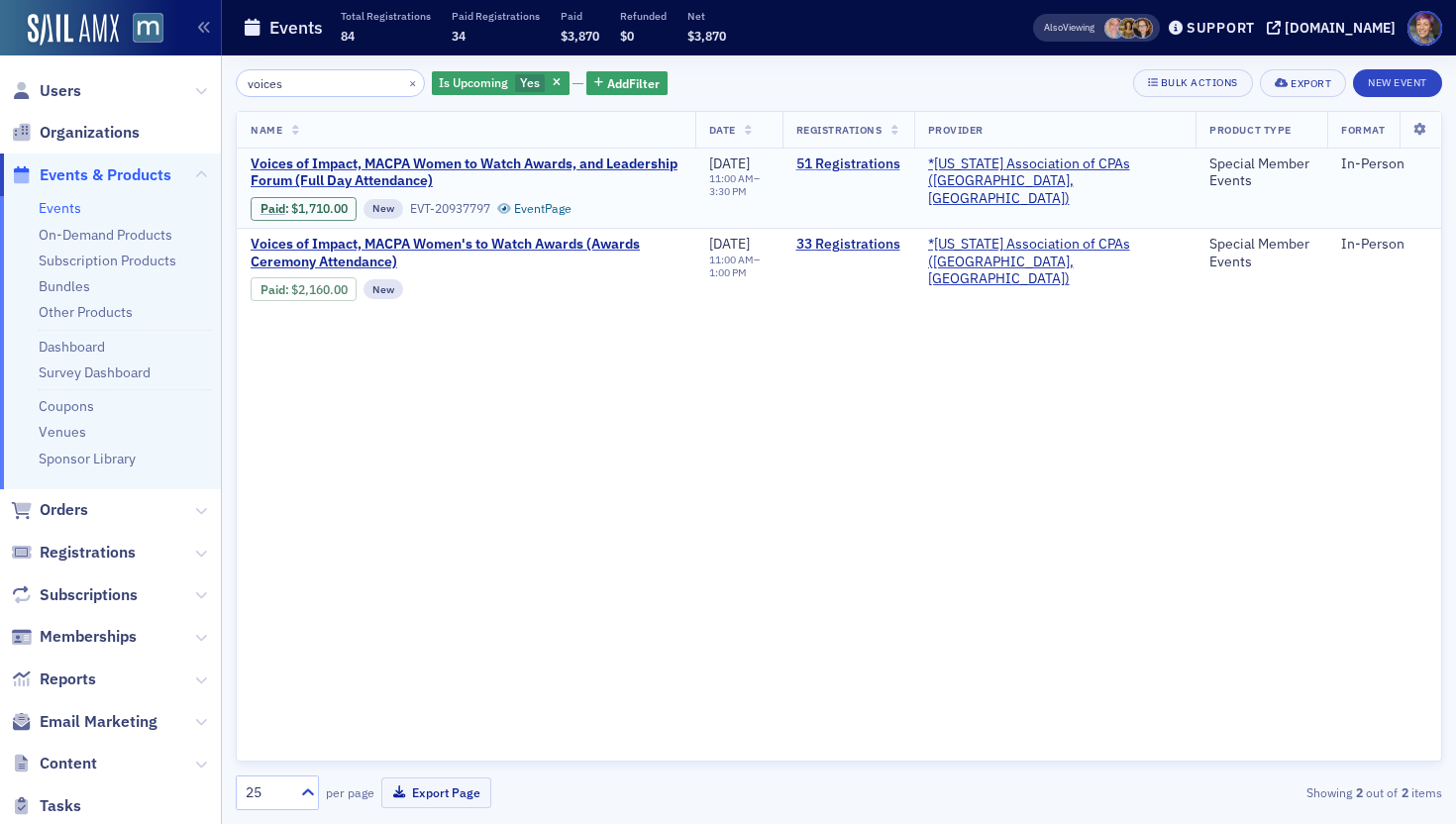
click at [898, 164] on link "51 Registrations" at bounding box center [848, 165] width 104 height 18
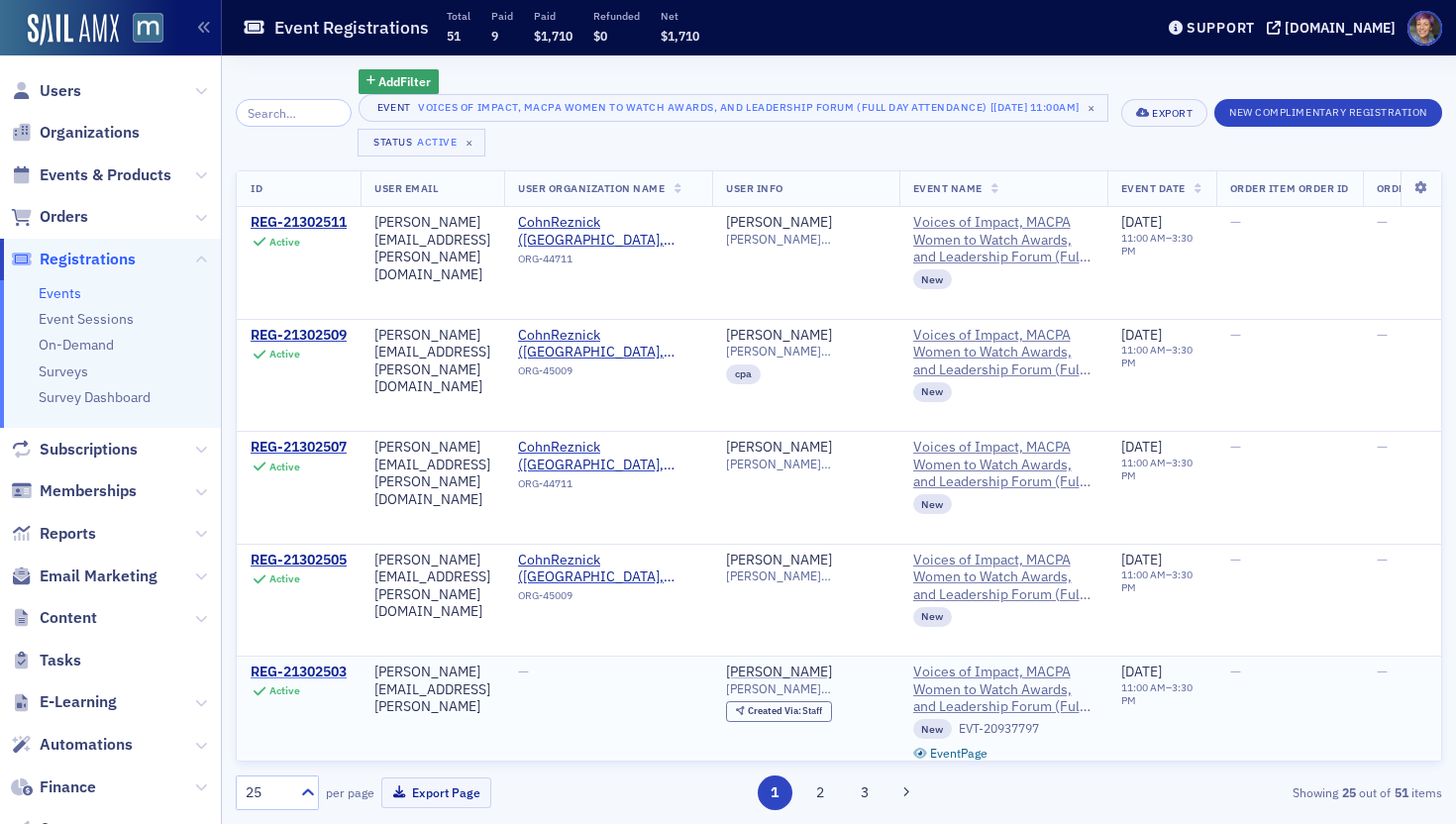
click at [277, 676] on div "REG-21302503" at bounding box center [299, 673] width 96 height 18
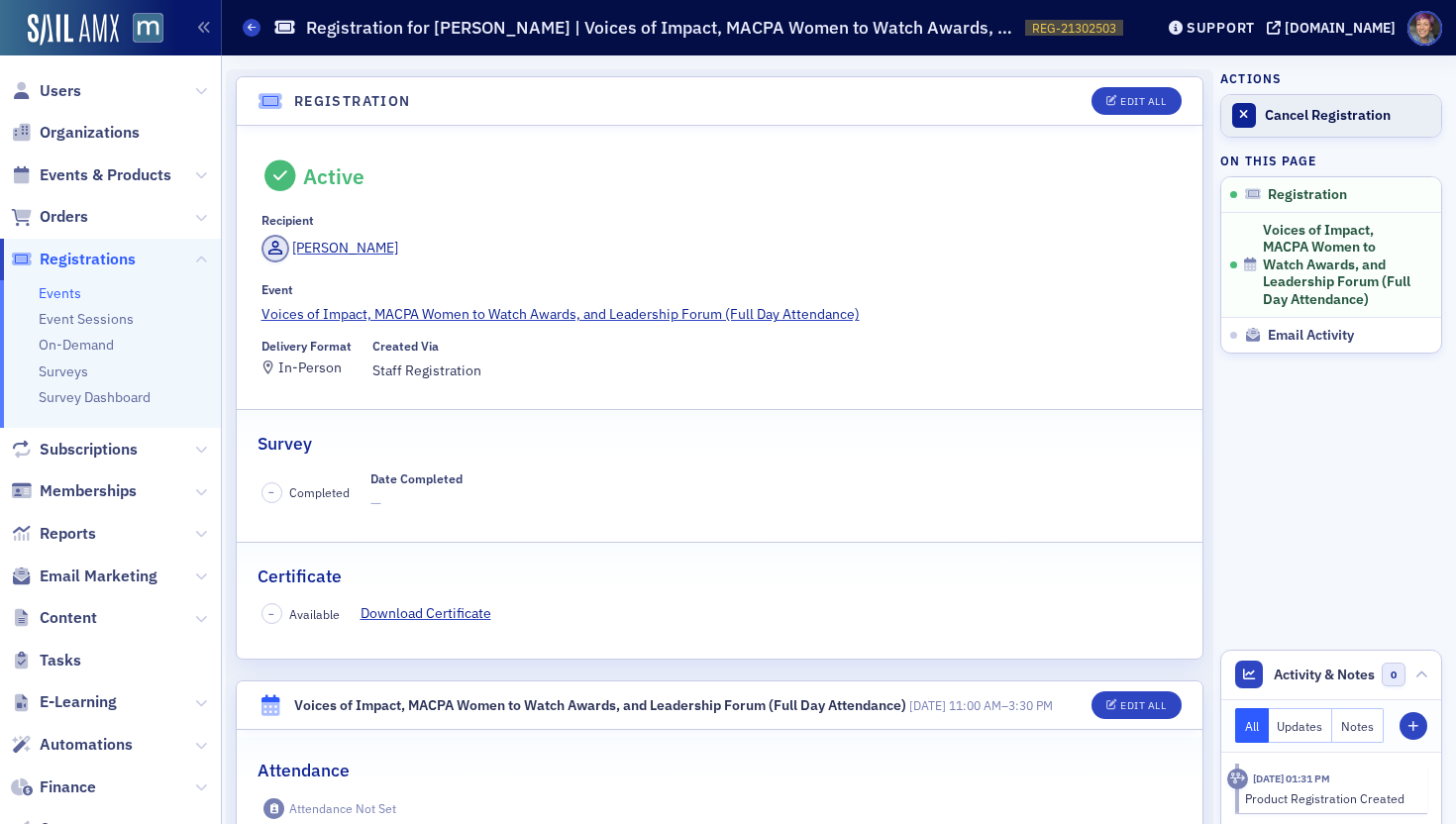
click at [1224, 126] on link "Cancel Registration" at bounding box center [1332, 116] width 220 height 42
click at [344, 247] on div "[PERSON_NAME]" at bounding box center [344, 248] width 106 height 21
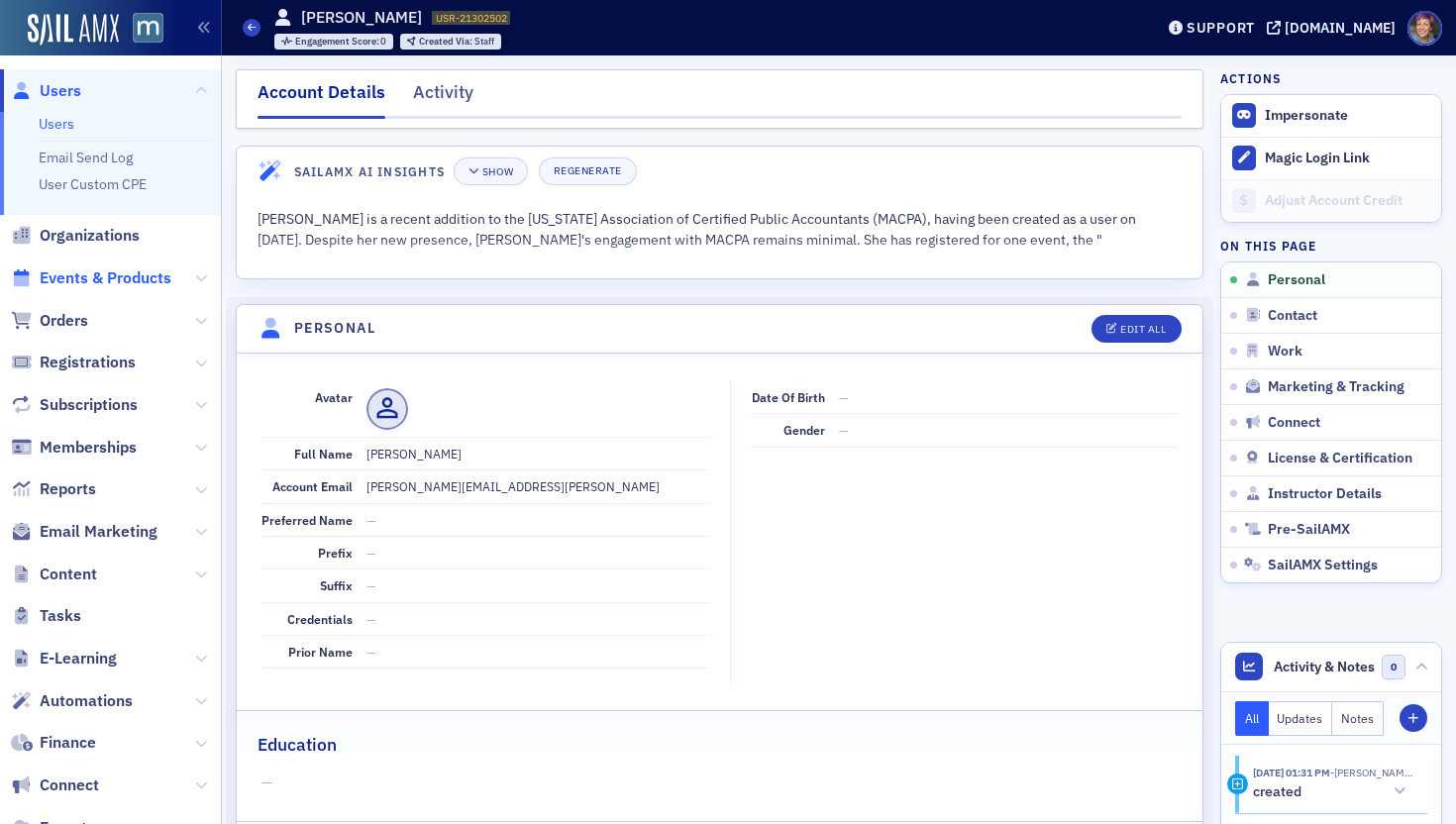
click at [90, 272] on span "Events & Products" at bounding box center [105, 278] width 132 height 22
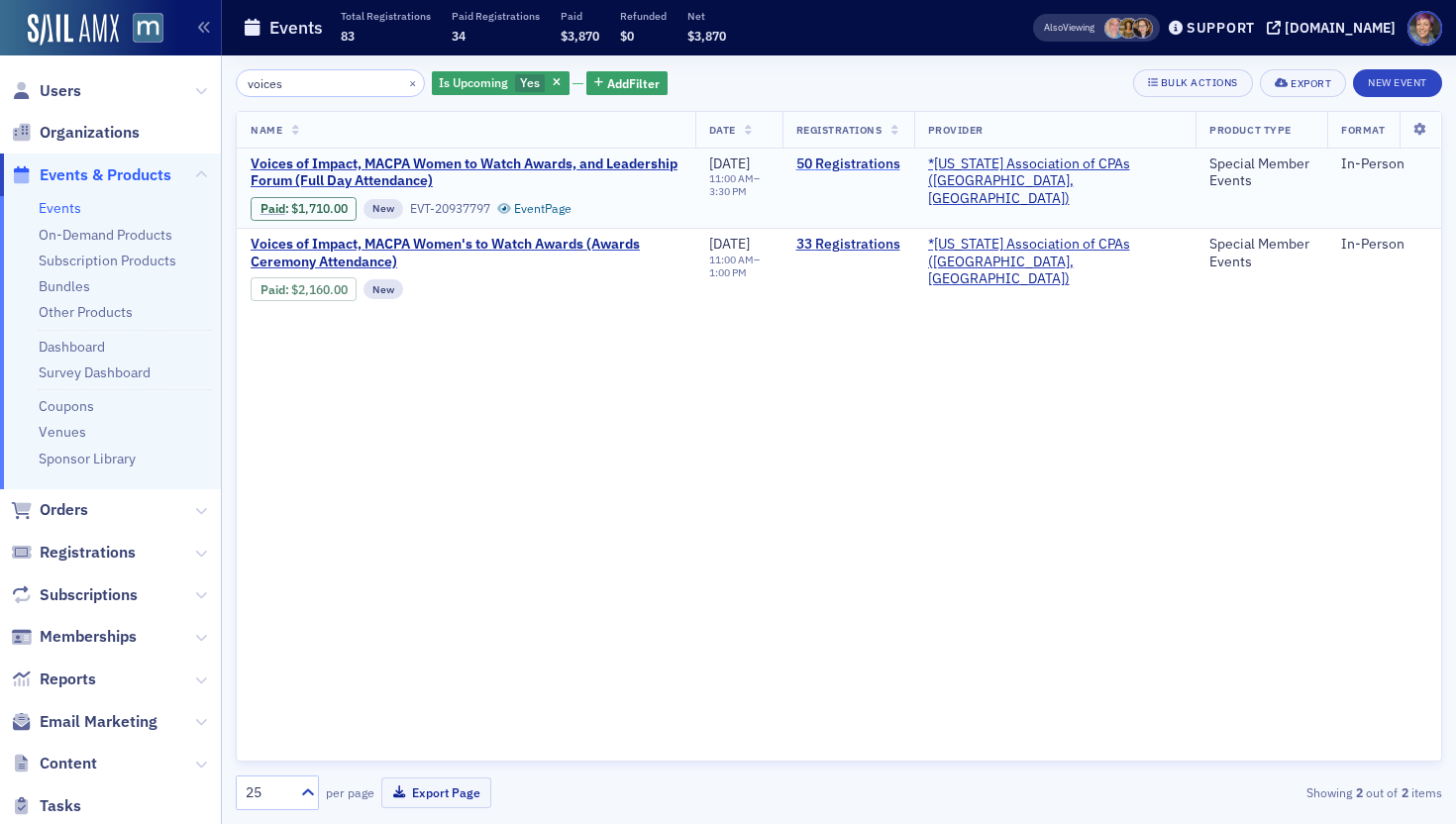
click at [900, 164] on link "50 Registrations" at bounding box center [848, 165] width 104 height 18
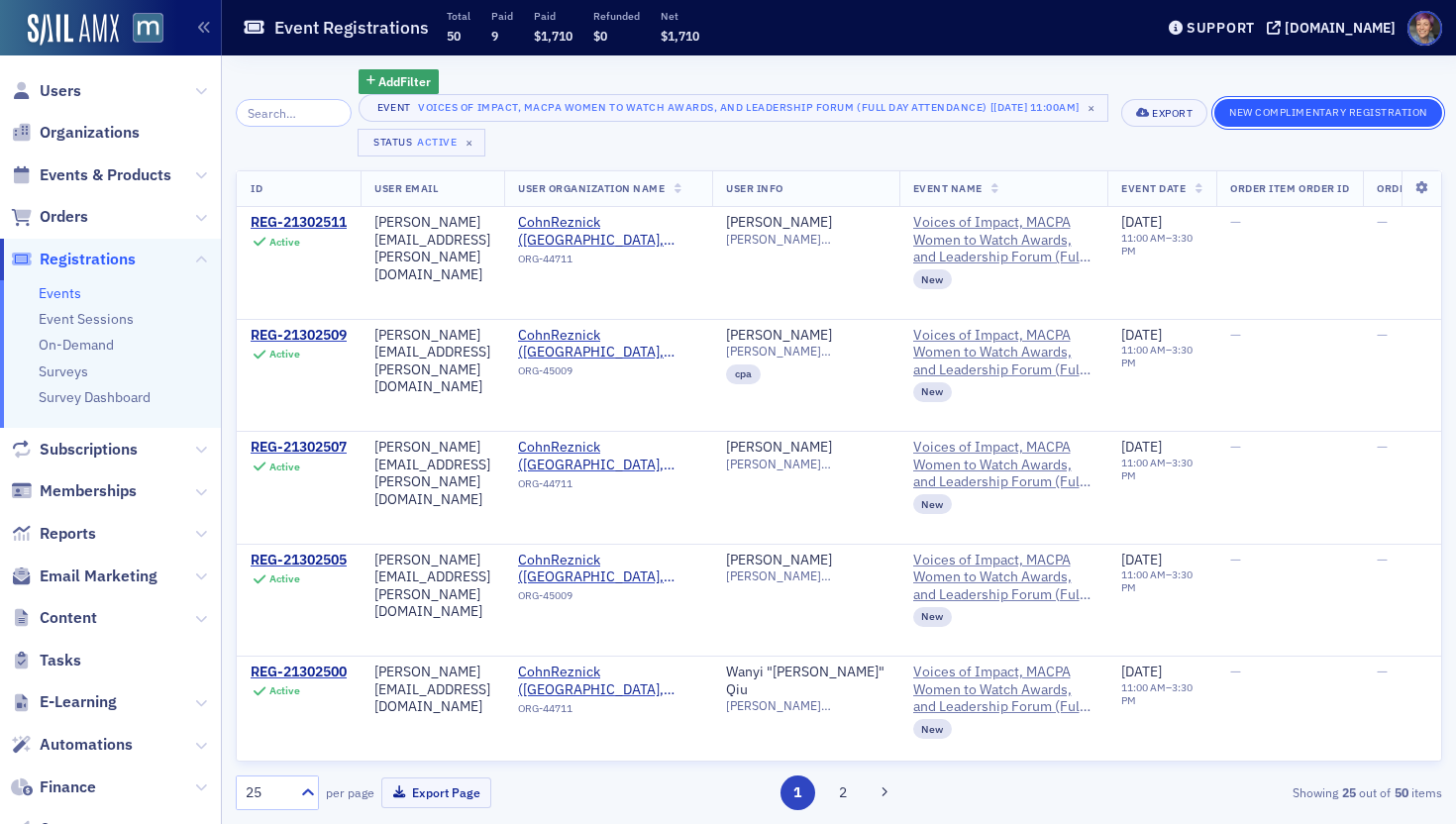
click at [1224, 109] on button "New Complimentary Registration" at bounding box center [1329, 113] width 228 height 28
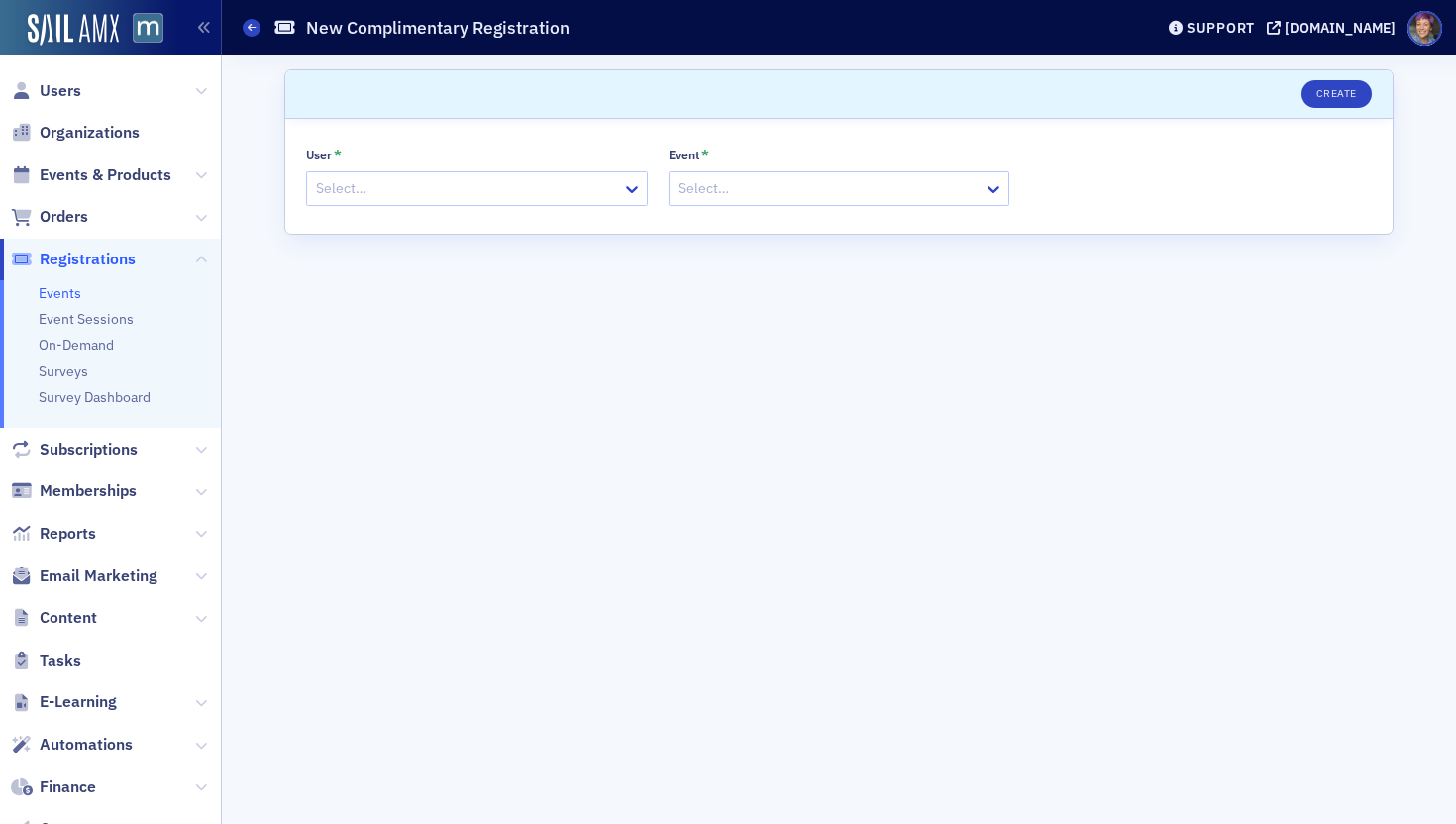
click at [520, 184] on div at bounding box center [466, 189] width 306 height 25
type input "[PERSON_NAME]"
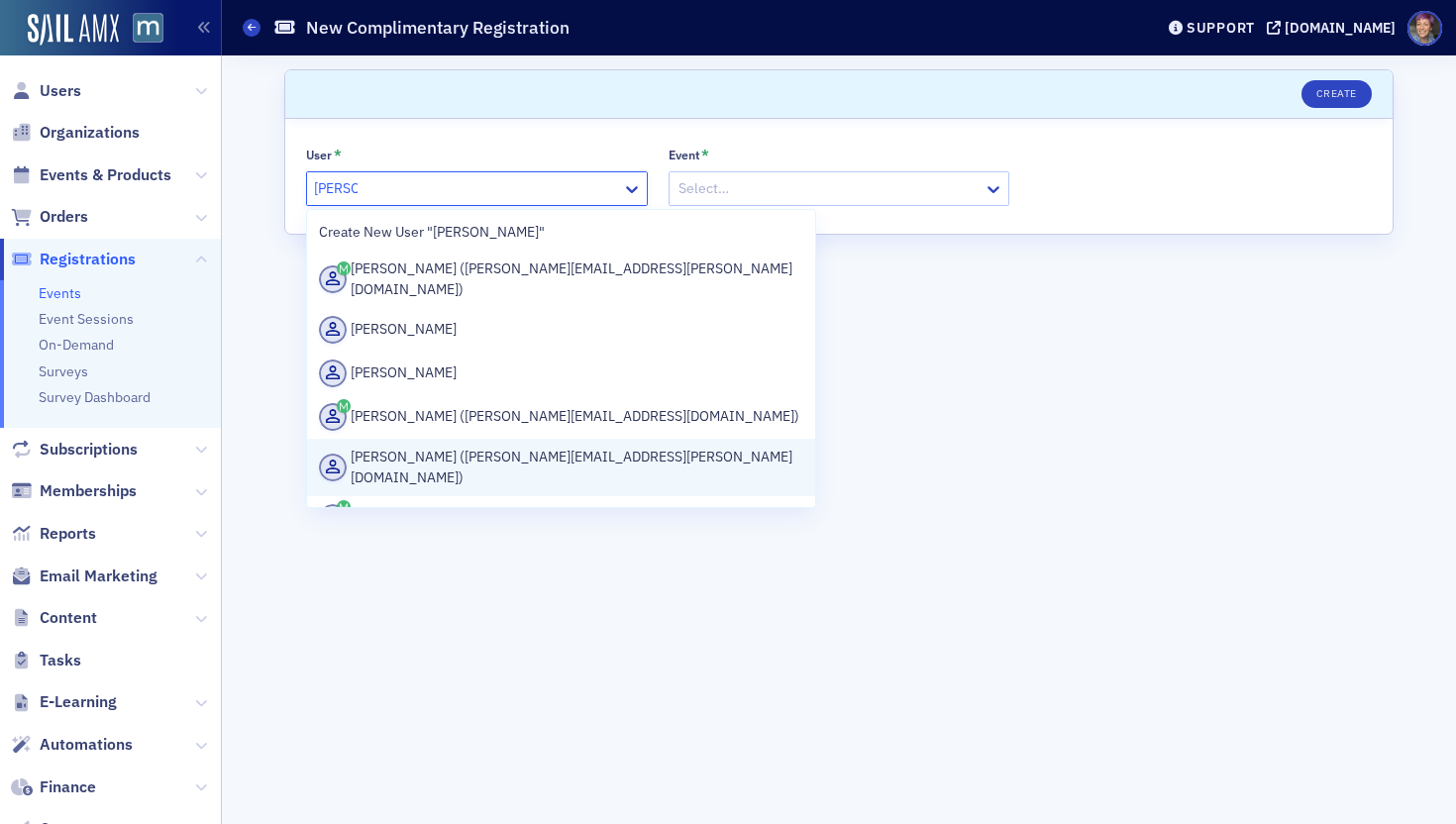
click at [381, 449] on div "[PERSON_NAME] ([PERSON_NAME][EMAIL_ADDRESS][PERSON_NAME][DOMAIN_NAME])" at bounding box center [561, 468] width 484 height 42
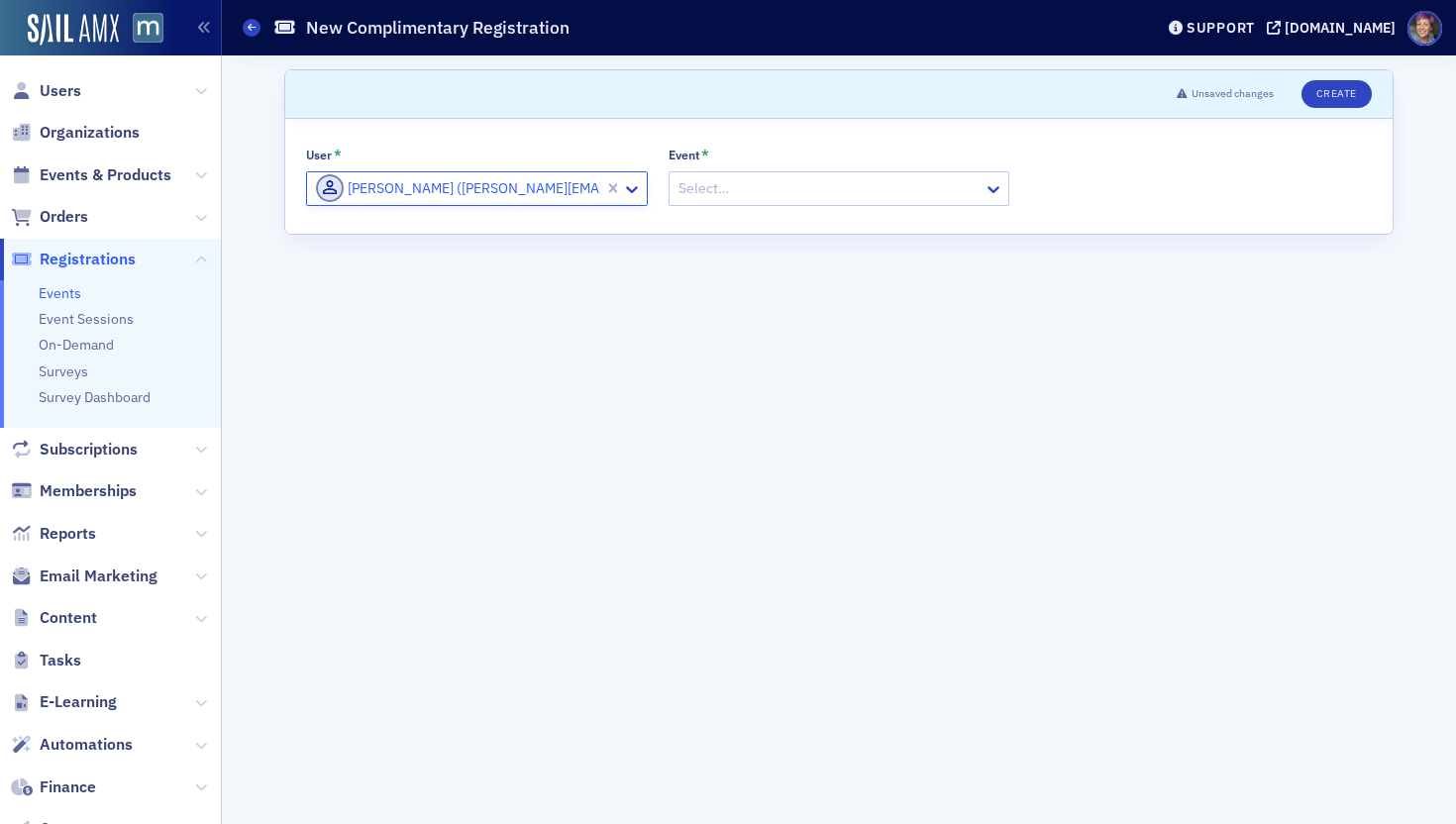
click at [757, 192] on div at bounding box center [830, 189] width 306 height 25
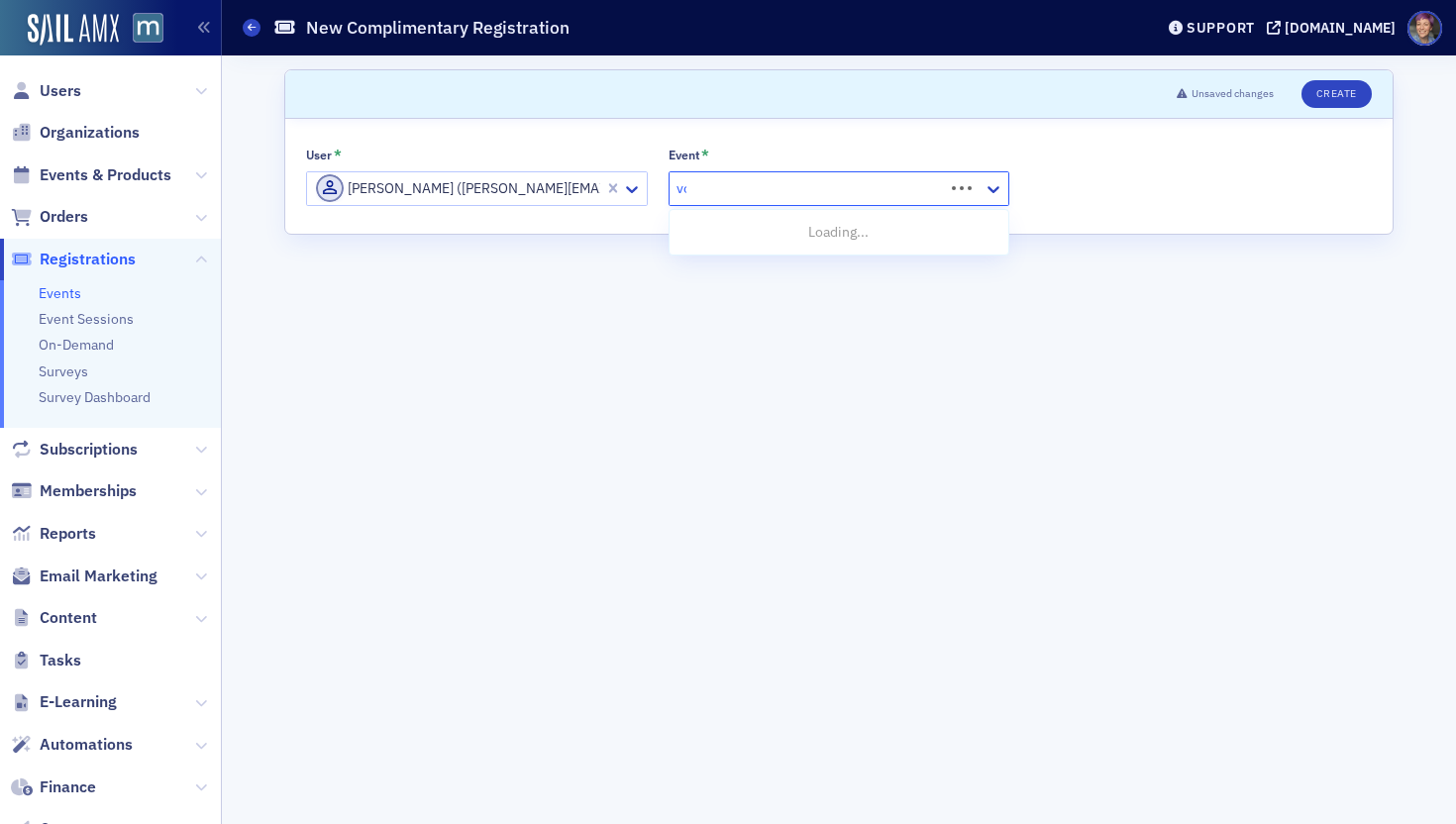
type input "voices"
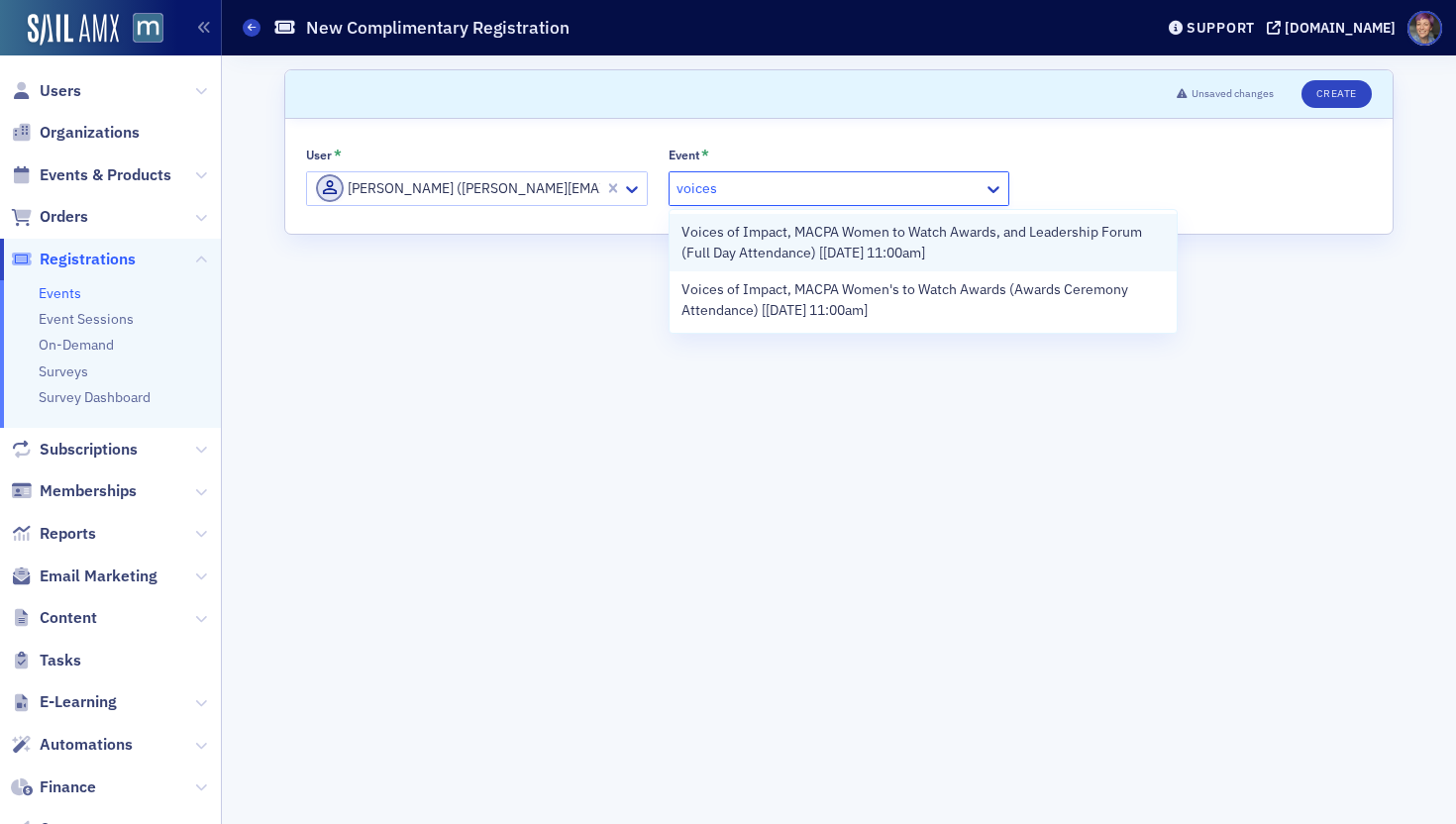
click at [800, 252] on span "Voices of Impact, MACPA Women to Watch Awards, and Leadership Forum (Full Day A…" at bounding box center [924, 243] width 484 height 42
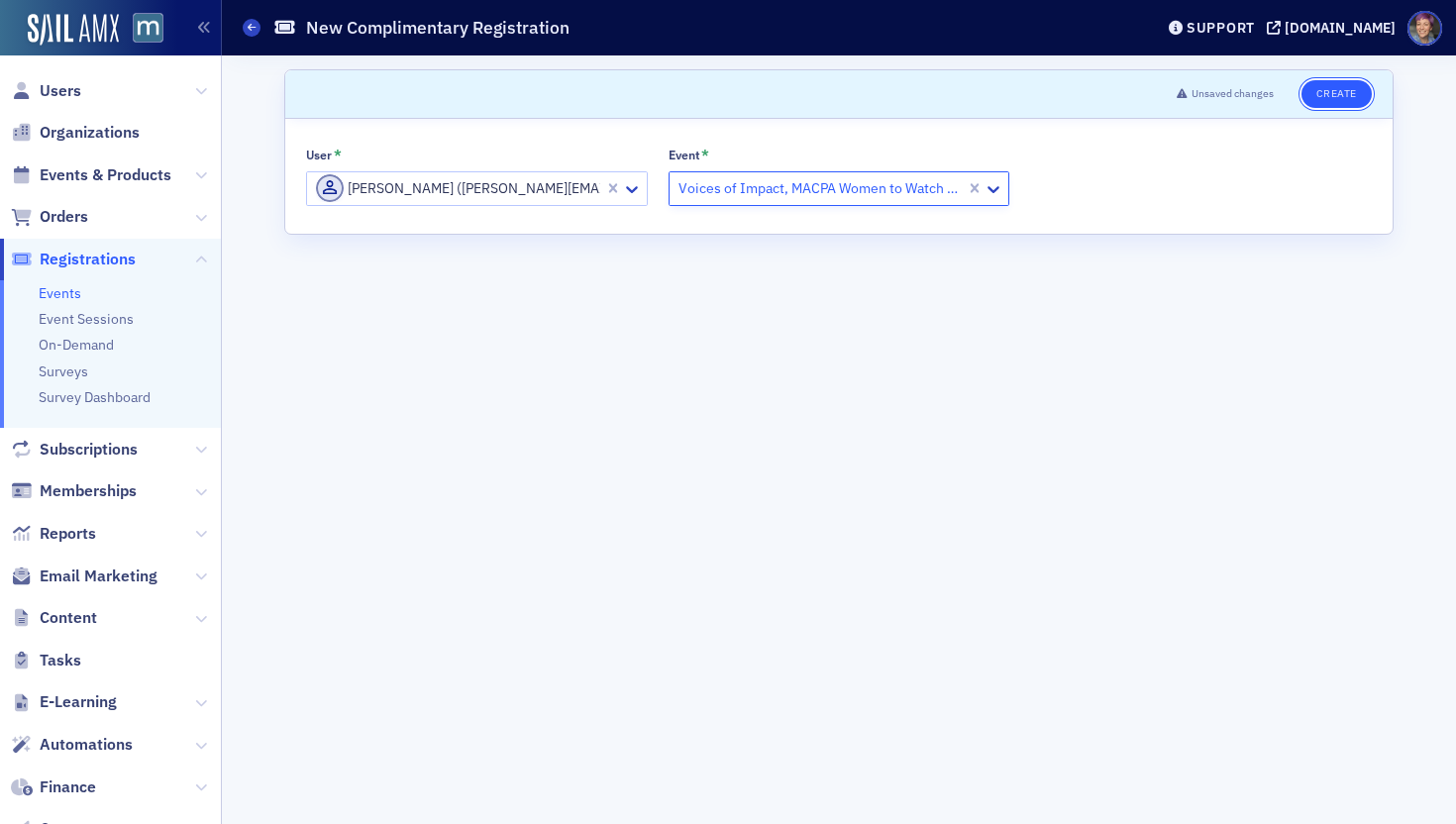
click at [1224, 96] on button "Create" at bounding box center [1336, 94] width 70 height 28
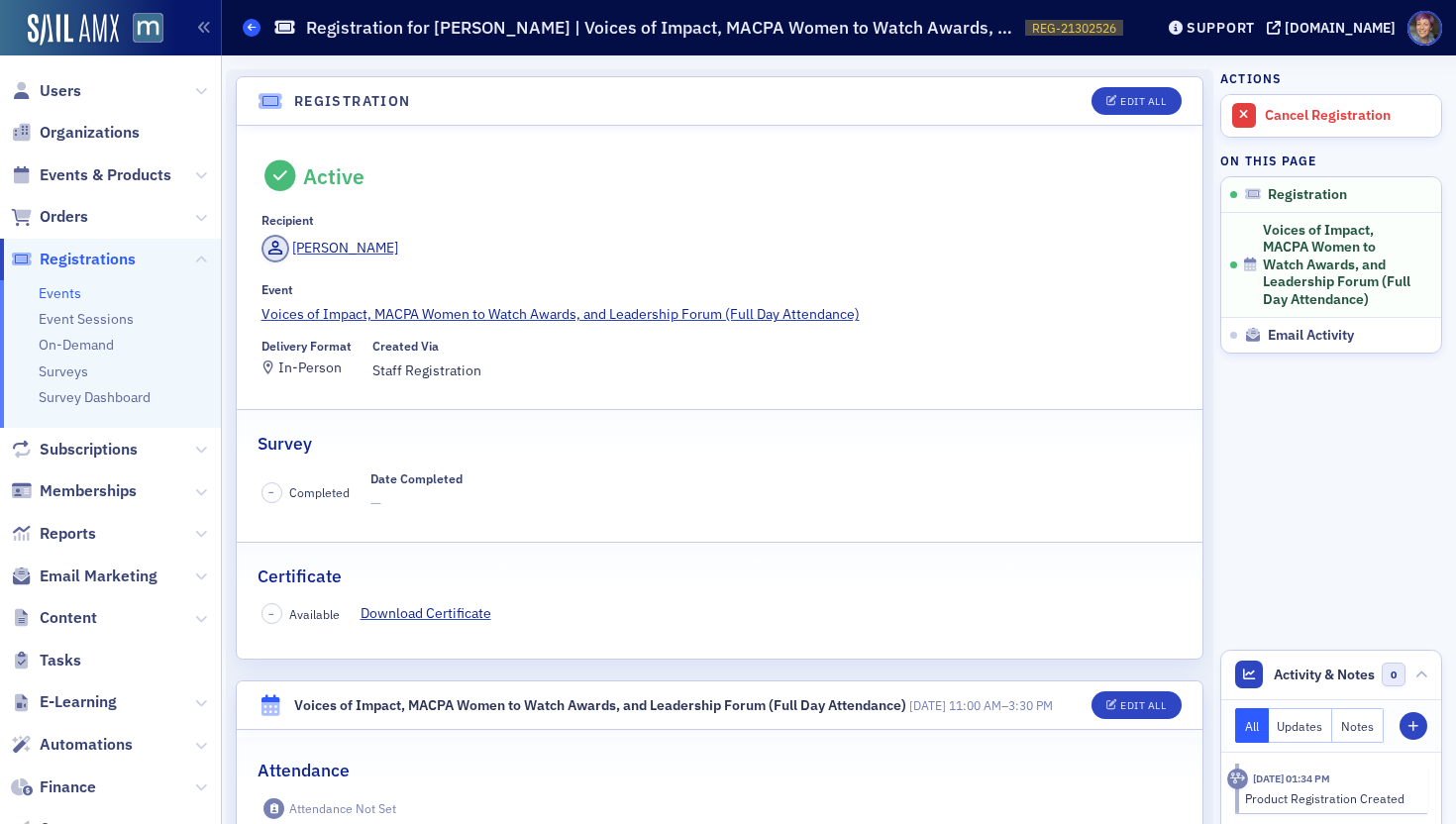
click at [250, 34] on span at bounding box center [252, 28] width 18 height 18
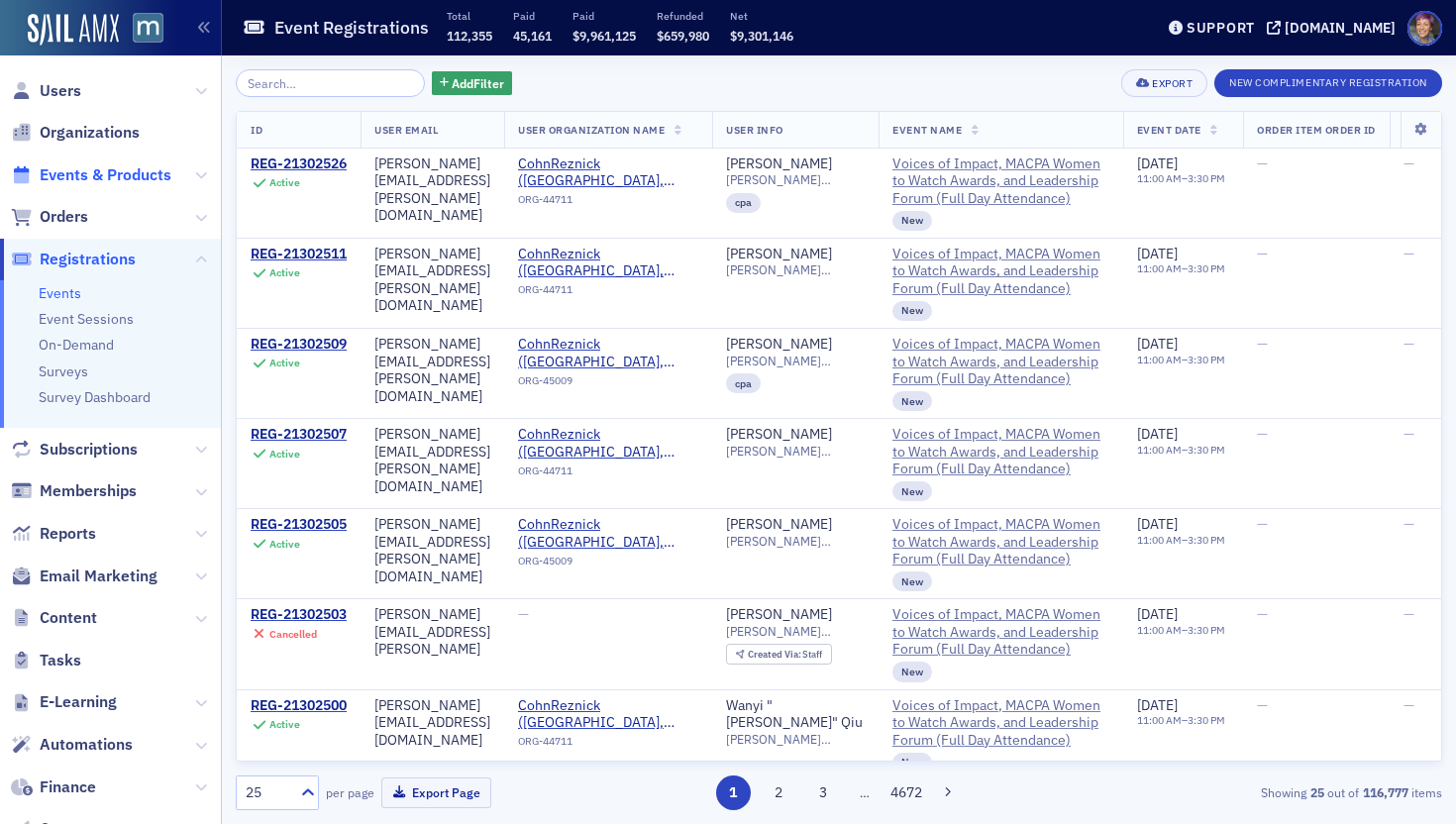
click at [166, 178] on span "Events & Products" at bounding box center [105, 176] width 132 height 22
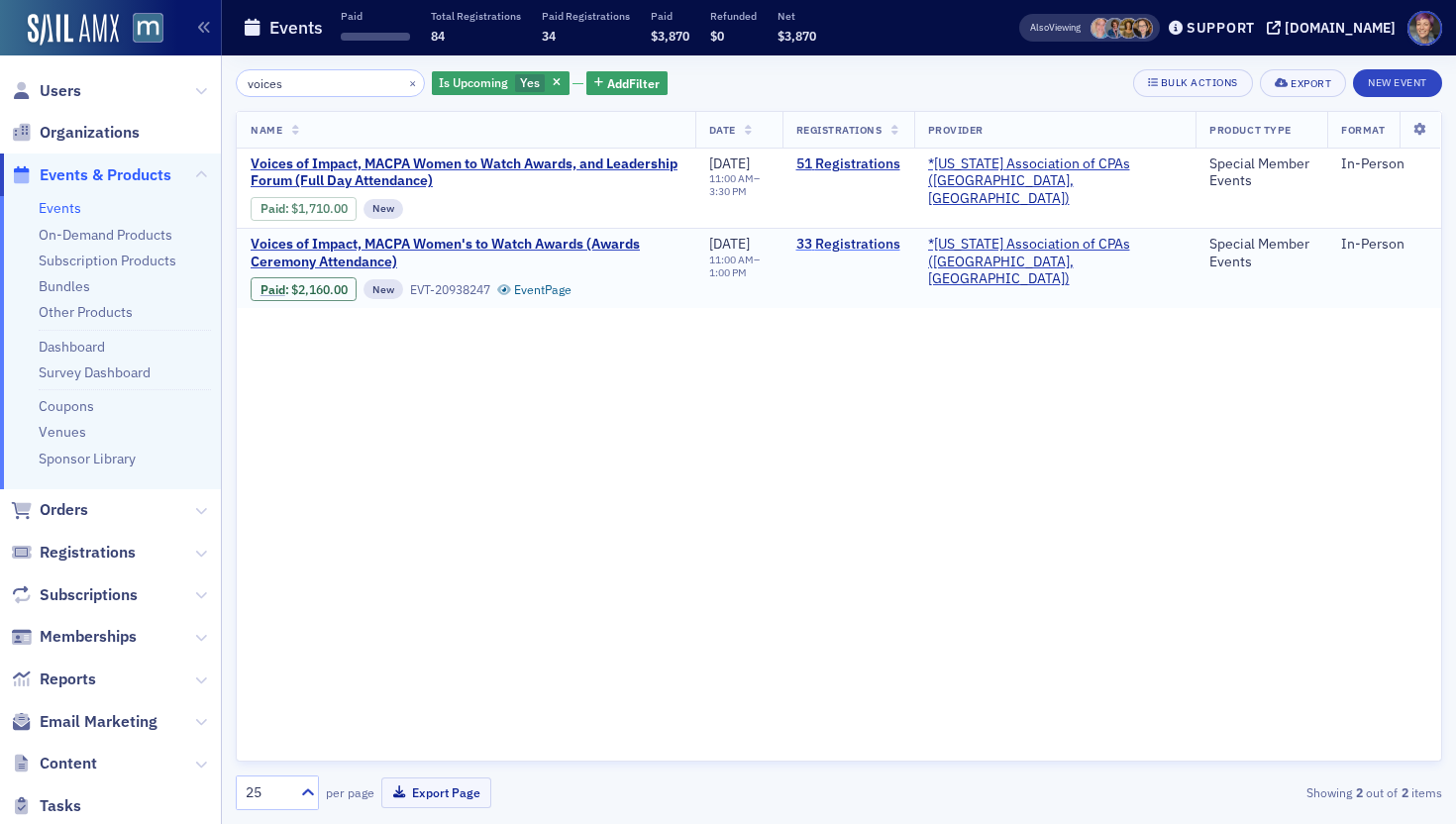
click at [900, 249] on link "33 Registrations" at bounding box center [848, 245] width 104 height 18
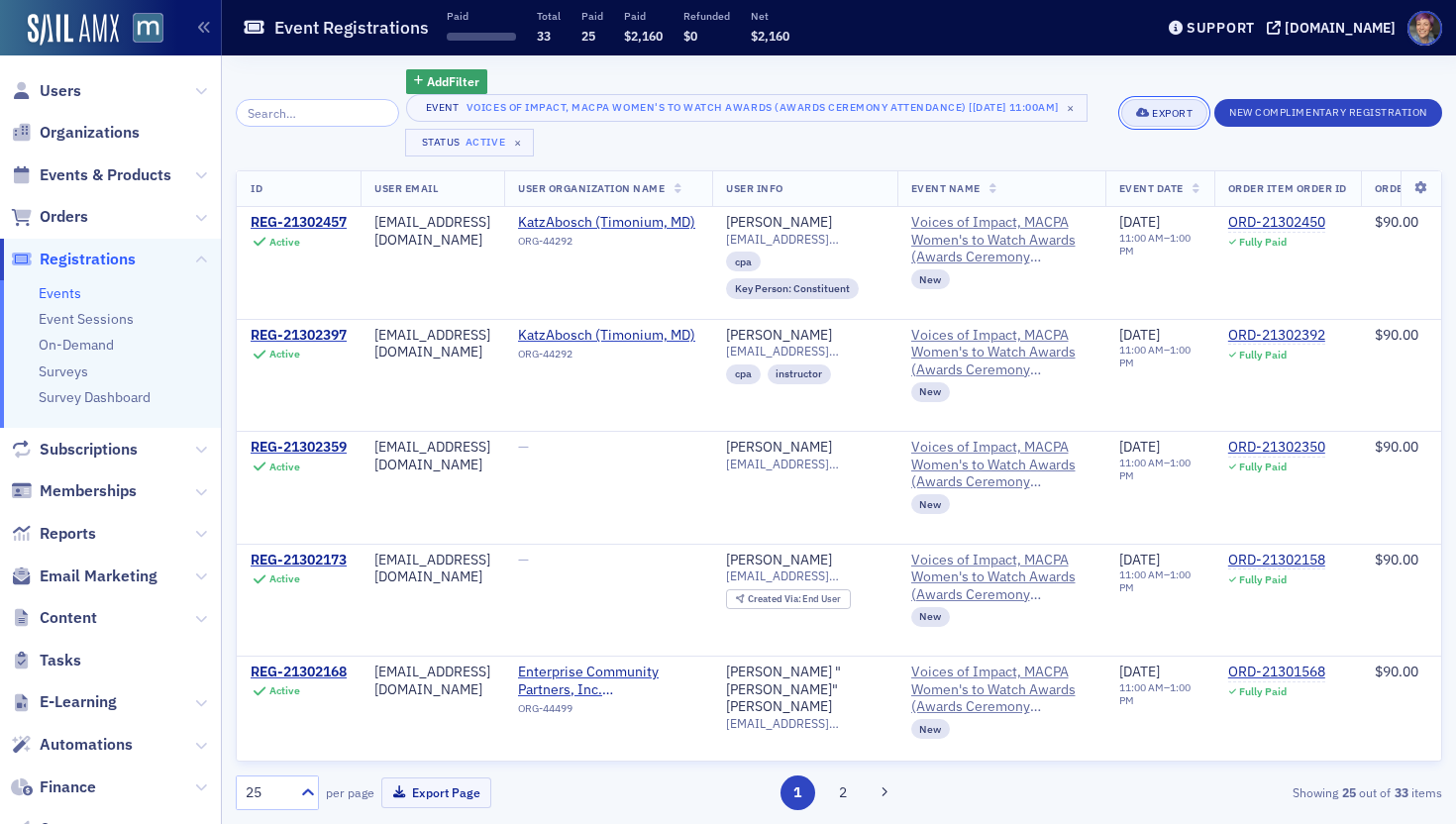
click at [1146, 112] on span "Export" at bounding box center [1164, 113] width 57 height 11
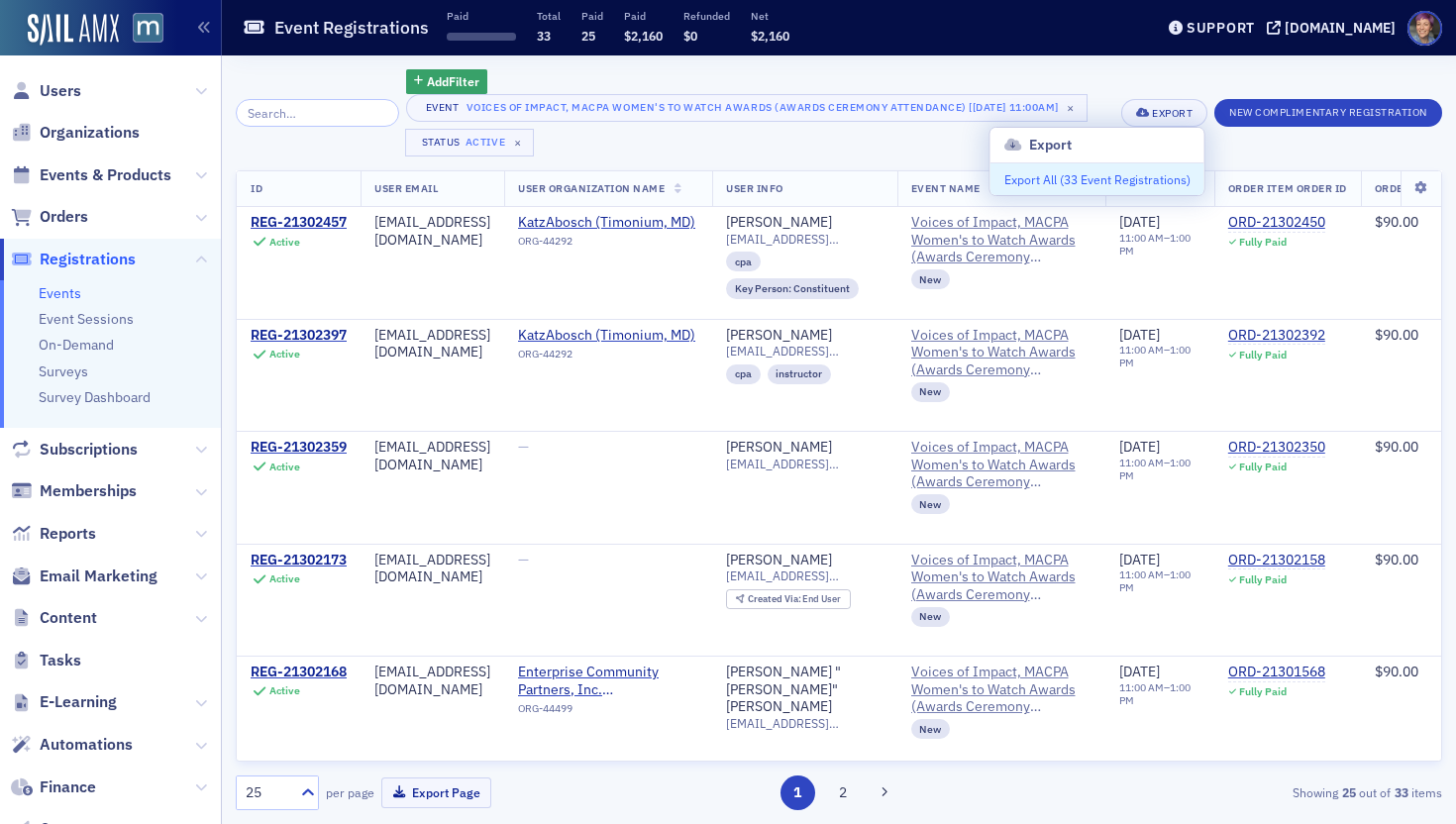
click at [1064, 182] on button "Export All ( 33 Event Registrations )" at bounding box center [1098, 180] width 214 height 32
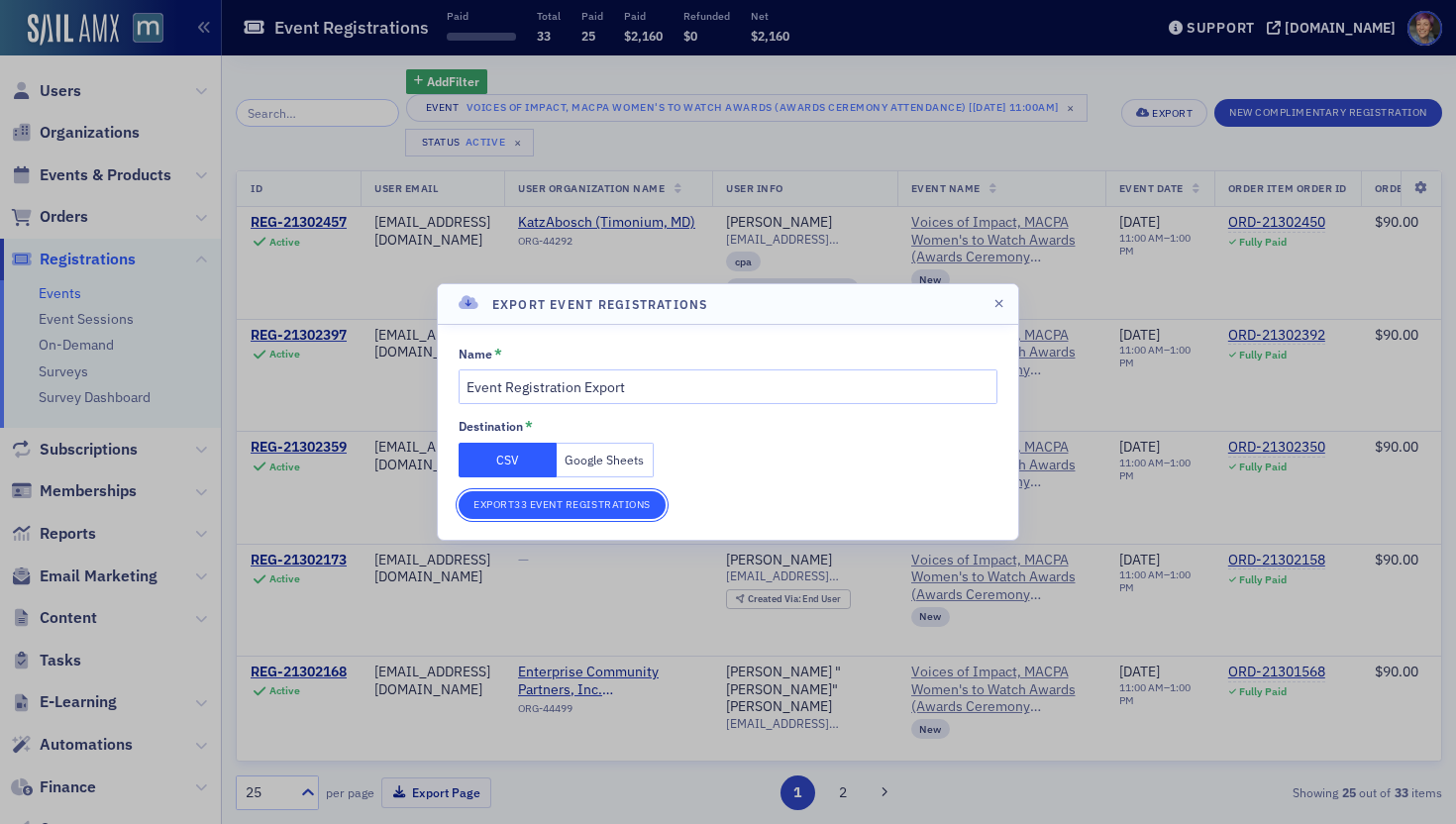
click at [534, 511] on button "Export 33 Event Registrations" at bounding box center [562, 505] width 207 height 28
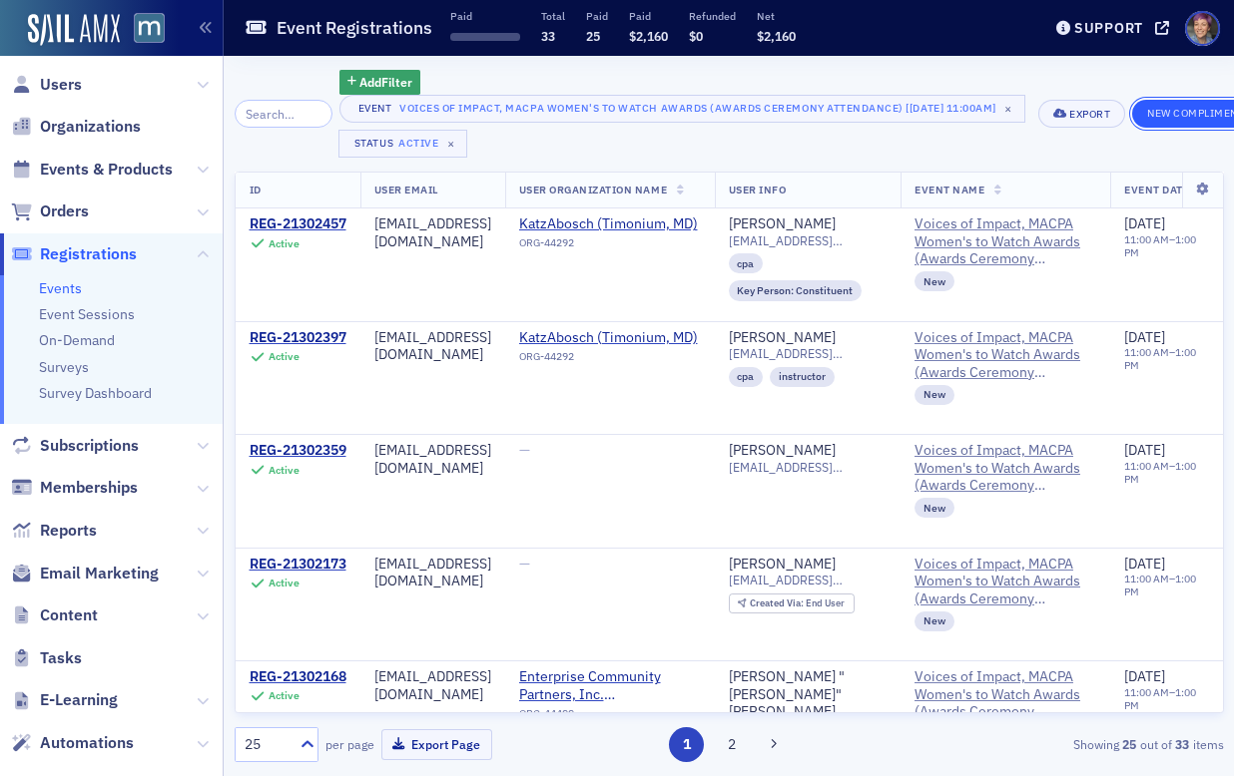
click at [1197, 122] on button "New Complimentary Registration" at bounding box center [1247, 114] width 230 height 28
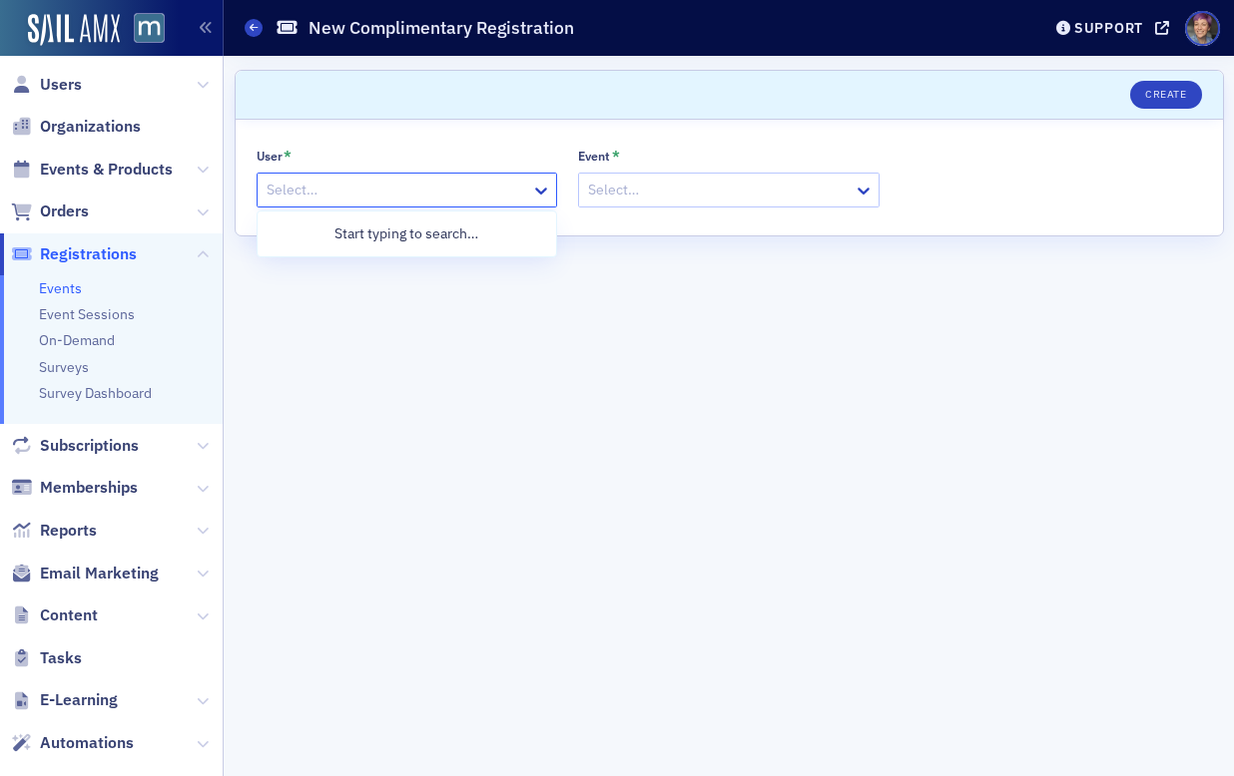
click at [428, 194] on div at bounding box center [396, 190] width 265 height 25
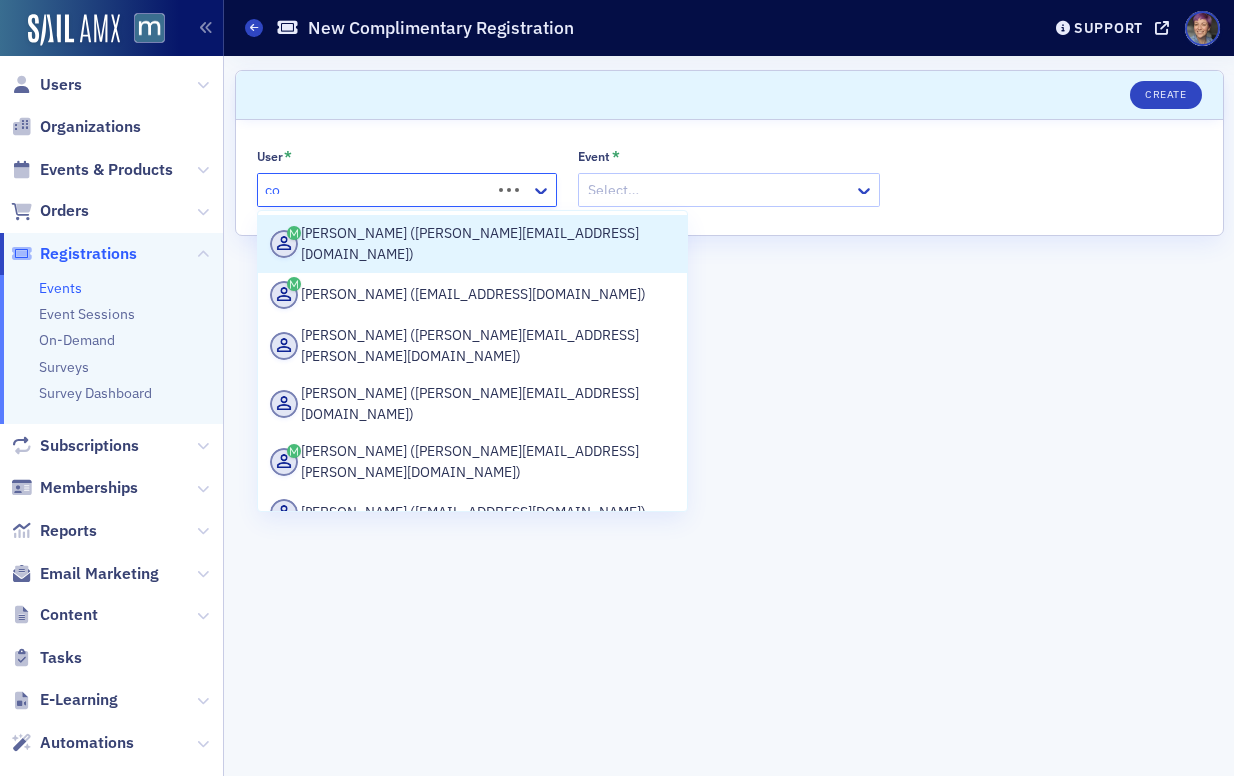
type input "c"
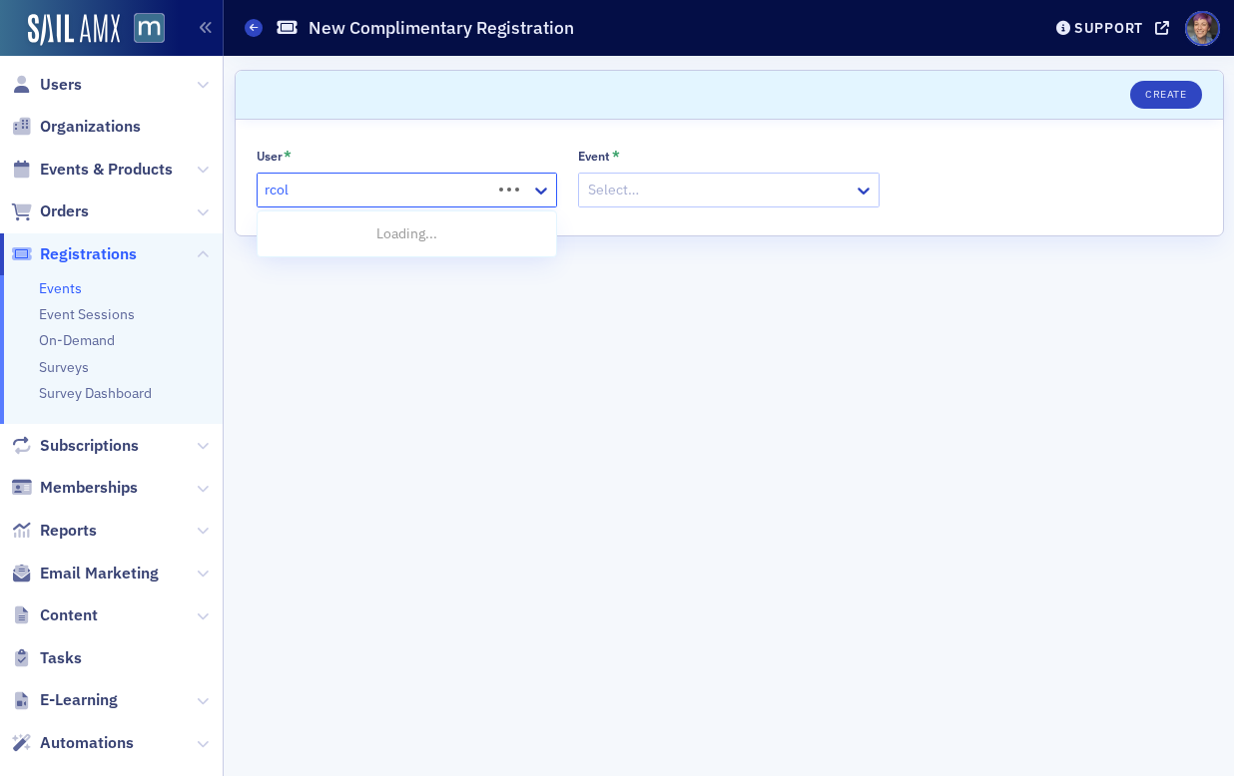
type input "rcoll"
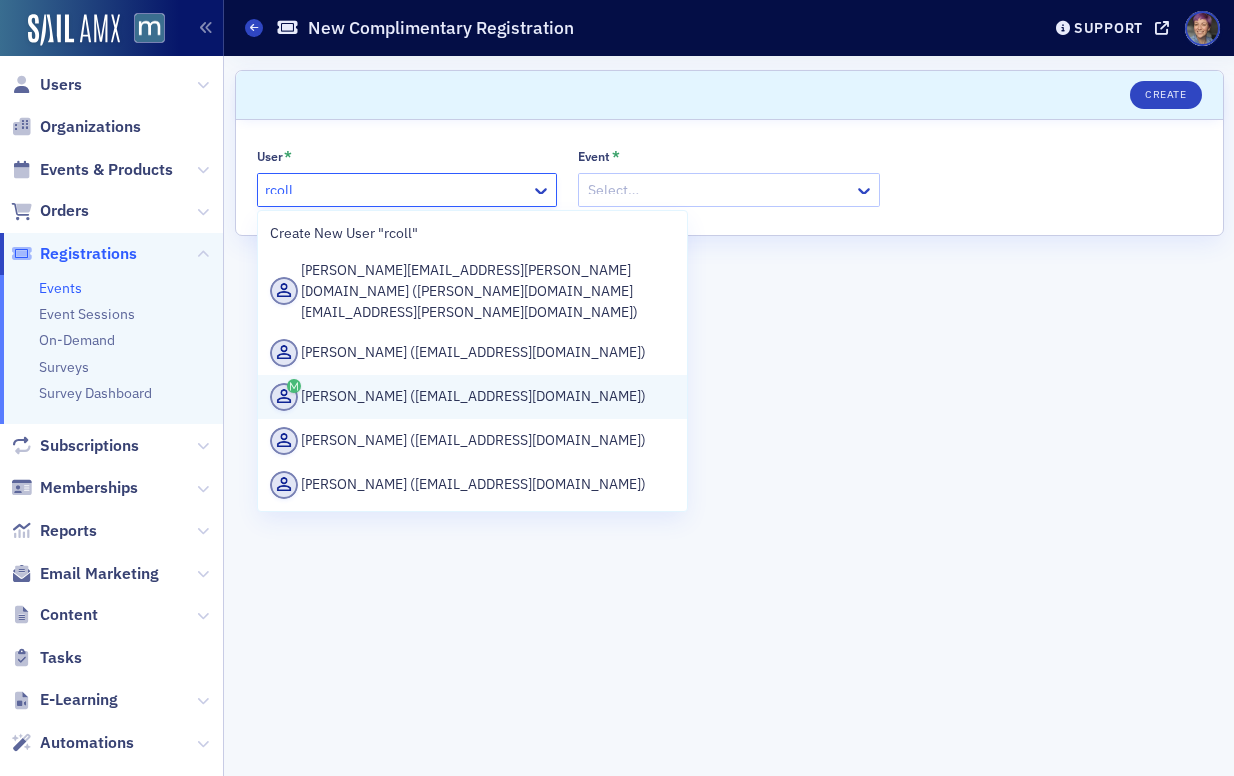
click at [465, 383] on div "[PERSON_NAME] ([EMAIL_ADDRESS][DOMAIN_NAME])" at bounding box center [472, 397] width 406 height 28
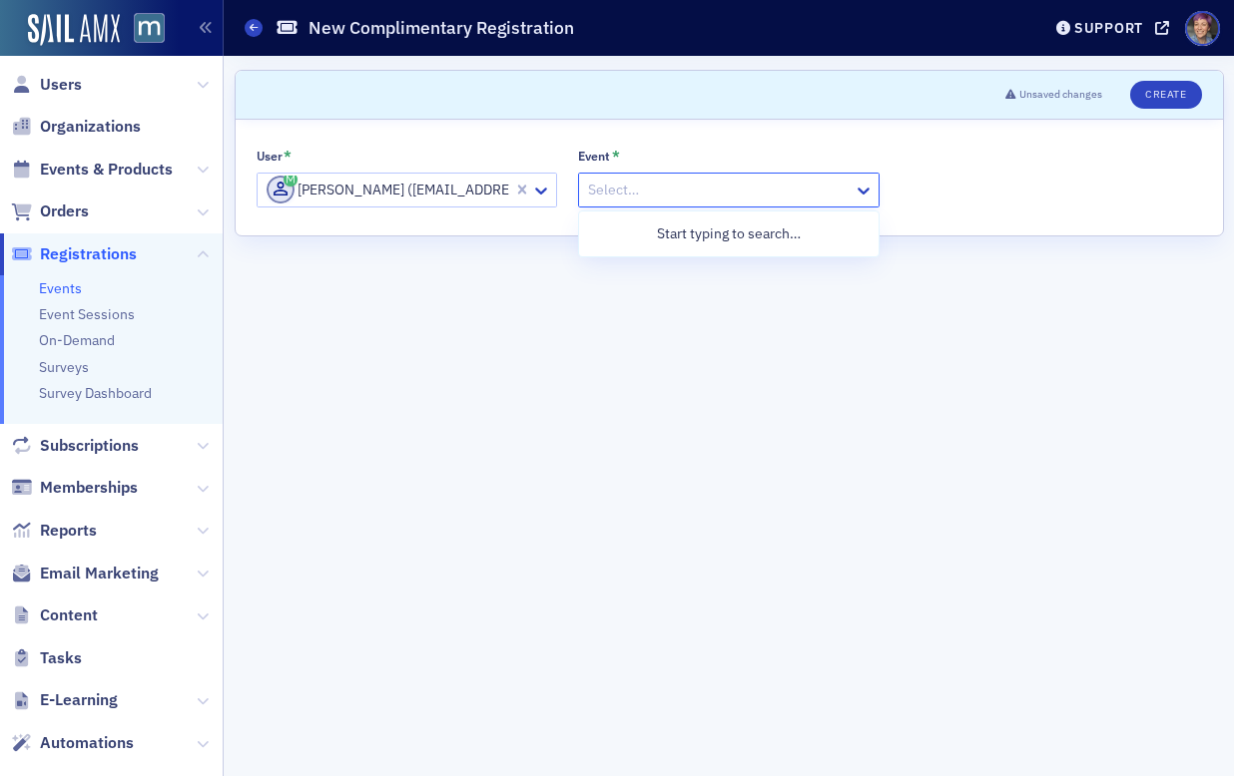
click at [664, 187] on div at bounding box center [718, 190] width 265 height 25
type input "voices"
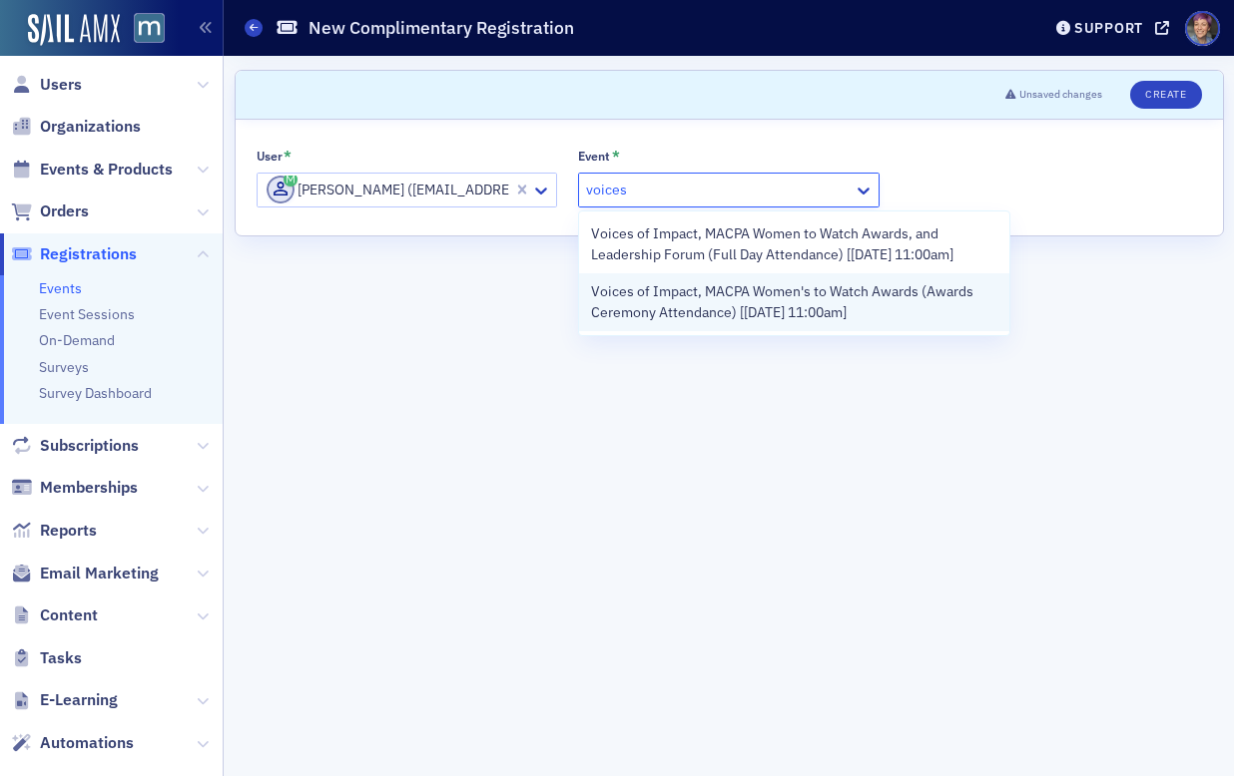
click at [721, 315] on span "Voices of Impact, MACPA Women's to Watch Awards (Awards Ceremony Attendance) [[…" at bounding box center [794, 302] width 406 height 42
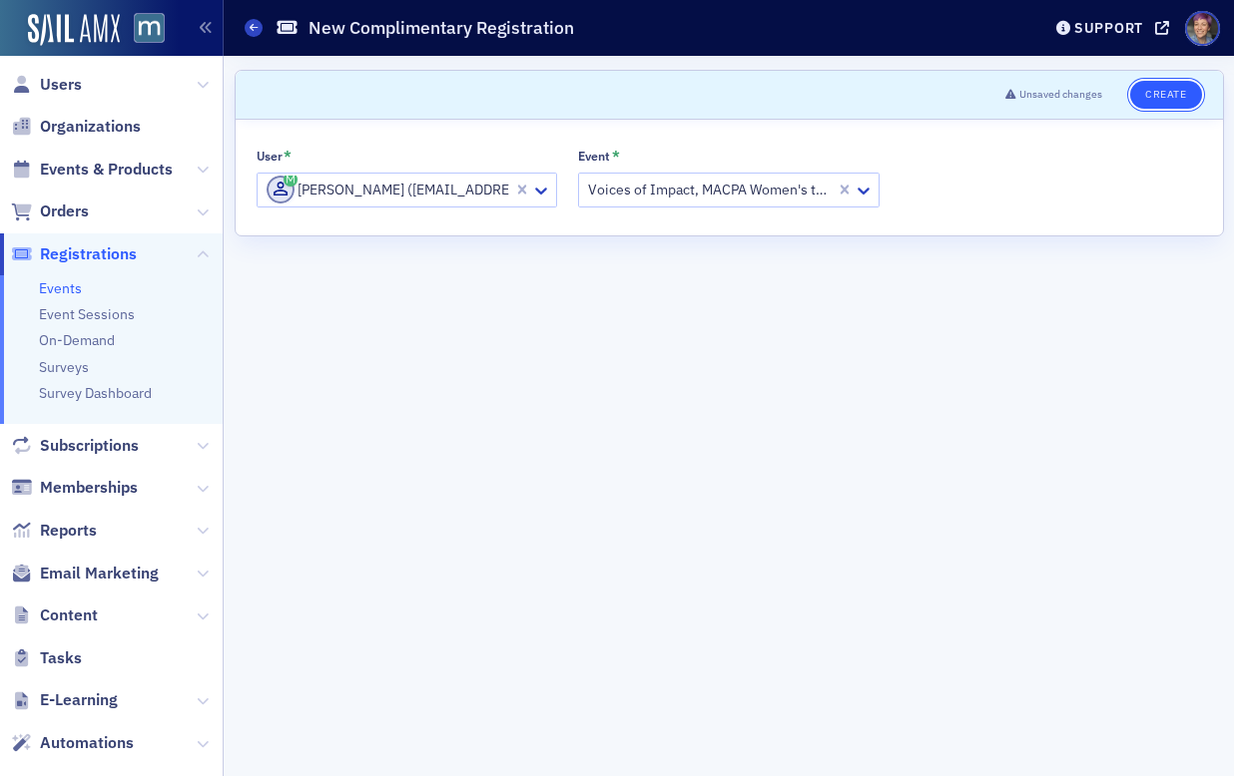
click at [1157, 91] on button "Create" at bounding box center [1165, 95] width 71 height 28
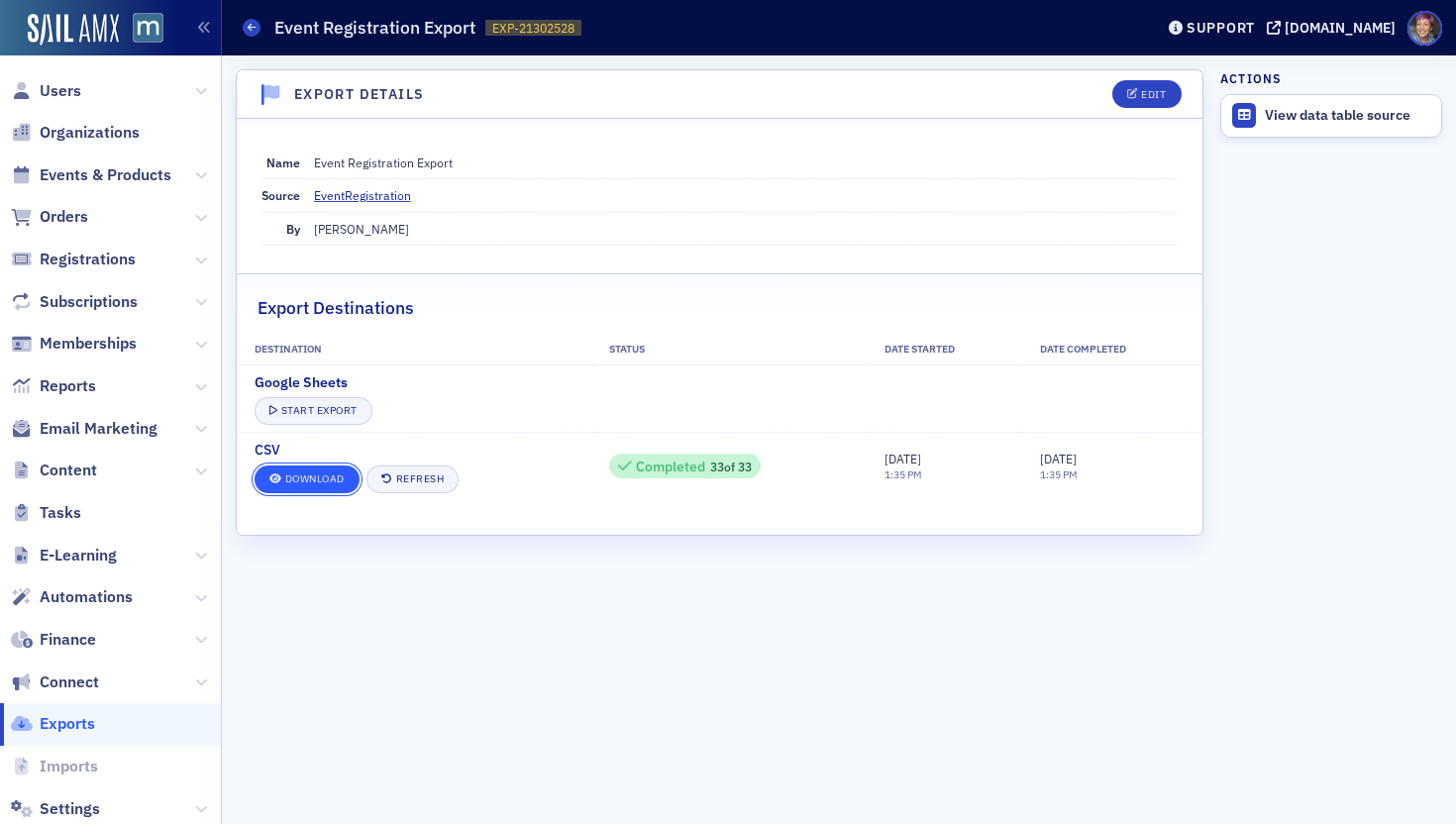
click at [310, 481] on link "Download" at bounding box center [307, 480] width 105 height 28
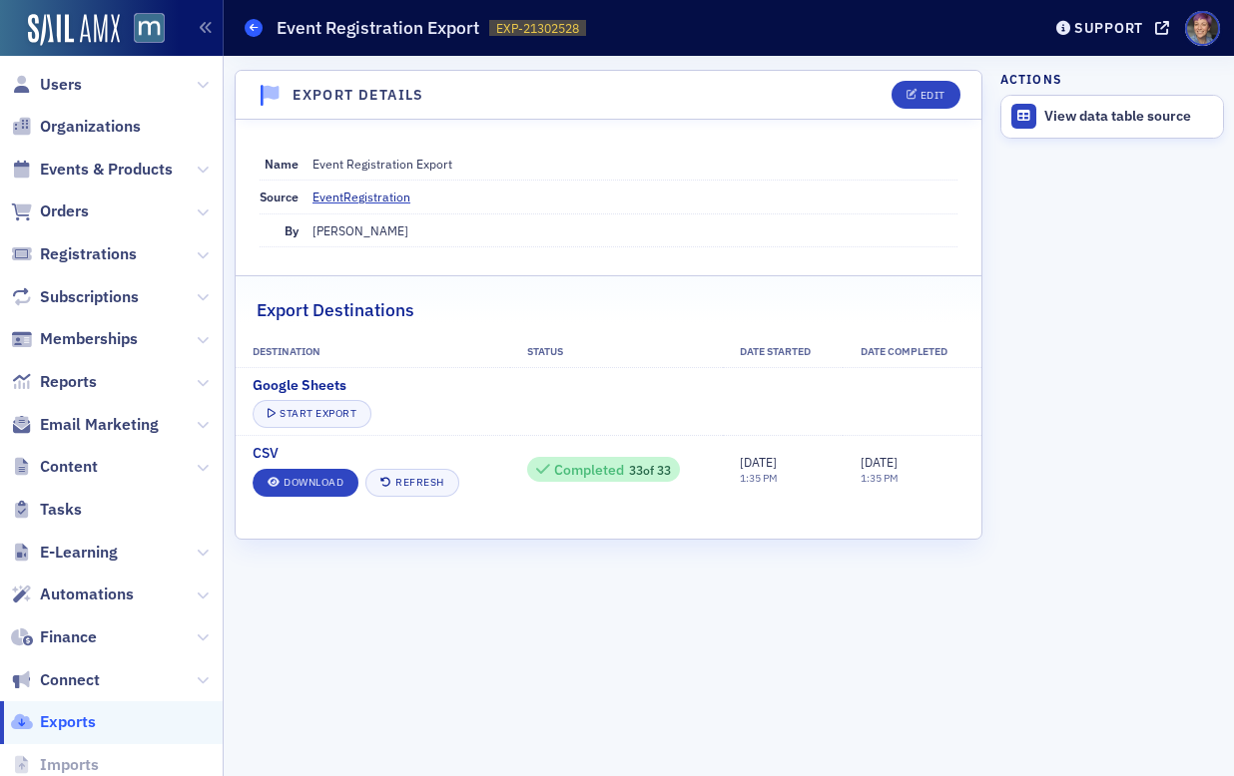
click at [252, 30] on icon at bounding box center [254, 27] width 8 height 9
